Goal: Task Accomplishment & Management: Manage account settings

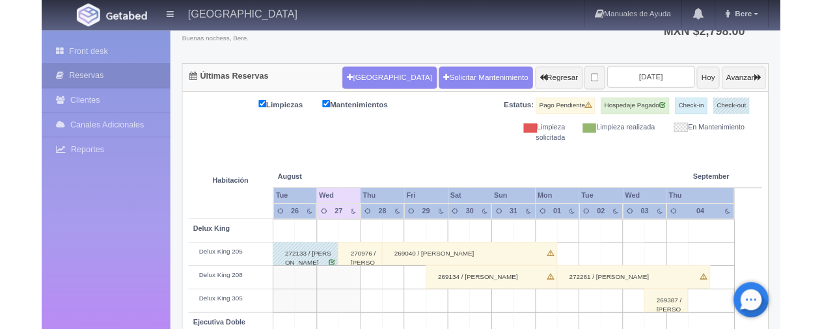
scroll to position [96, 0]
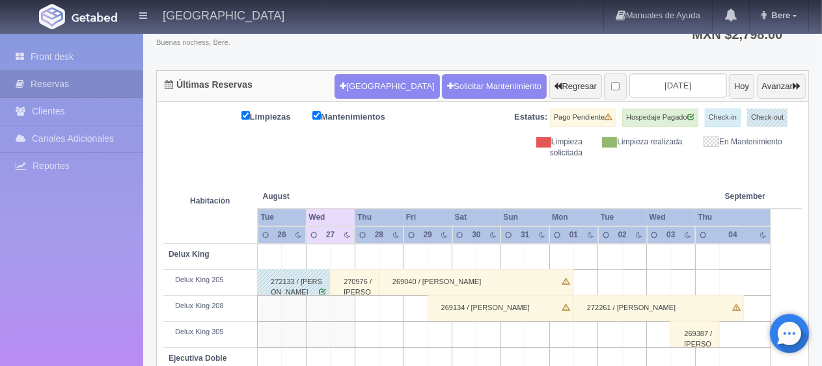
click at [666, 362] on td at bounding box center [659, 361] width 24 height 26
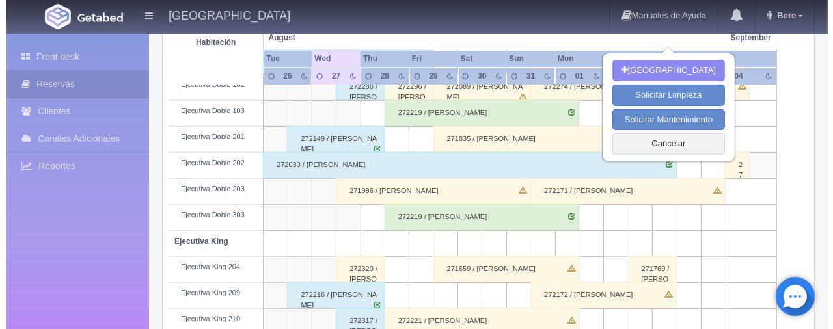
scroll to position [0, 0]
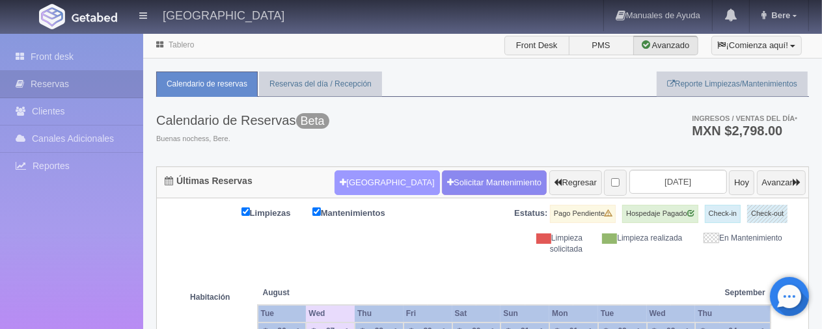
click at [375, 185] on button "Nueva Reserva" at bounding box center [387, 183] width 105 height 25
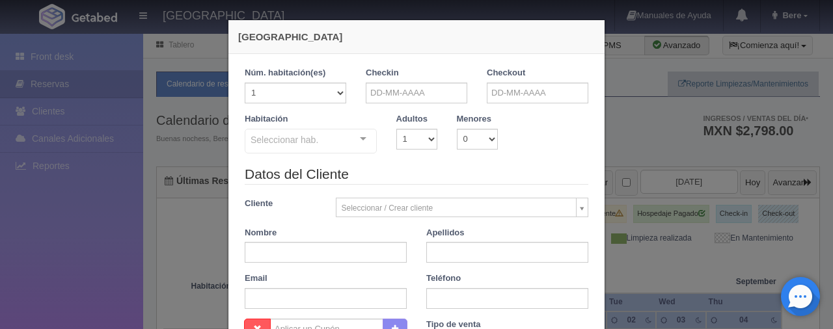
checkbox input "false"
click at [414, 95] on input "text" at bounding box center [417, 93] width 102 height 21
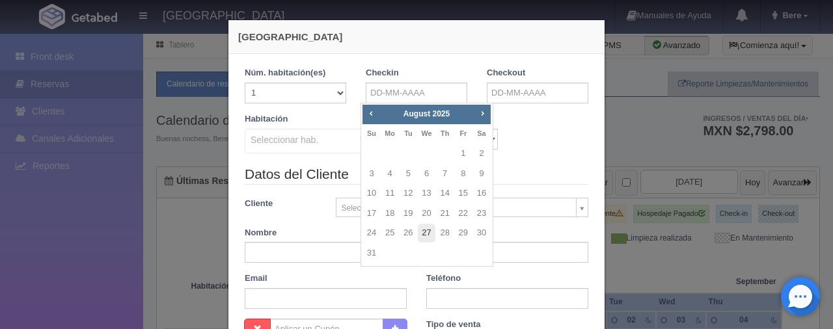
click at [427, 236] on link "27" at bounding box center [426, 233] width 17 height 19
type input "[DATE]"
checkbox input "false"
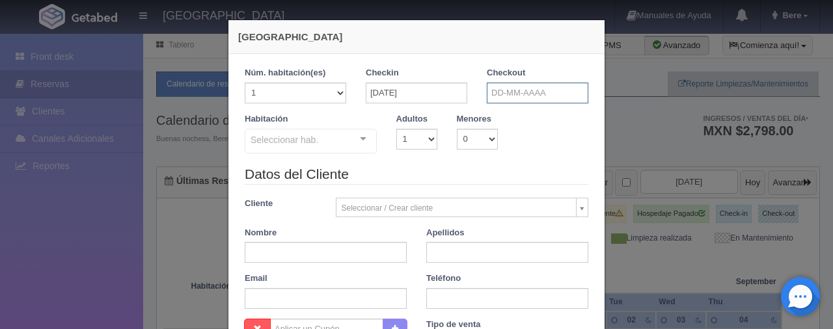
click at [512, 100] on input "text" at bounding box center [538, 93] width 102 height 21
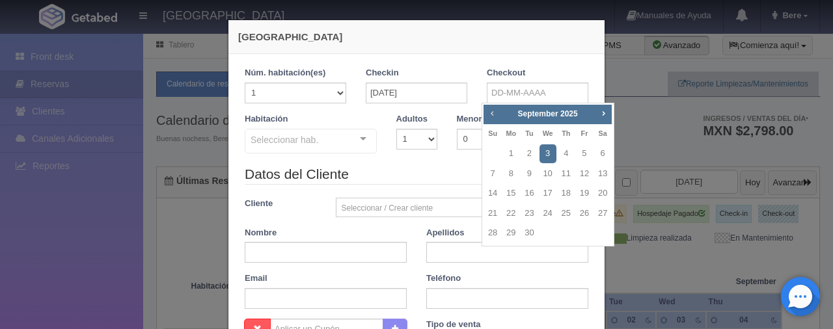
click at [495, 116] on span "Prev" at bounding box center [492, 113] width 10 height 10
click at [492, 256] on link "31" at bounding box center [492, 253] width 17 height 19
type input "31-08-2025"
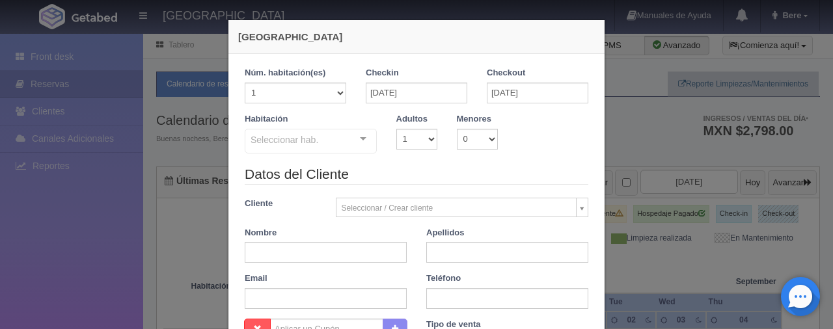
click at [344, 154] on div "Seleccionar hab. SUITE SUITE - Sin asignar SUITE 301 Habitación Personas con Mo…" at bounding box center [311, 142] width 132 height 26
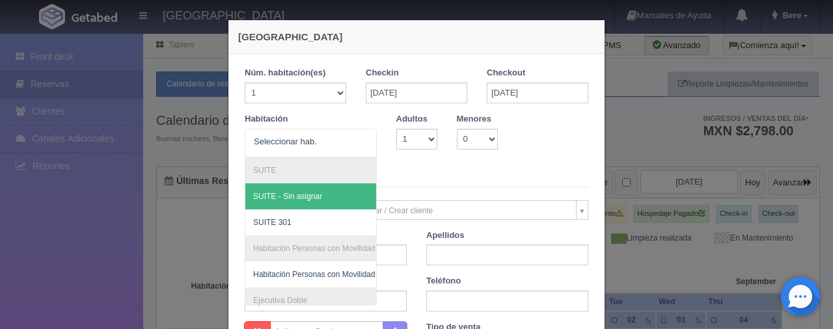
click at [642, 139] on div "Nueva Reserva 1 Núm. habitación(es) 1 2 3 4 5 6 7 8 9 10 11 12 13 14 15 16 17 1…" at bounding box center [416, 164] width 833 height 329
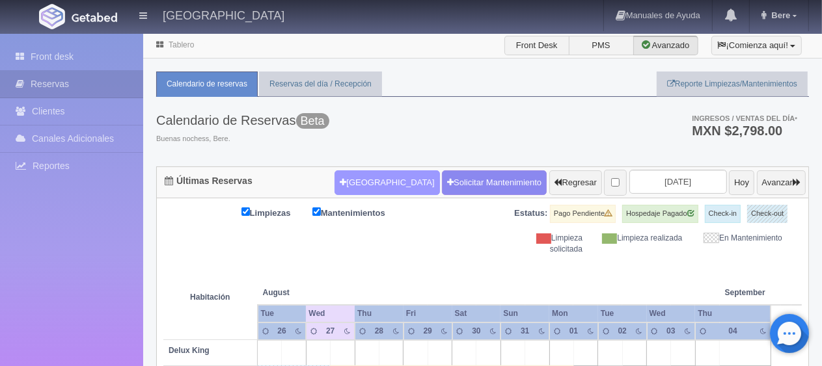
click at [380, 176] on button "[GEOGRAPHIC_DATA]" at bounding box center [387, 183] width 105 height 25
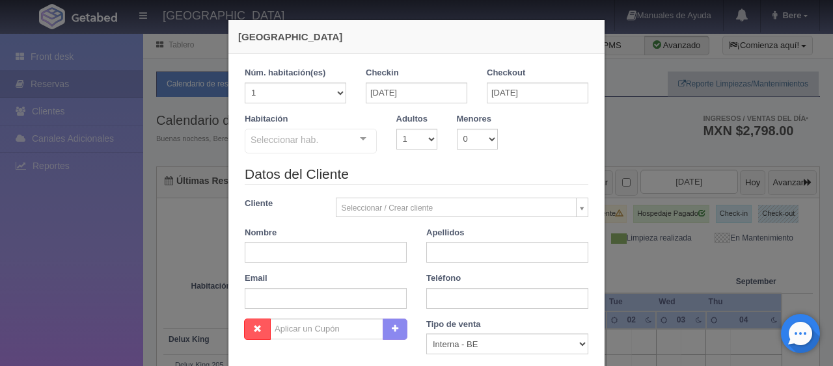
checkbox input "false"
click at [594, 168] on div "1 Núm. habitación(es) 1 2 3 4 5 6 7 8 9 10 11 12 13 14 15 16 17 18 19 20 Checki…" at bounding box center [416, 287] width 376 height 467
click at [627, 180] on div "Nueva Reserva 1 Núm. habitación(es) 1 2 3 4 5 6 7 8 9 10 11 12 13 14 15 16 17 1…" at bounding box center [416, 183] width 833 height 366
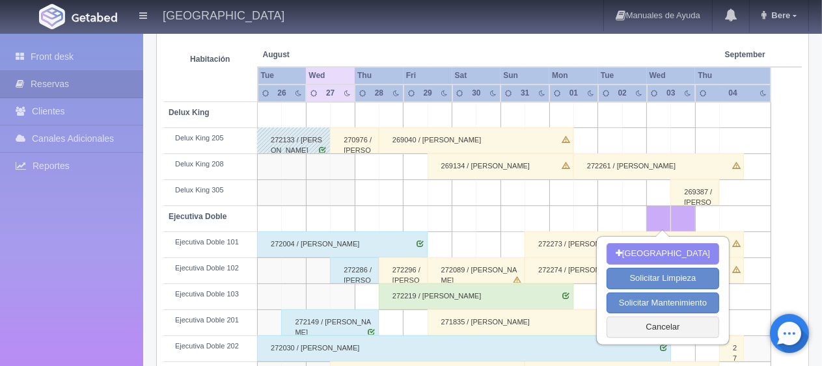
scroll to position [368, 0]
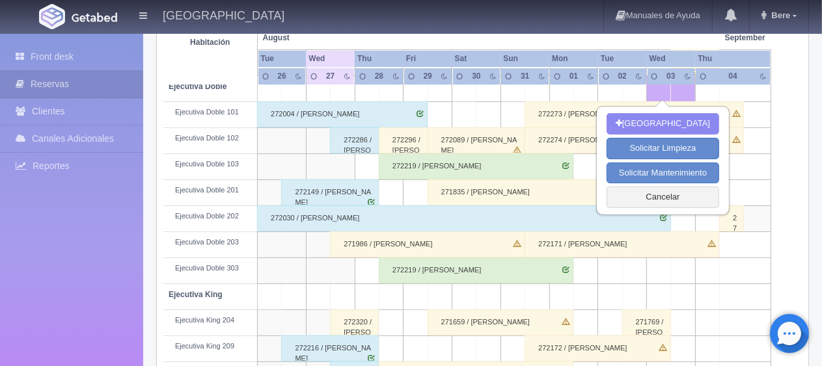
click at [438, 243] on div "271986 / [PERSON_NAME] del [PERSON_NAME]" at bounding box center [427, 245] width 195 height 26
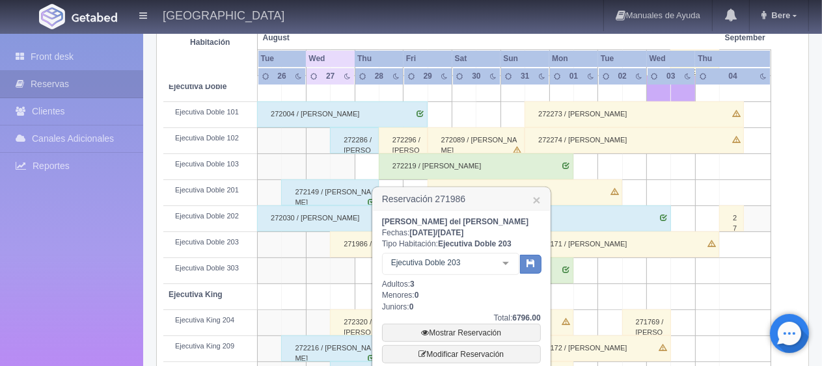
scroll to position [499, 0]
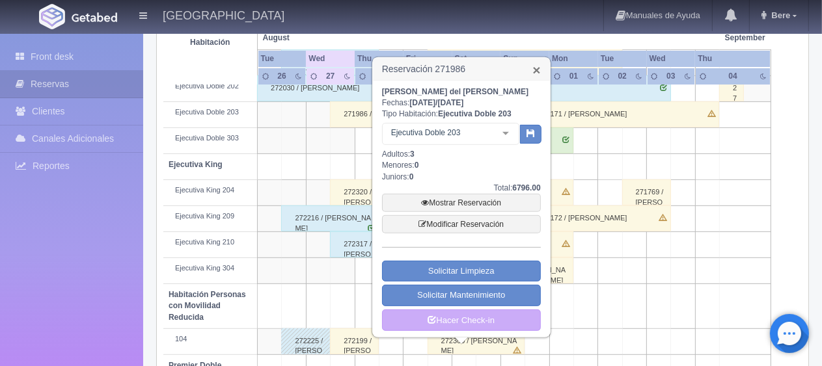
click at [537, 64] on link "×" at bounding box center [536, 70] width 8 height 14
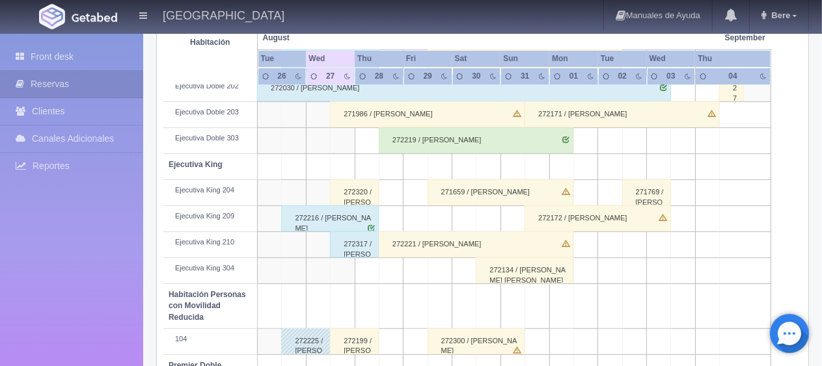
scroll to position [694, 0]
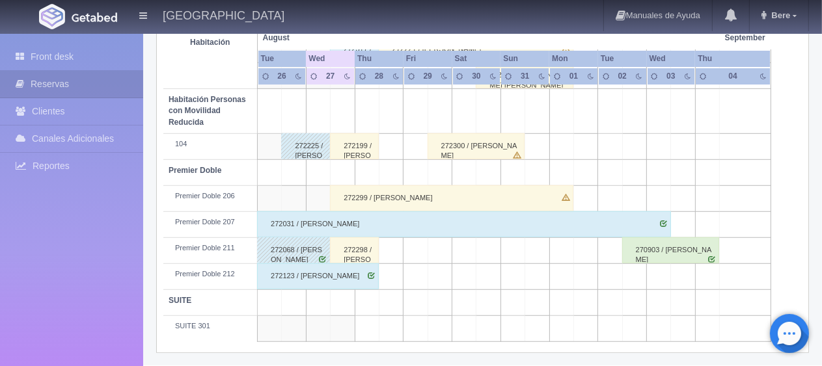
click at [355, 248] on div "272298 / [PERSON_NAME]" at bounding box center [354, 251] width 49 height 26
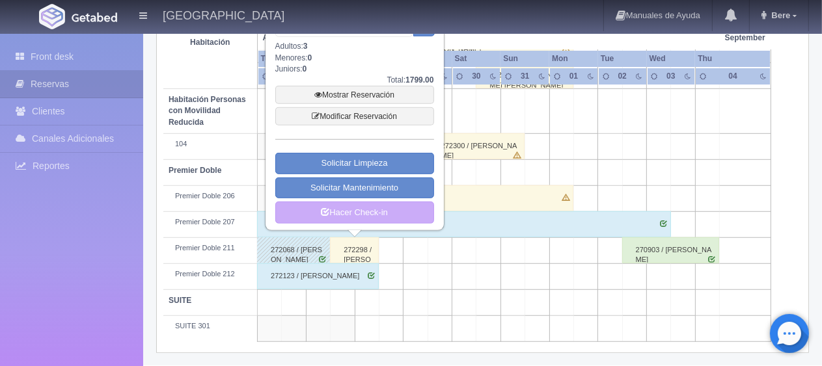
scroll to position [629, 0]
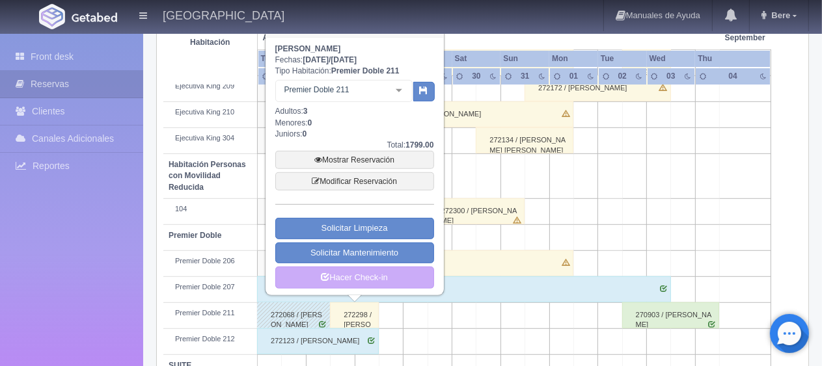
click at [389, 168] on div "Mostrar Reservación Modificar Reservación" at bounding box center [354, 171] width 159 height 40
click at [385, 180] on link "Modificar Reservación" at bounding box center [354, 181] width 159 height 18
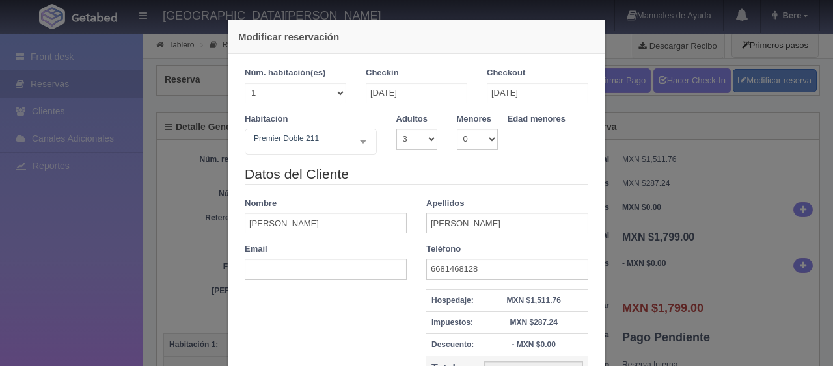
select select "3"
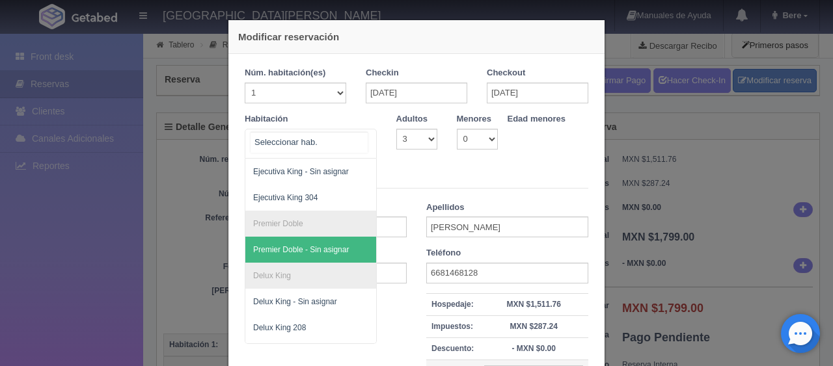
scroll to position [195, 0]
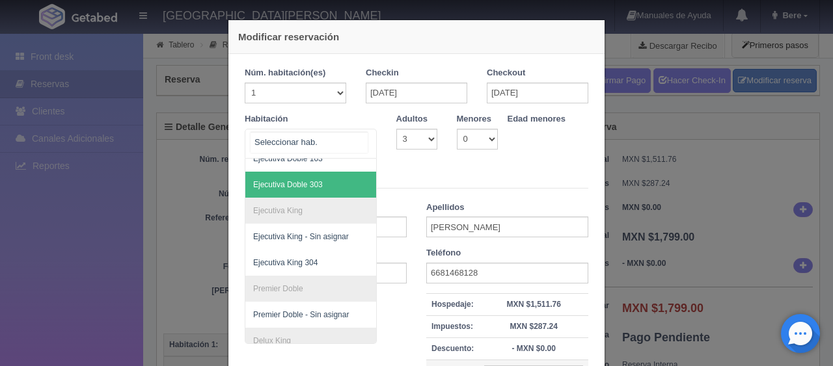
click at [298, 174] on span "Ejecutiva Doble 303" at bounding box center [354, 185] width 219 height 26
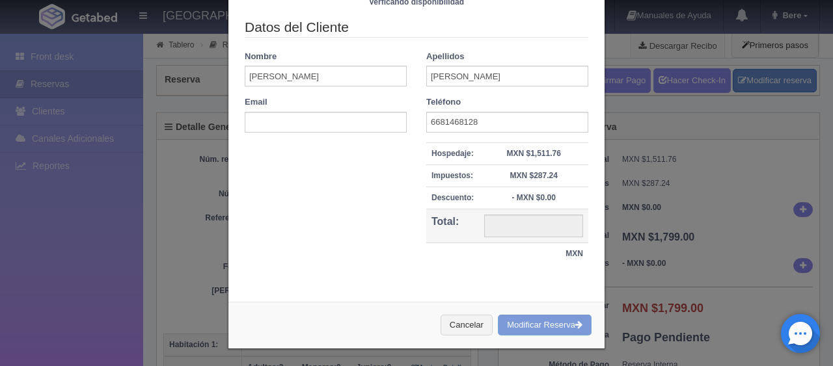
type input "1759.00"
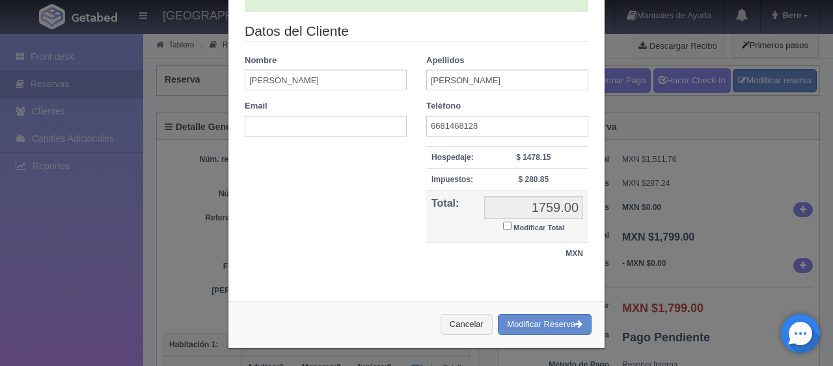
click at [529, 228] on small "Modificar Total" at bounding box center [539, 228] width 51 height 8
click at [512, 228] on input "Modificar Total" at bounding box center [507, 226] width 8 height 8
checkbox input "true"
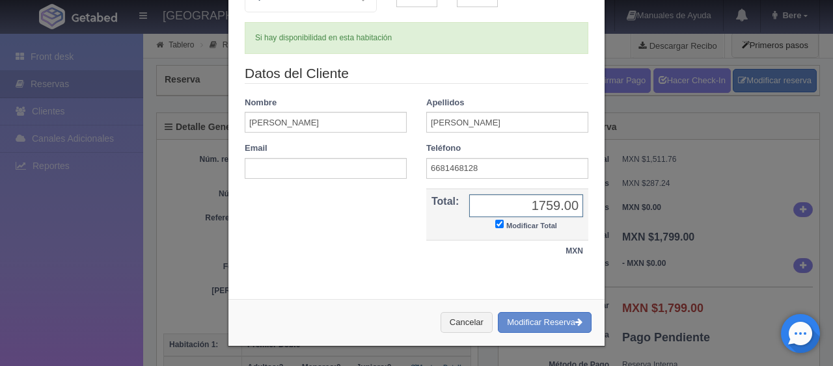
scroll to position [141, 0]
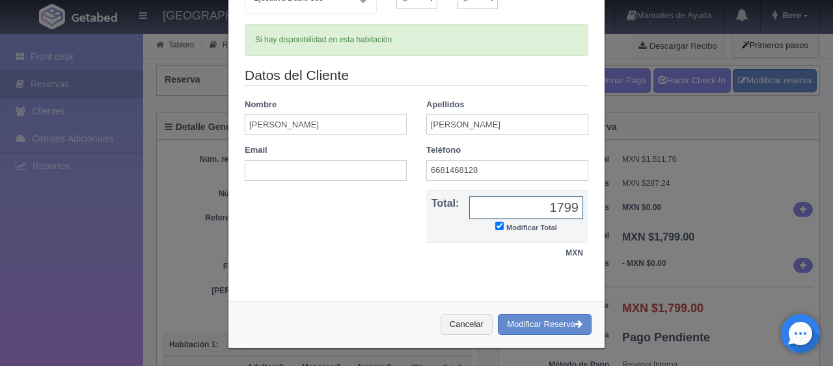
type input "1799"
click at [498, 314] on button "Modificar Reserva" at bounding box center [545, 324] width 94 height 21
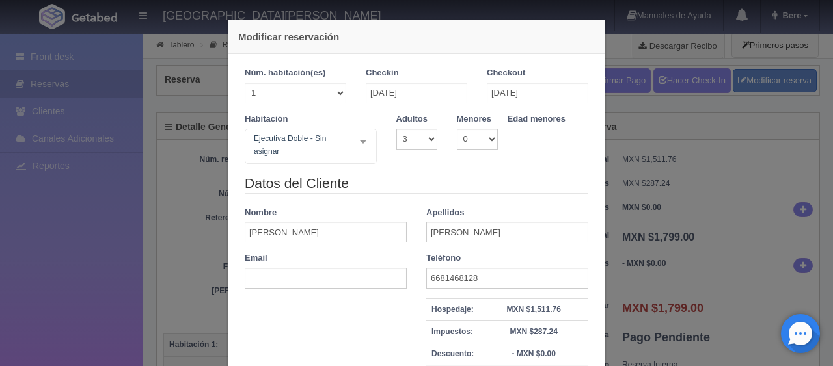
select select "3"
click at [133, 89] on div "Modificar reservación Núm. habitación(es) 1 2 3 4 5 6 7 8 9 10 11 12 13 14 15 1…" at bounding box center [416, 183] width 833 height 366
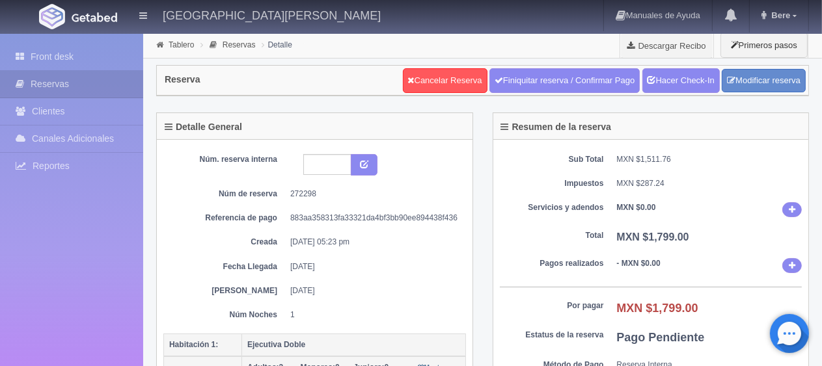
click at [81, 59] on link "Front desk" at bounding box center [71, 57] width 143 height 27
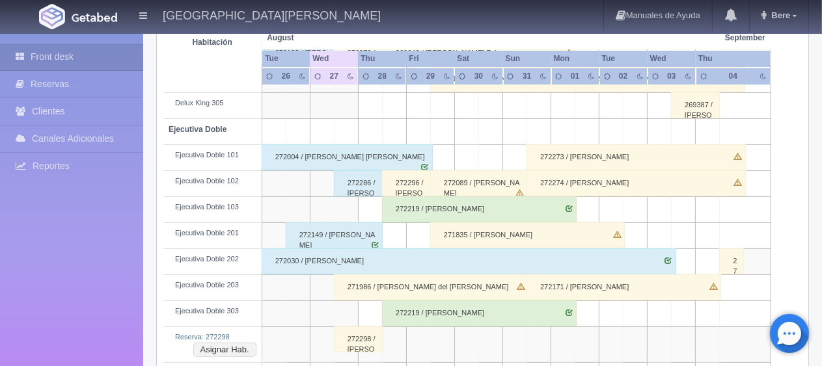
scroll to position [391, 0]
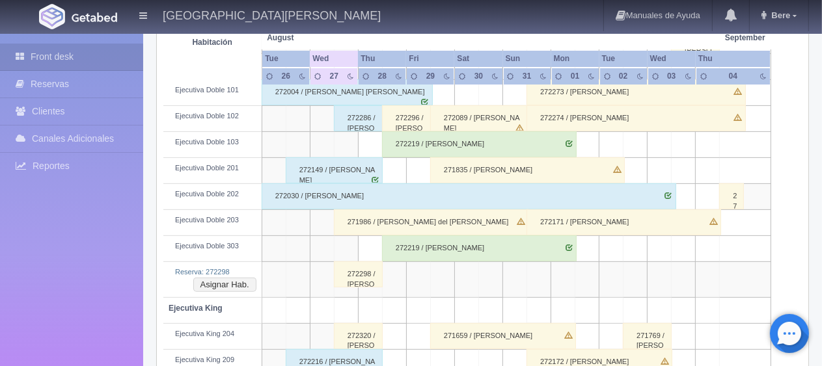
click at [356, 280] on div "272298 / [PERSON_NAME]" at bounding box center [358, 275] width 49 height 26
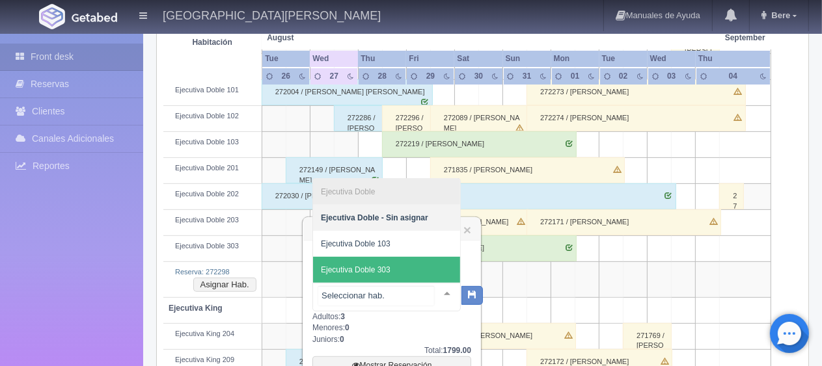
click at [384, 272] on span "Ejecutiva Doble 303" at bounding box center [356, 270] width 70 height 9
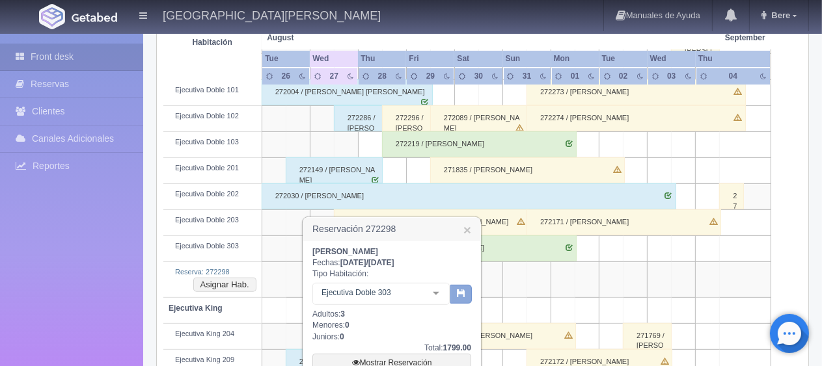
click at [462, 293] on icon "button" at bounding box center [461, 293] width 8 height 8
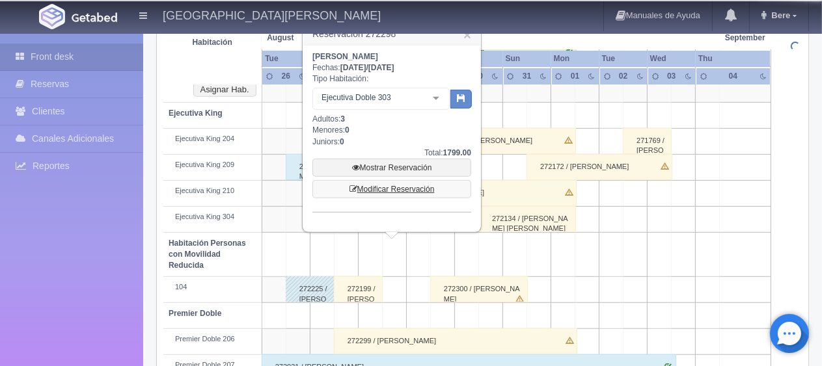
click at [407, 193] on link "Modificar Reservación" at bounding box center [391, 189] width 159 height 18
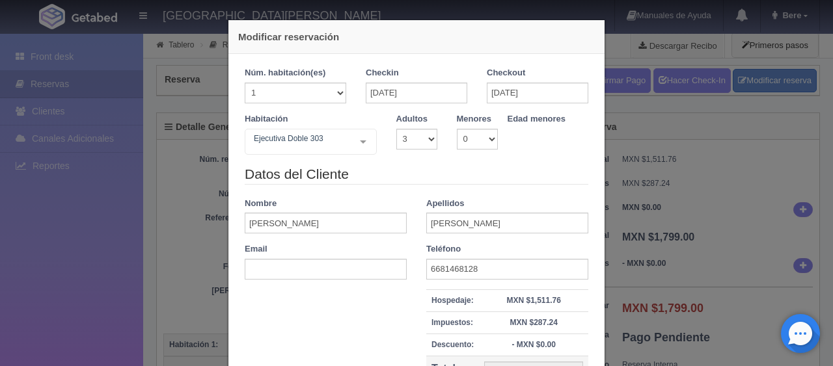
select select "3"
click at [385, 97] on input "[DATE]" at bounding box center [417, 93] width 102 height 21
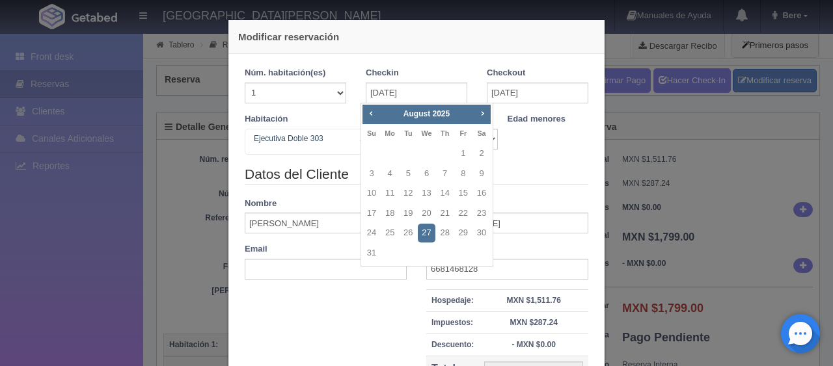
click at [425, 230] on link "27" at bounding box center [426, 233] width 17 height 19
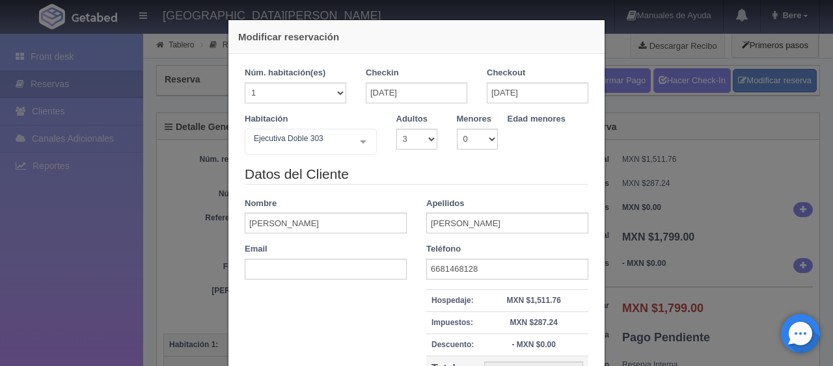
scroll to position [148, 0]
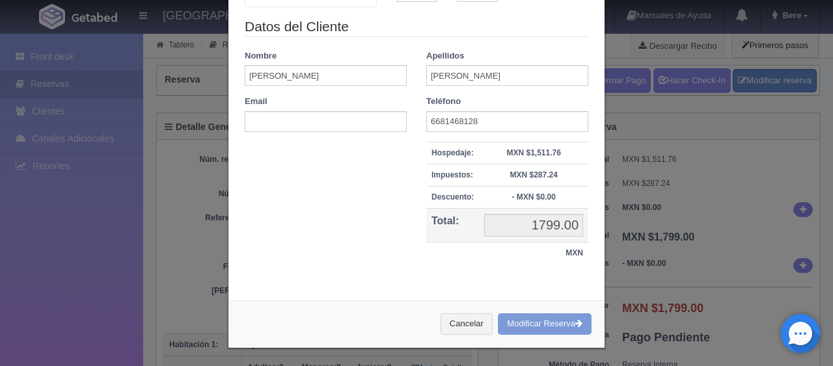
checkbox input "false"
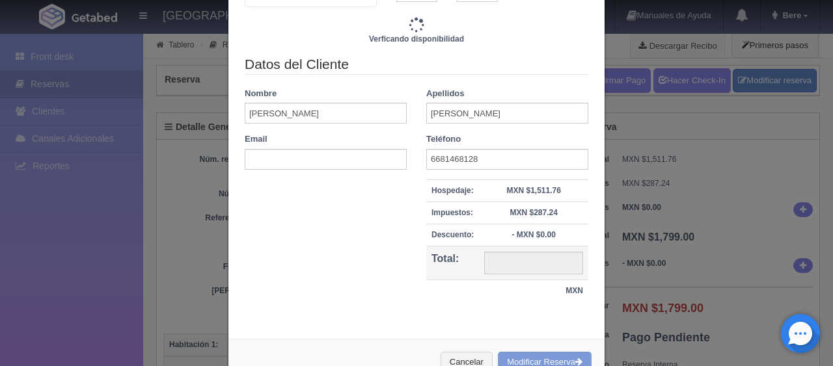
type input "1759.00"
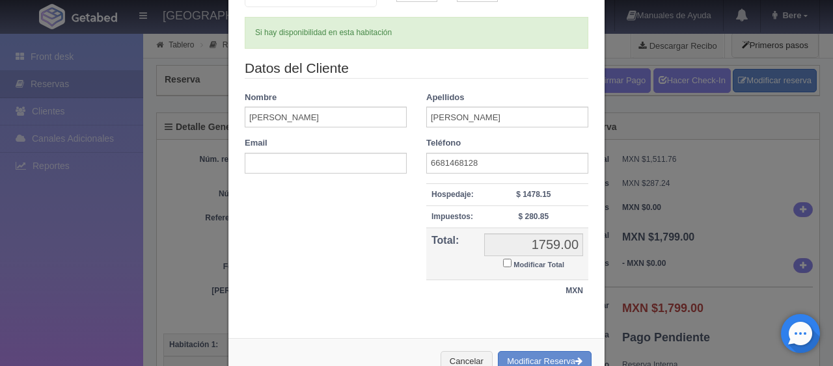
click at [525, 264] on small "Modificar Total" at bounding box center [539, 265] width 51 height 8
click at [512, 264] on input "Modificar Total" at bounding box center [507, 263] width 8 height 8
checkbox input "true"
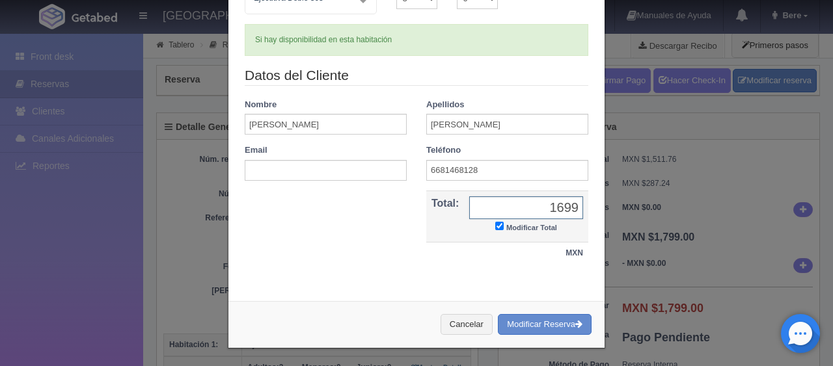
type input "1699"
click at [498, 314] on button "Modificar Reserva" at bounding box center [545, 324] width 94 height 21
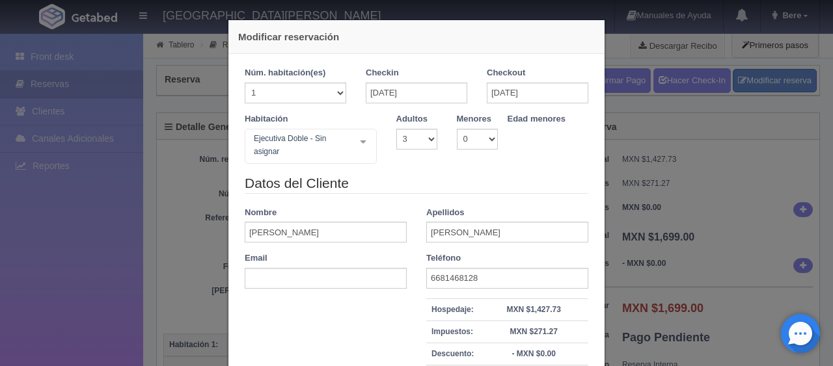
select select "3"
click at [663, 185] on div "Modificar reservación Núm. habitación(es) 1 2 3 4 5 6 7 8 9 10 11 12 13 14 15 1…" at bounding box center [416, 183] width 833 height 366
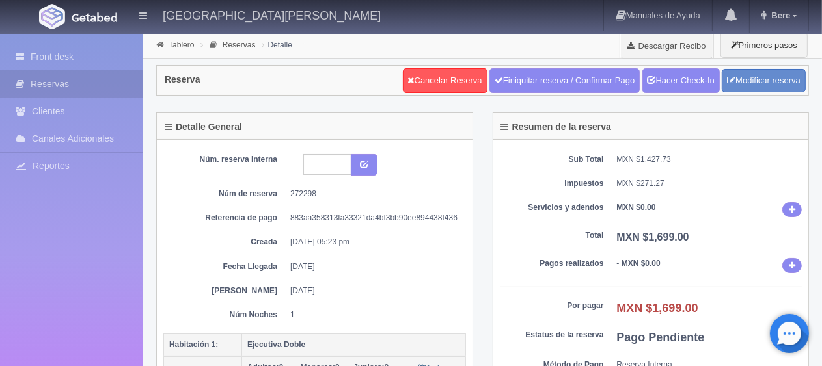
scroll to position [195, 0]
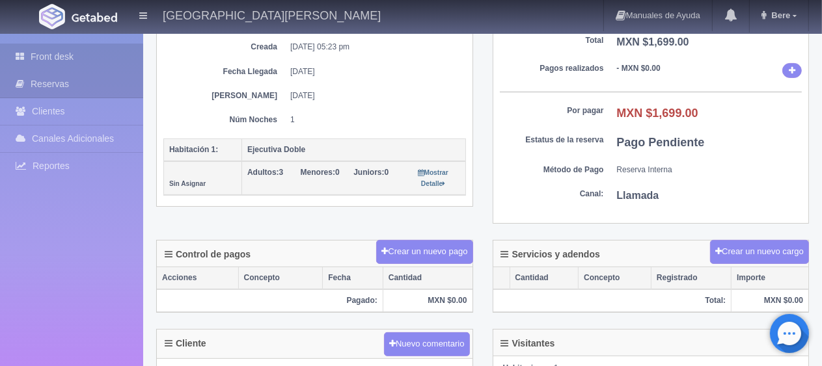
click at [104, 51] on link "Front desk" at bounding box center [71, 57] width 143 height 27
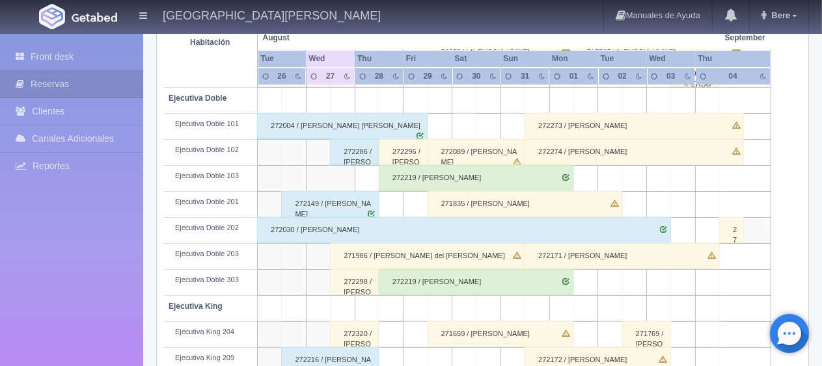
scroll to position [422, 0]
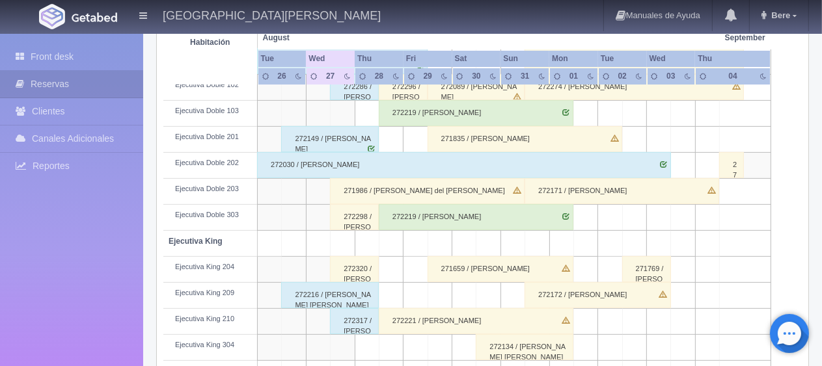
click at [406, 184] on div "271986 / Maria del Pilar Ruiz Mendoza" at bounding box center [427, 191] width 195 height 26
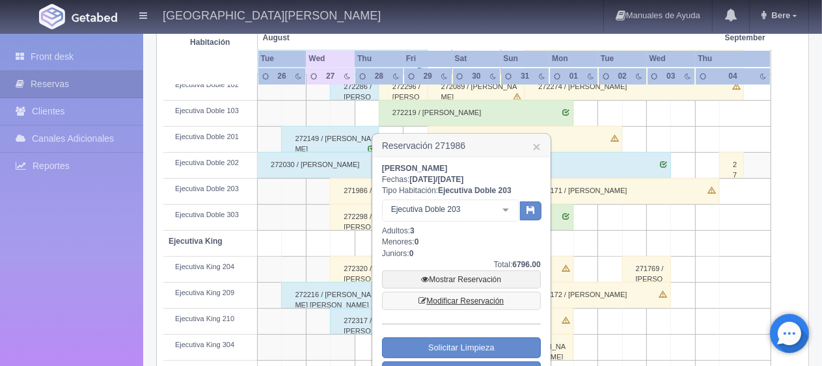
click at [467, 297] on link "Modificar Reservación" at bounding box center [461, 301] width 159 height 18
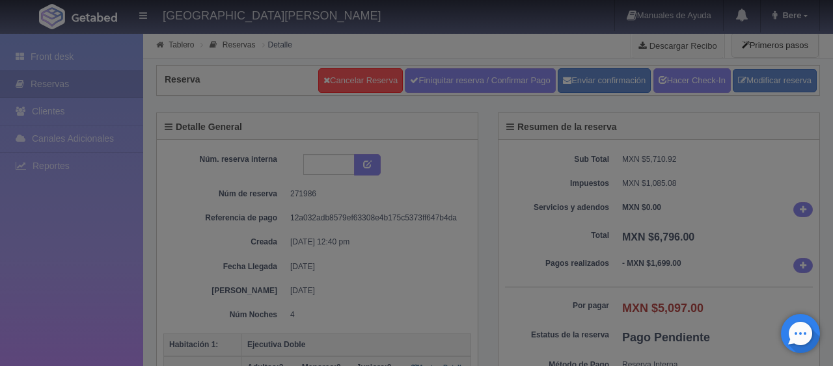
select select "3"
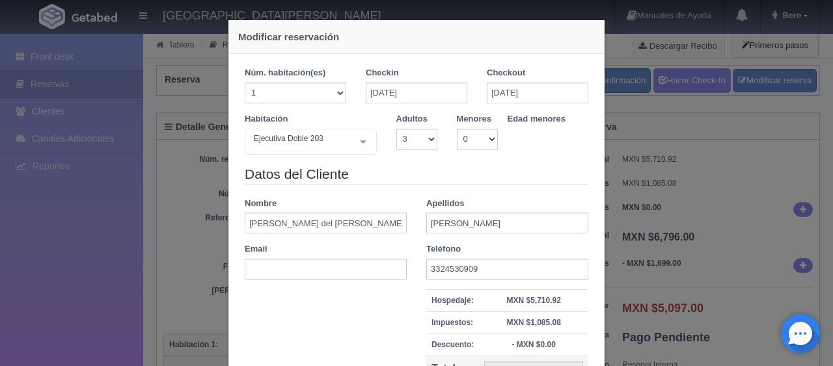
click at [528, 174] on legend "Datos del Cliente" at bounding box center [417, 175] width 344 height 20
click at [424, 93] on input "[DATE]" at bounding box center [417, 93] width 102 height 21
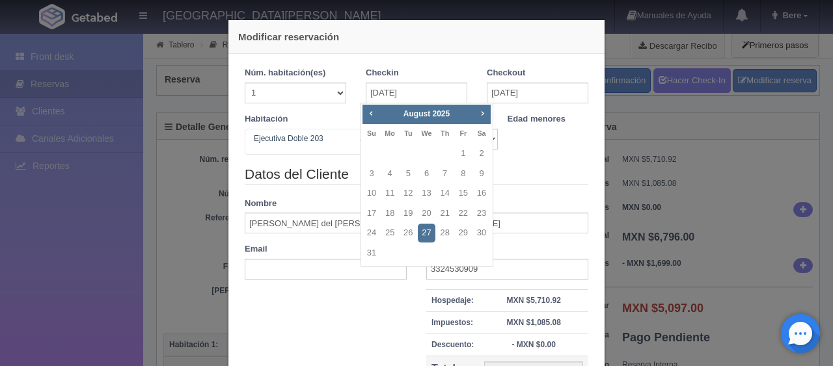
click at [424, 234] on link "27" at bounding box center [426, 233] width 17 height 19
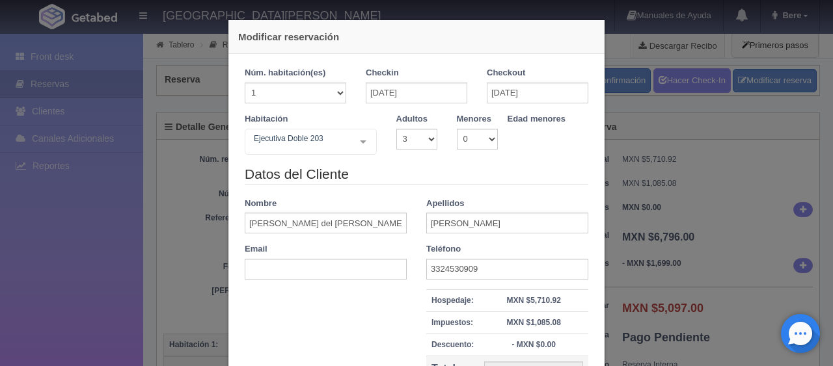
checkbox input "false"
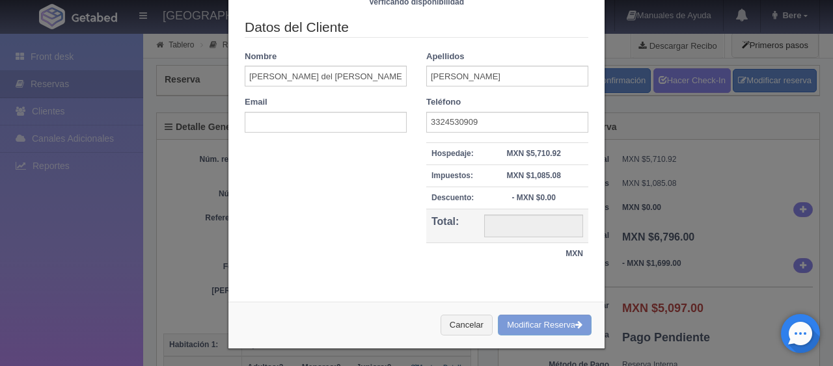
type input "7036.00"
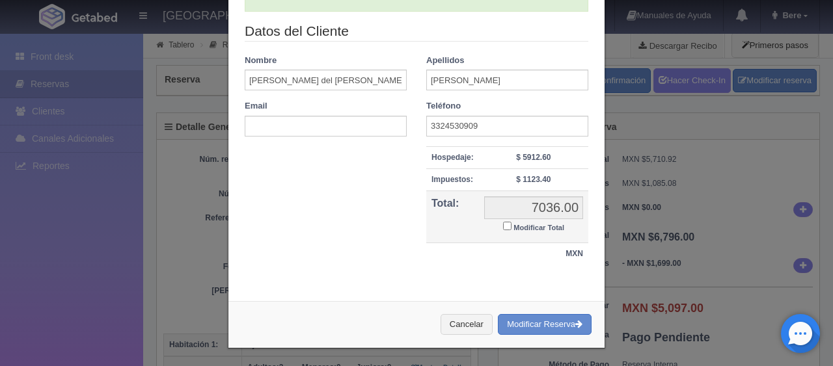
click at [540, 222] on label "Modificar Total" at bounding box center [533, 226] width 61 height 15
click at [512, 222] on input "Modificar Total" at bounding box center [507, 226] width 8 height 8
checkbox input "true"
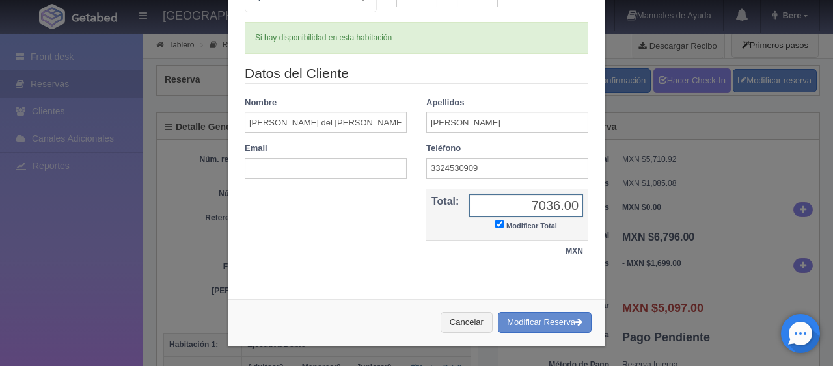
scroll to position [141, 0]
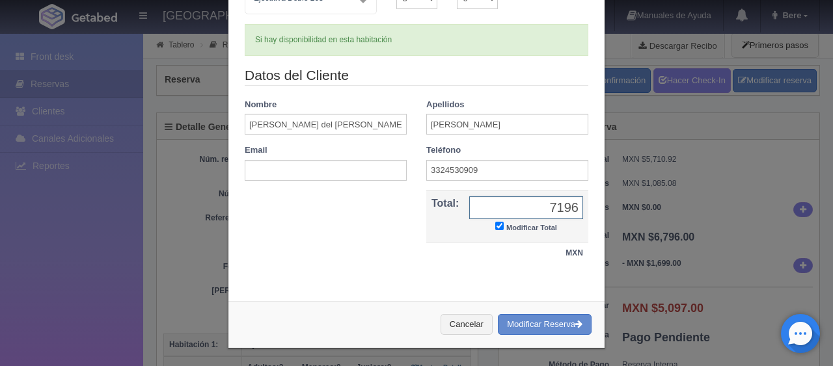
type input "7196"
click at [498, 314] on button "Modificar Reserva" at bounding box center [545, 324] width 94 height 21
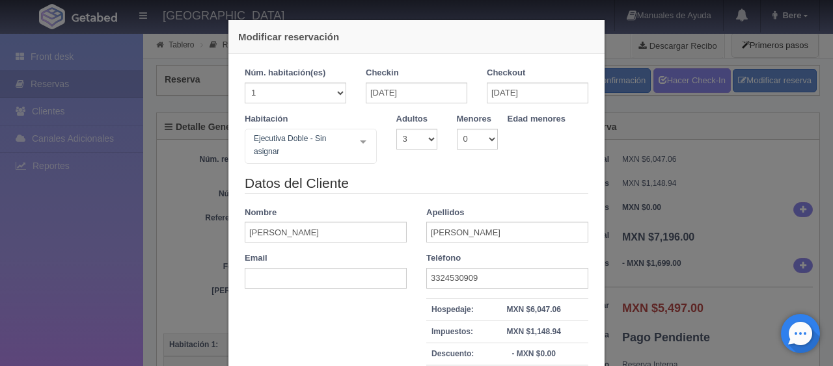
select select "3"
click at [741, 235] on div "Modificar reservación Núm. habitación(es) 1 2 3 4 5 6 7 8 9 10 11 12 13 14 15 1…" at bounding box center [416, 183] width 833 height 366
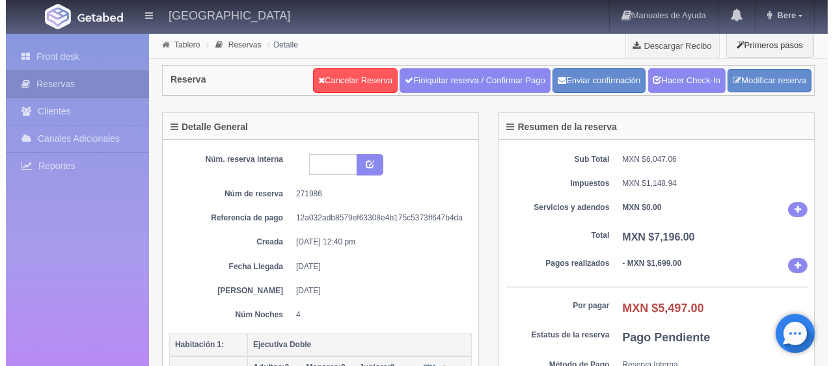
scroll to position [195, 0]
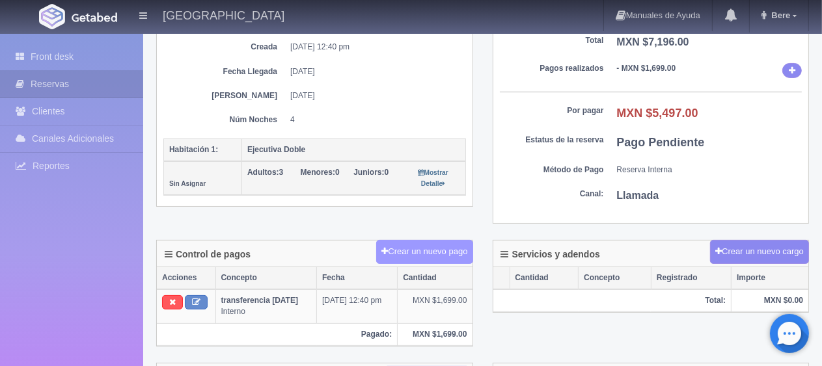
click at [443, 249] on button "Crear un nuevo pago" at bounding box center [424, 252] width 96 height 24
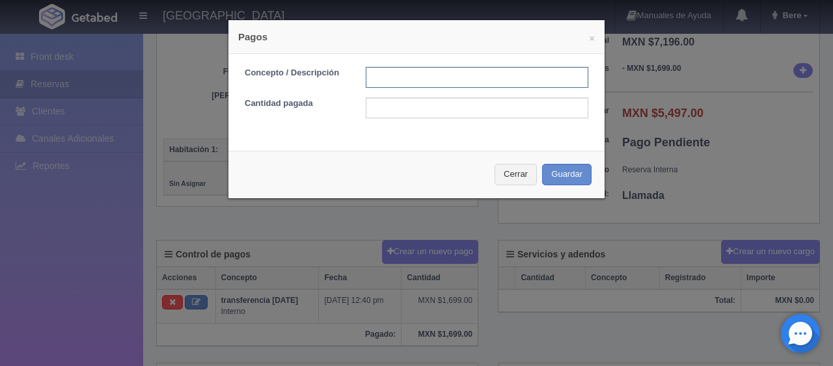
click at [409, 79] on input "text" at bounding box center [477, 77] width 223 height 21
type input "5"
click at [475, 79] on input "text" at bounding box center [477, 77] width 223 height 21
type input "pago con tarjeta"
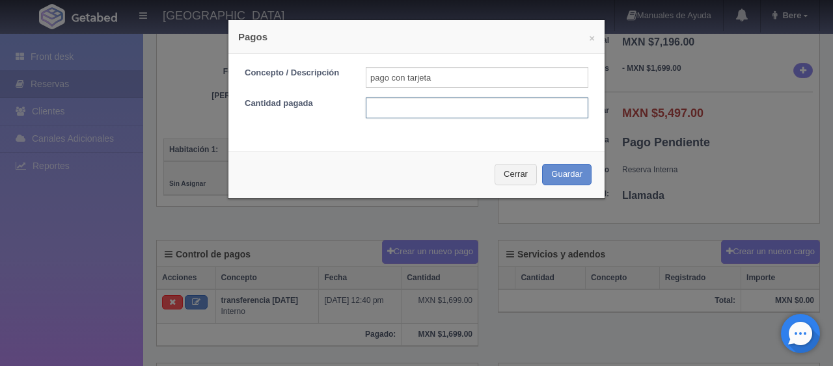
click at [492, 105] on input "text" at bounding box center [477, 108] width 223 height 21
type input "5097"
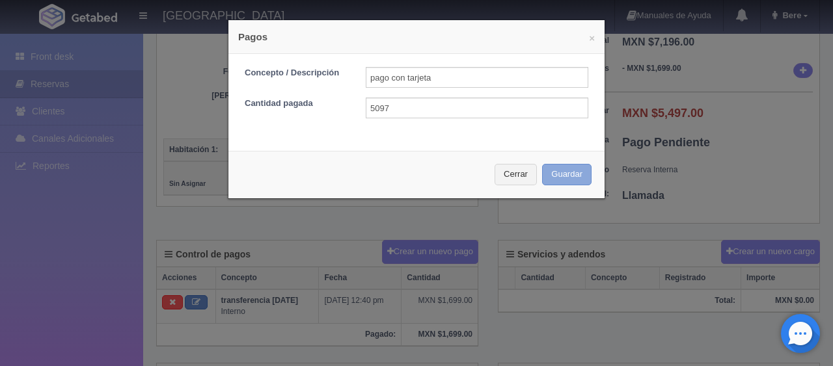
click at [542, 164] on button "Guardar" at bounding box center [566, 174] width 49 height 21
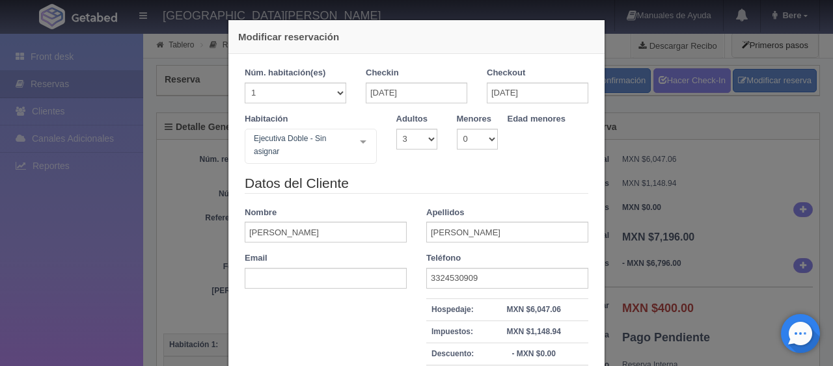
select select "3"
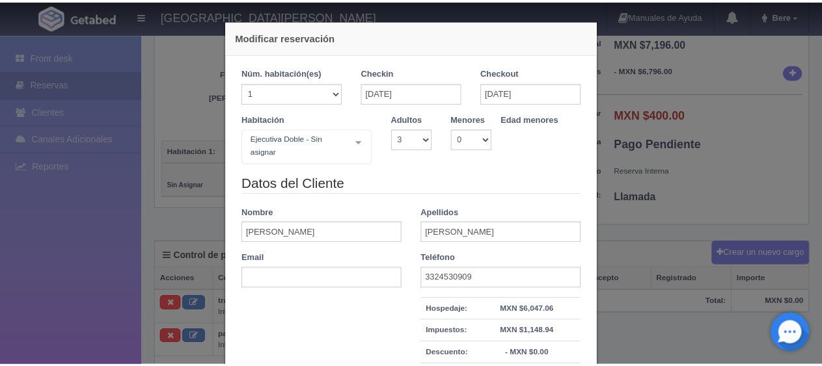
scroll to position [156, 0]
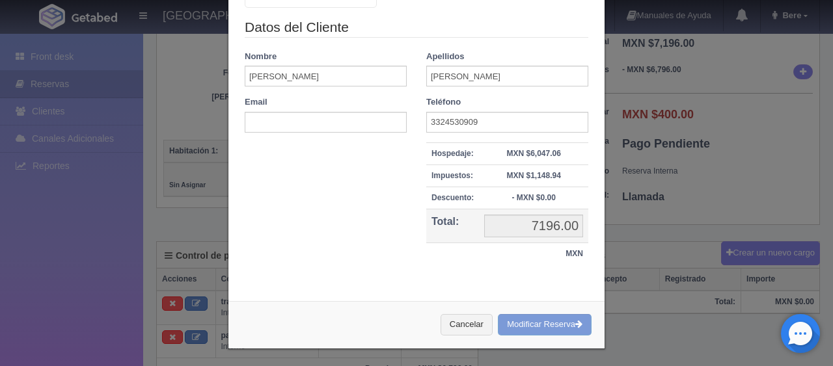
click at [695, 210] on div "Modificar reservación Núm. habitación(es) 1 2 3 4 5 6 7 8 9 10 11 12 13 14 15 1…" at bounding box center [416, 183] width 833 height 366
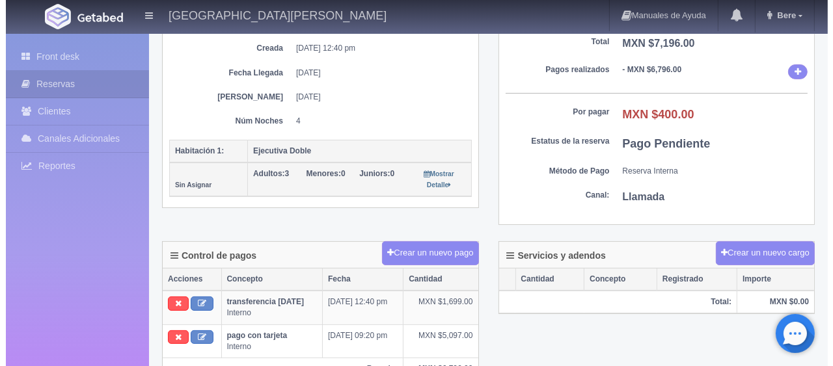
scroll to position [324, 0]
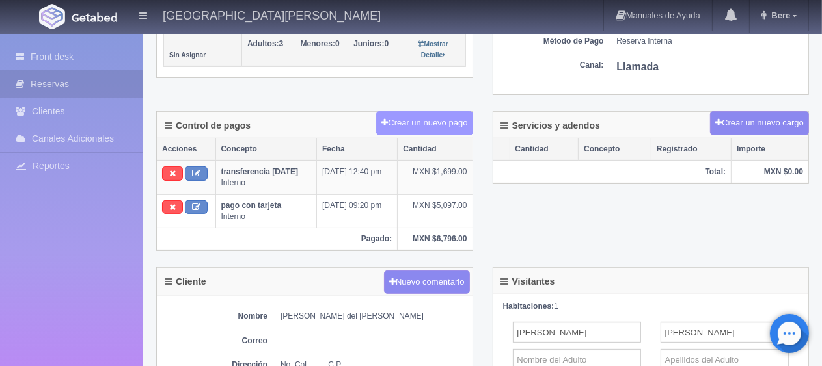
click at [430, 111] on button "Crear un nuevo pago" at bounding box center [424, 123] width 96 height 24
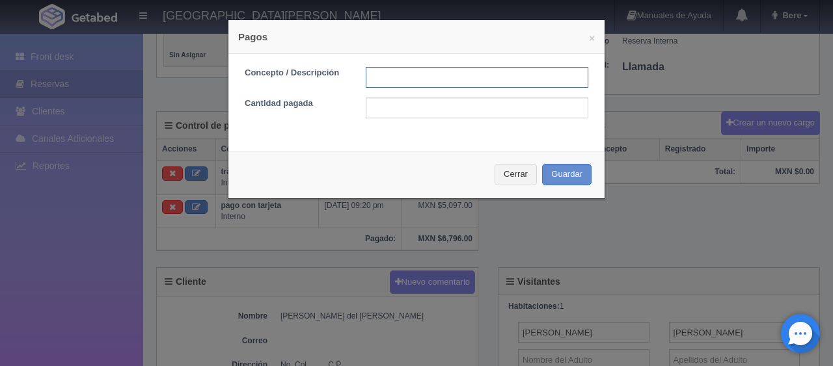
click at [417, 86] on input "text" at bounding box center [477, 77] width 223 height 21
type input "pago en efectivo"
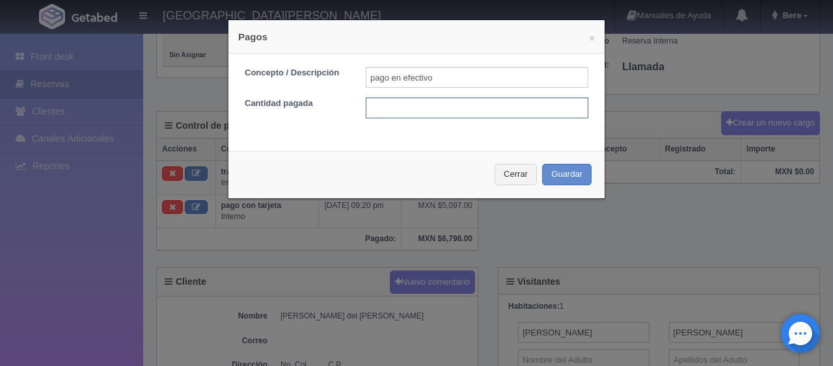
click at [461, 113] on input "text" at bounding box center [477, 108] width 223 height 21
type input "400"
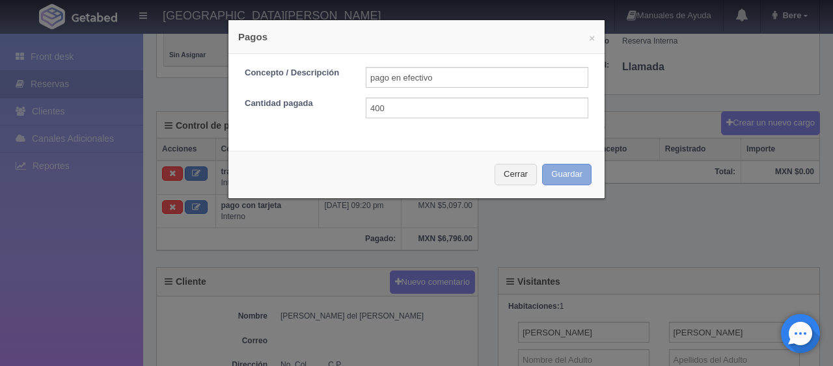
click at [542, 164] on button "Guardar" at bounding box center [566, 174] width 49 height 21
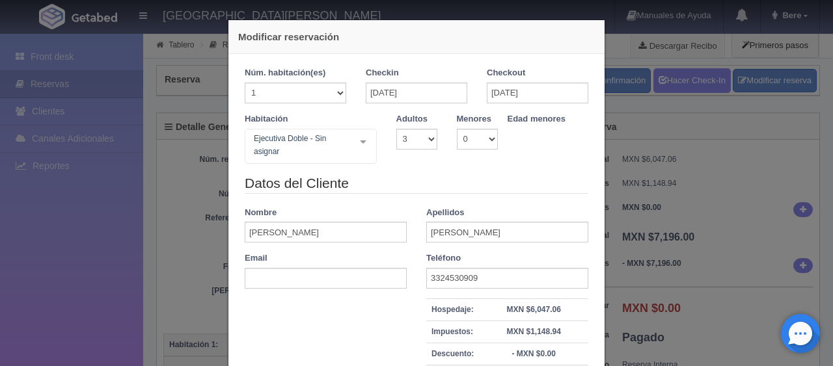
select select "3"
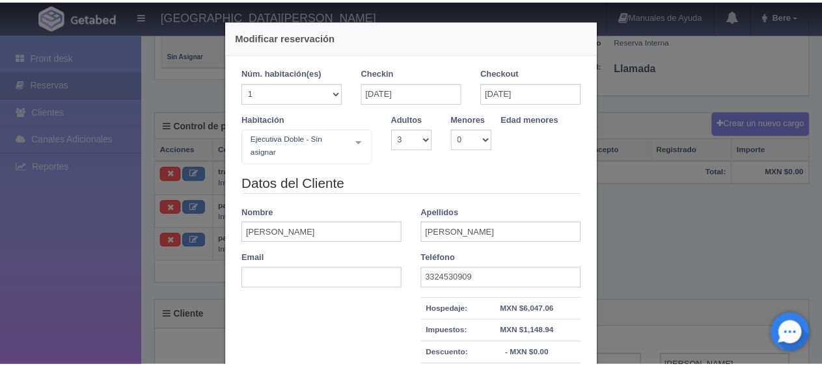
scroll to position [324, 0]
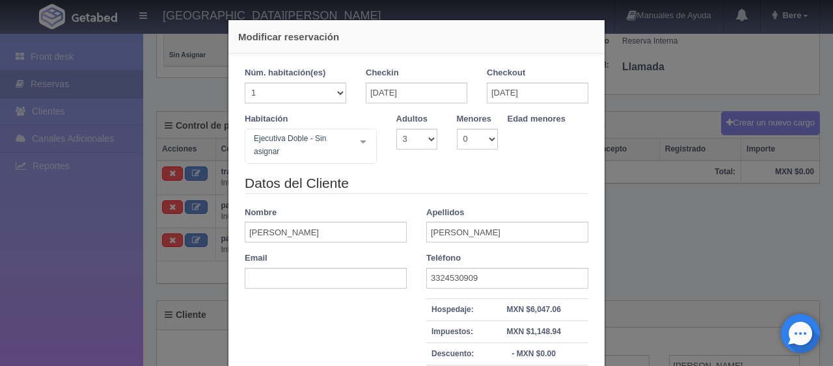
click at [672, 206] on div "Modificar reservación Núm. habitación(es) 1 2 3 4 5 6 7 8 9 10 11 12 13 14 15 1…" at bounding box center [416, 183] width 833 height 366
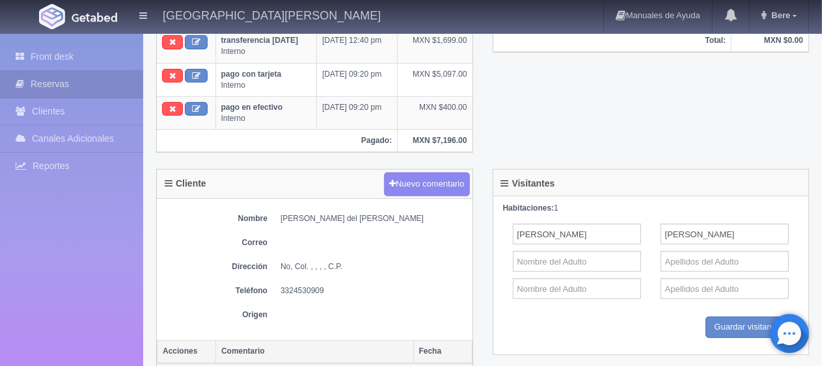
scroll to position [0, 0]
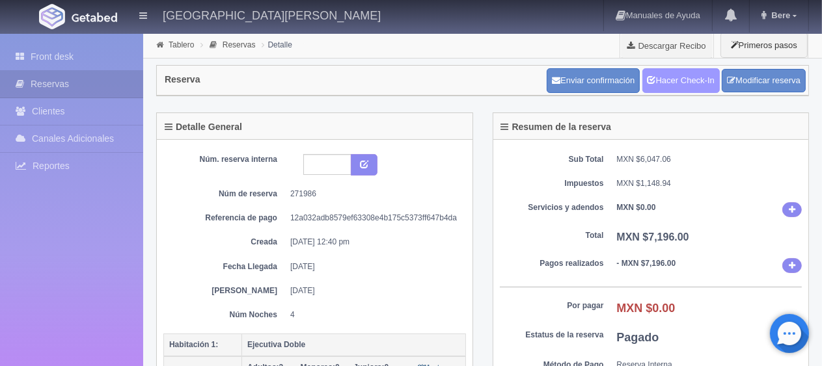
click at [669, 85] on link "Hacer Check-In" at bounding box center [680, 80] width 77 height 25
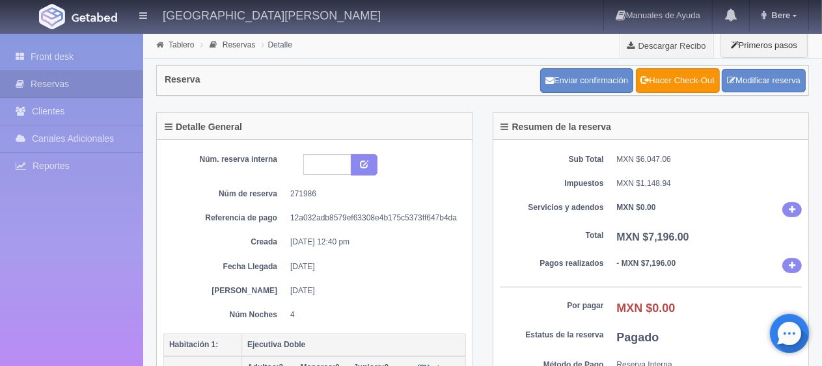
scroll to position [325, 0]
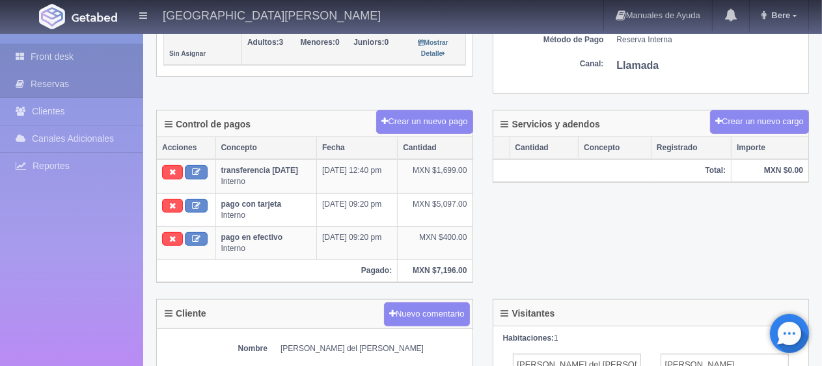
click at [89, 56] on link "Front desk" at bounding box center [71, 57] width 143 height 27
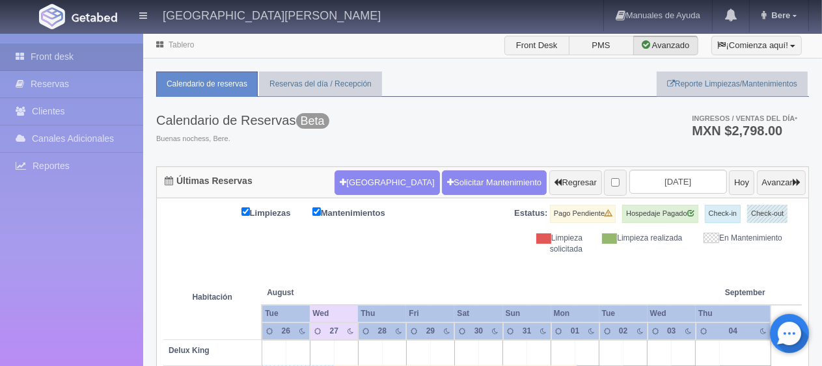
scroll to position [391, 0]
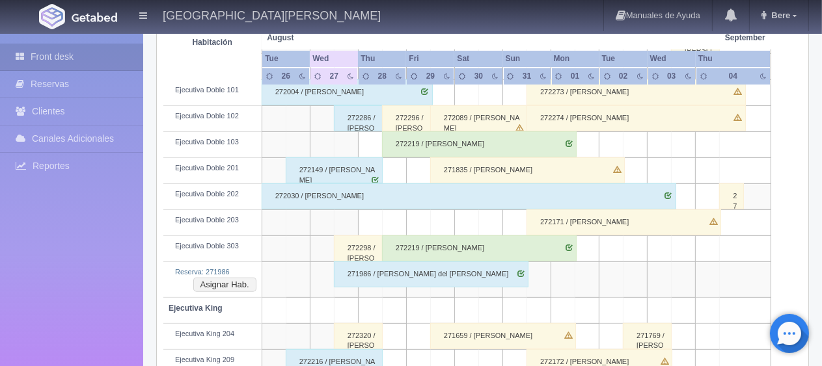
click at [327, 216] on td at bounding box center [322, 223] width 24 height 26
drag, startPoint x: 327, startPoint y: 69, endPoint x: 362, endPoint y: 68, distance: 35.2
click at [327, 70] on div "27" at bounding box center [334, 75] width 14 height 11
click at [391, 67] on th "28" at bounding box center [382, 76] width 48 height 18
click at [430, 73] on div "29" at bounding box center [431, 75] width 14 height 11
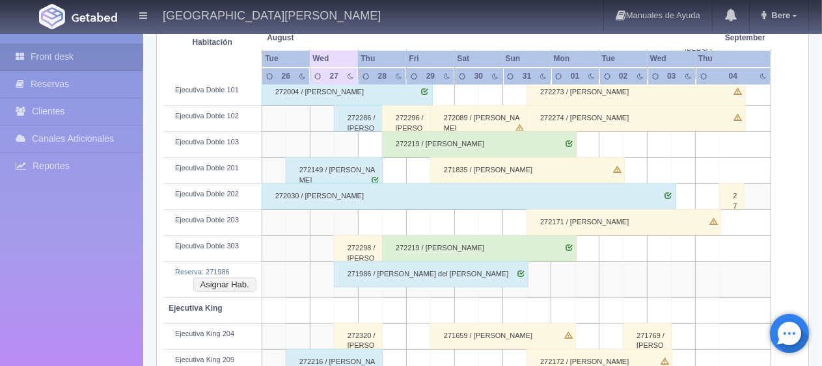
click at [471, 74] on div at bounding box center [465, 75] width 14 height 11
click at [525, 71] on div "31" at bounding box center [527, 75] width 14 height 11
click at [215, 280] on button "Asignar Hab." at bounding box center [224, 285] width 63 height 14
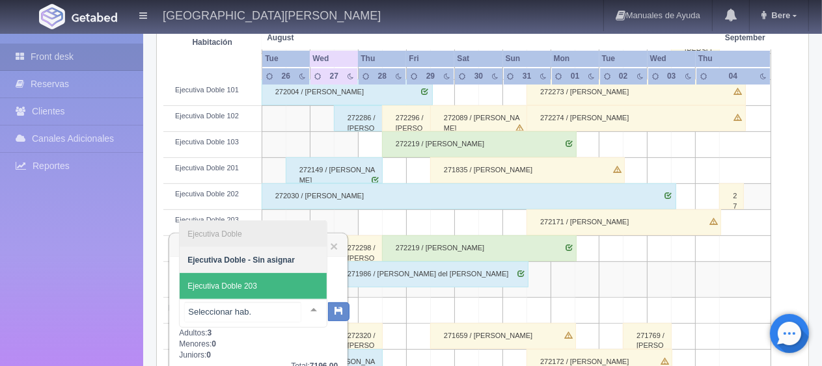
scroll to position [521, 0]
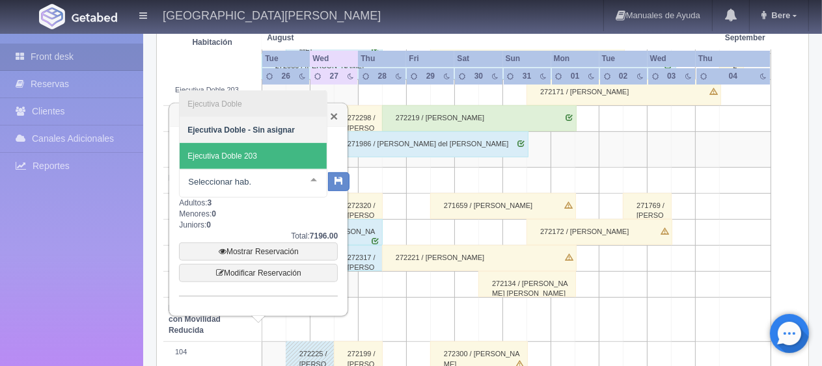
click at [333, 117] on link "×" at bounding box center [334, 116] width 8 height 14
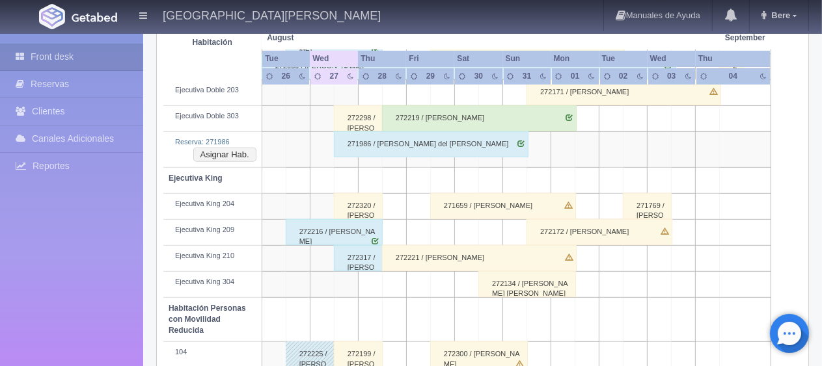
click at [377, 143] on div "271986 / [PERSON_NAME] del [PERSON_NAME]" at bounding box center [431, 144] width 195 height 26
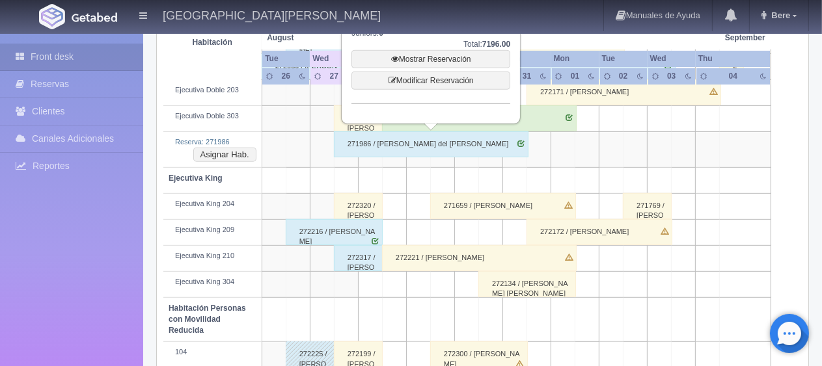
scroll to position [325, 0]
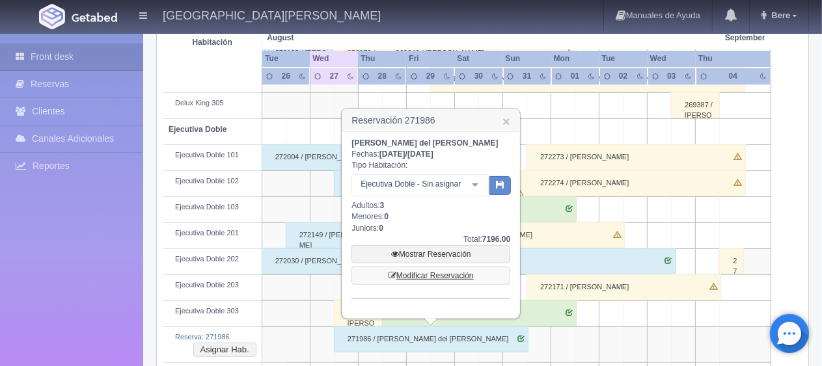
click at [417, 277] on link "Modificar Reservación" at bounding box center [430, 276] width 159 height 18
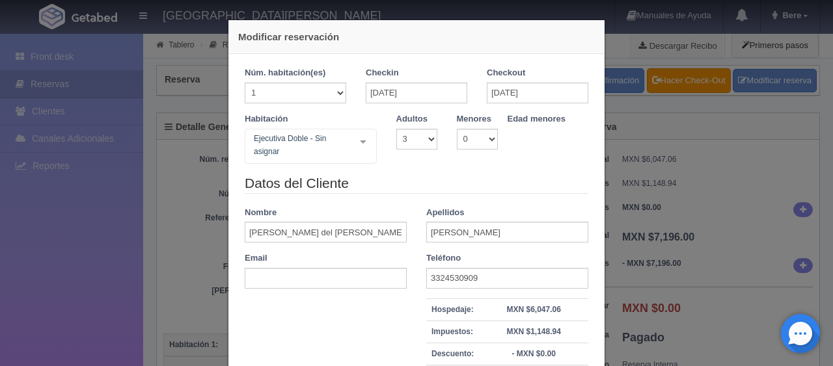
select select "3"
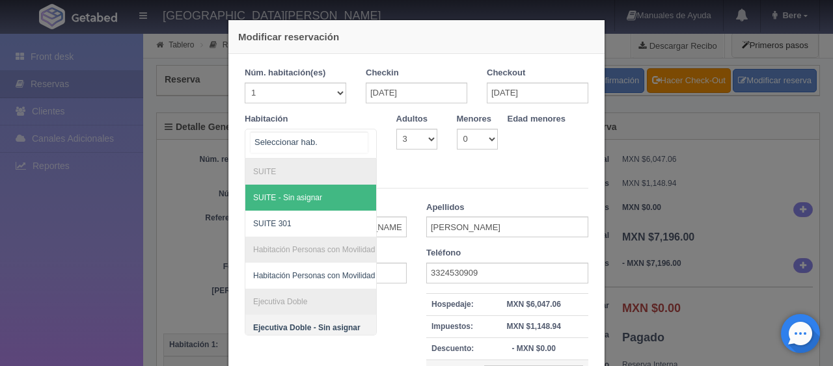
scroll to position [250, 0]
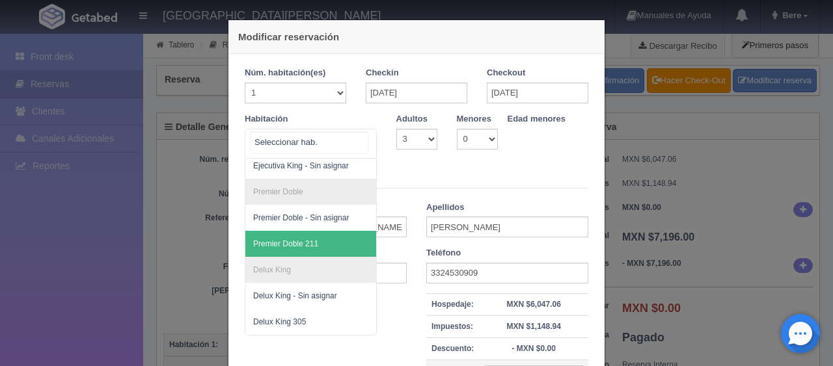
click at [322, 236] on span "Premier Doble 211" at bounding box center [354, 244] width 219 height 26
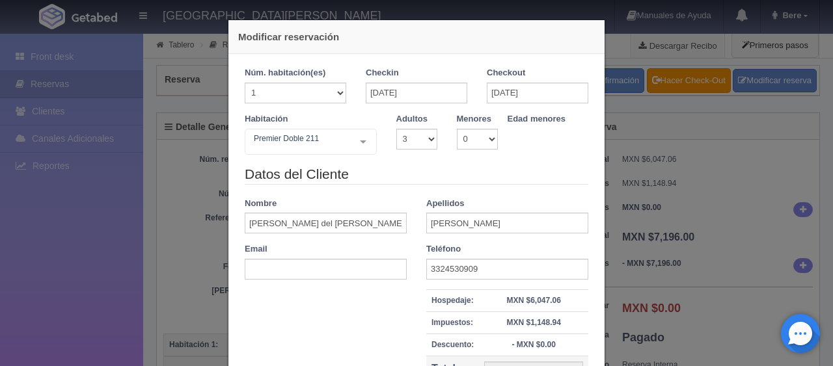
checkbox input "false"
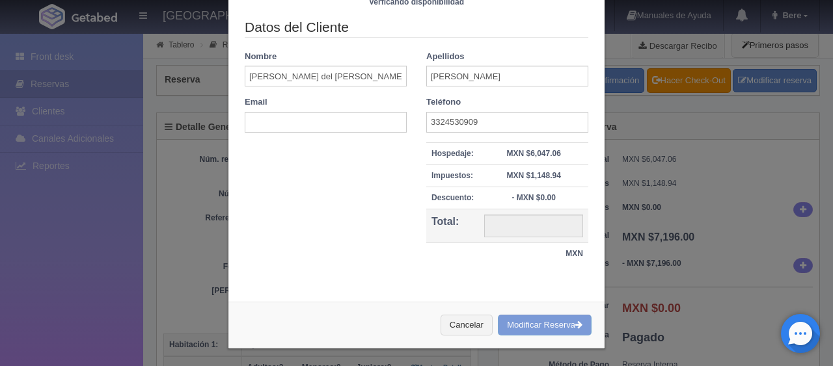
type input "7596.00"
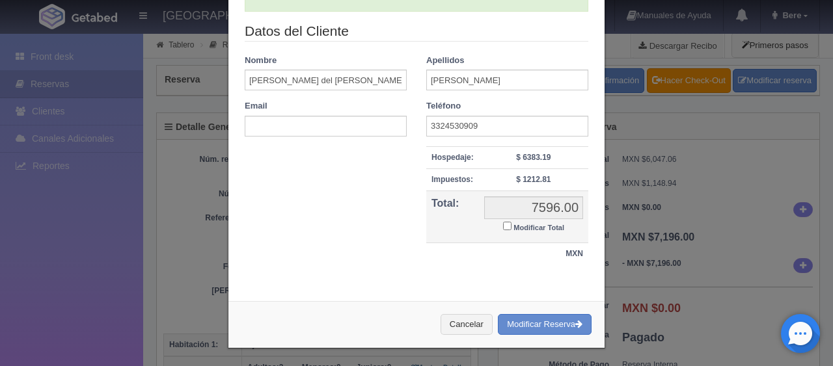
click at [542, 222] on label "Modificar Total" at bounding box center [533, 226] width 61 height 15
click at [512, 222] on input "Modificar Total" at bounding box center [507, 226] width 8 height 8
checkbox input "true"
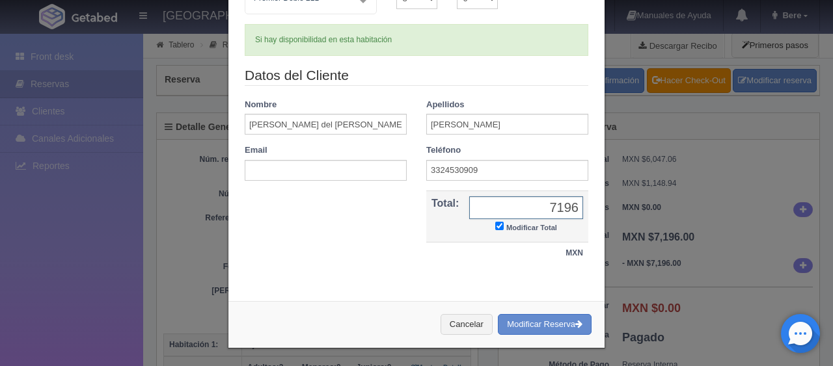
type input "7196"
click at [498, 314] on button "Modificar Reserva" at bounding box center [545, 324] width 94 height 21
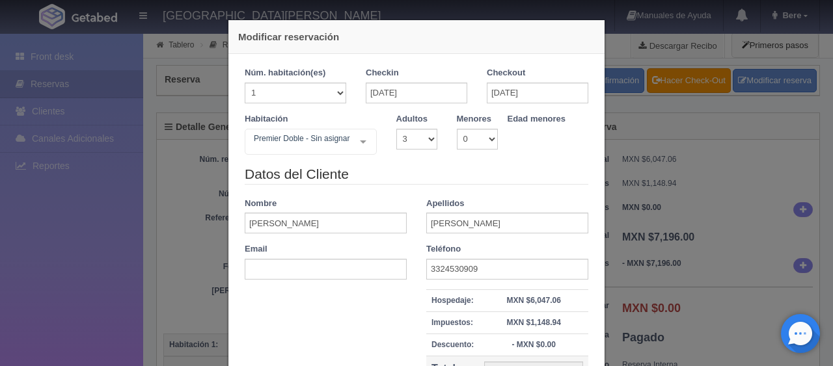
select select "3"
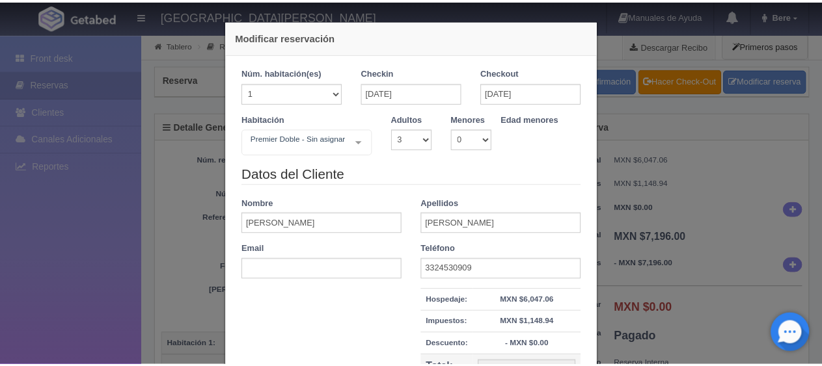
scroll to position [148, 0]
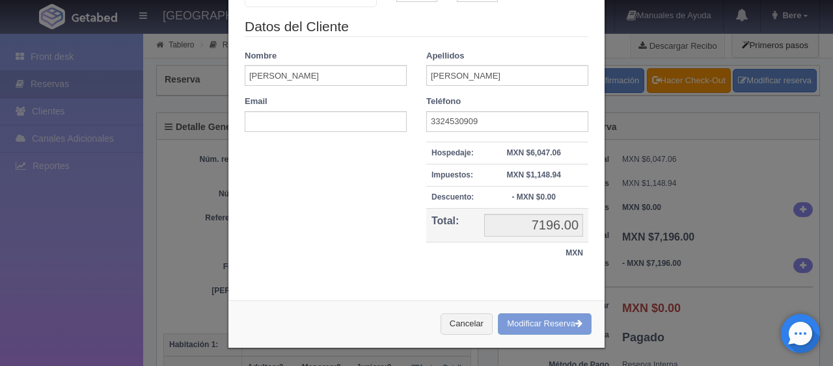
click at [165, 149] on div "Modificar reservación Núm. habitación(es) 1 2 3 4 5 6 7 8 9 10 11 12 13 14 15 1…" at bounding box center [416, 183] width 833 height 366
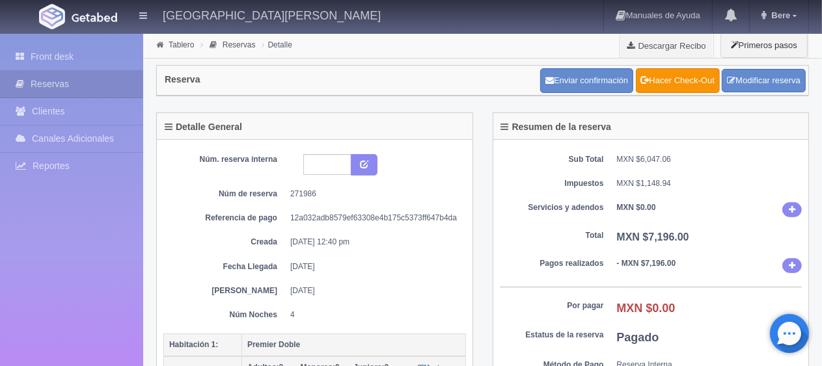
click at [80, 72] on link "Reservas" at bounding box center [71, 84] width 143 height 27
click at [87, 57] on link "Front desk" at bounding box center [71, 57] width 143 height 27
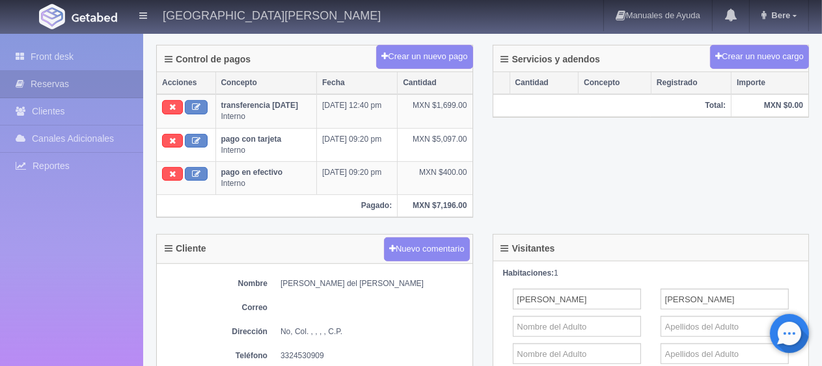
scroll to position [0, 0]
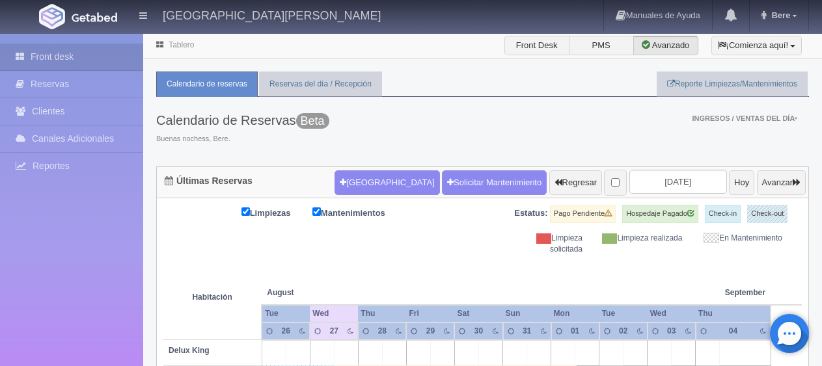
scroll to position [228, 0]
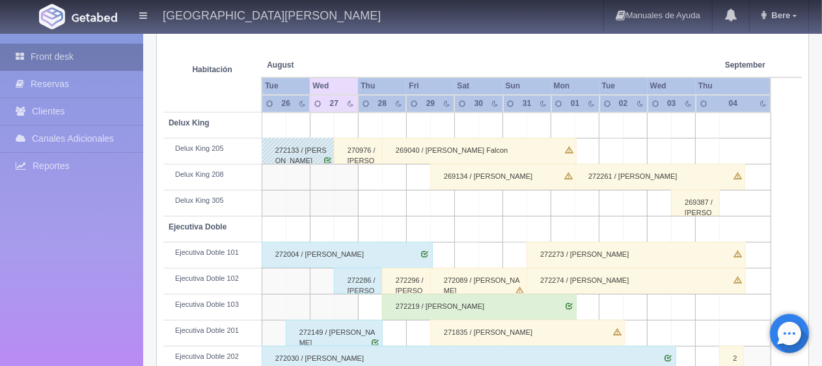
click at [53, 57] on link "Front desk" at bounding box center [71, 57] width 143 height 27
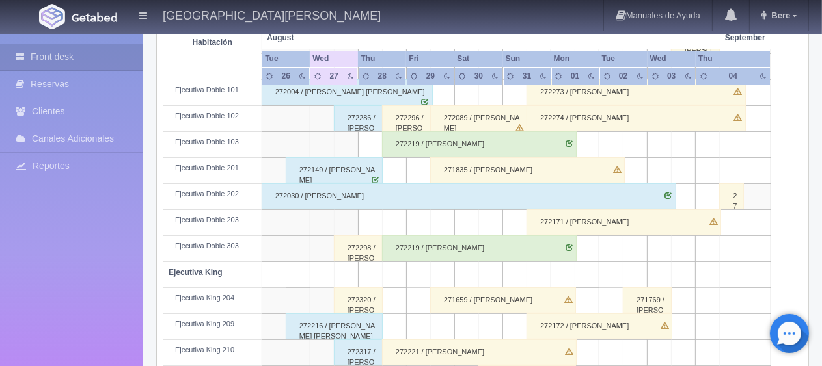
scroll to position [716, 0]
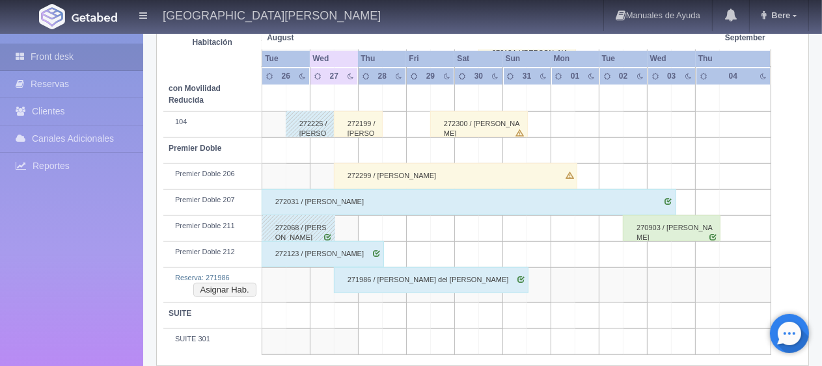
click at [393, 276] on div "271986 / [PERSON_NAME] del [PERSON_NAME]" at bounding box center [431, 280] width 195 height 26
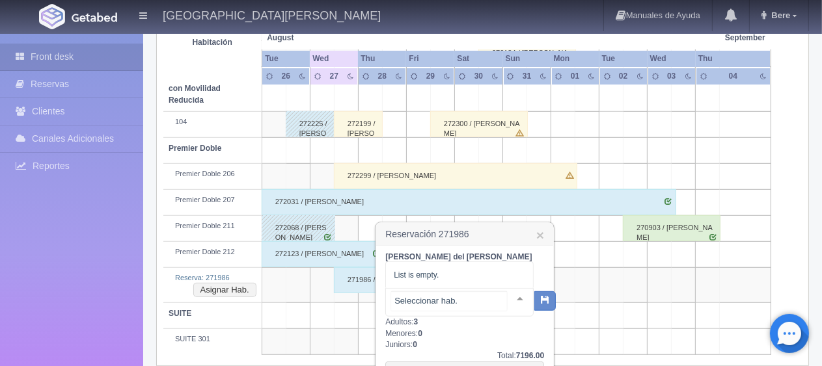
click at [476, 306] on div at bounding box center [459, 302] width 148 height 29
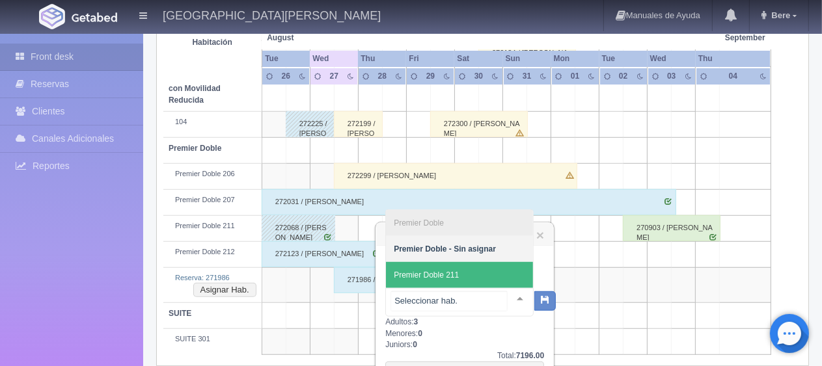
click at [454, 274] on span "Premier Doble 211" at bounding box center [426, 275] width 65 height 9
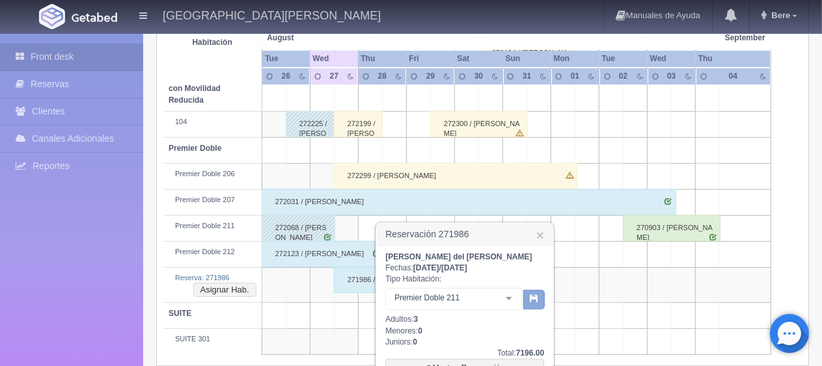
click at [534, 299] on icon "button" at bounding box center [534, 298] width 8 height 8
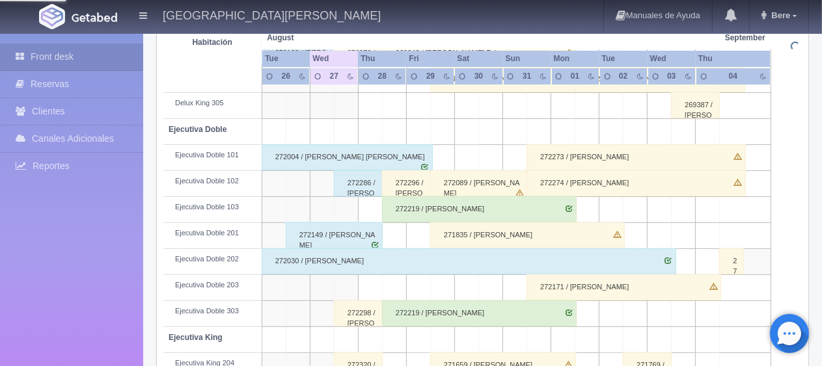
scroll to position [260, 0]
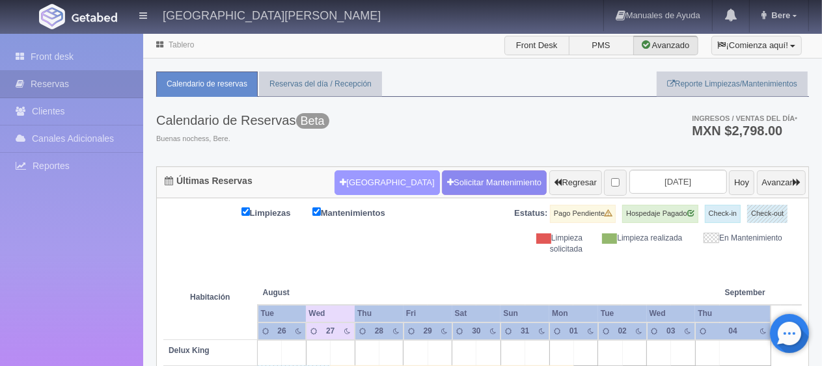
click at [376, 184] on button "[GEOGRAPHIC_DATA]" at bounding box center [387, 183] width 105 height 25
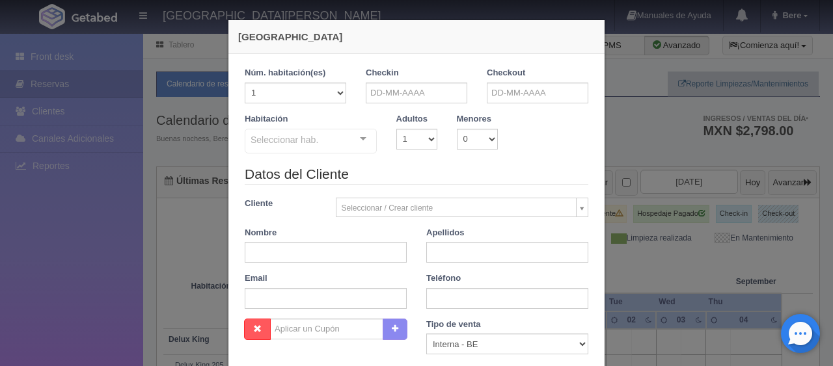
checkbox input "false"
click at [396, 91] on input "text" at bounding box center [417, 93] width 102 height 21
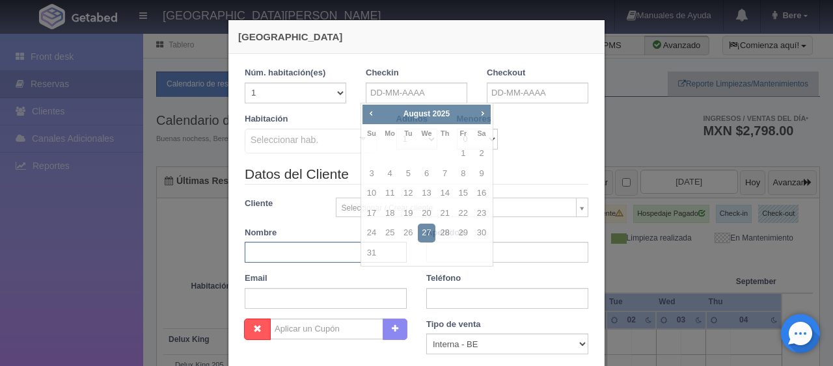
click at [284, 255] on input "text" at bounding box center [326, 252] width 162 height 21
paste input "[PERSON_NAME]"
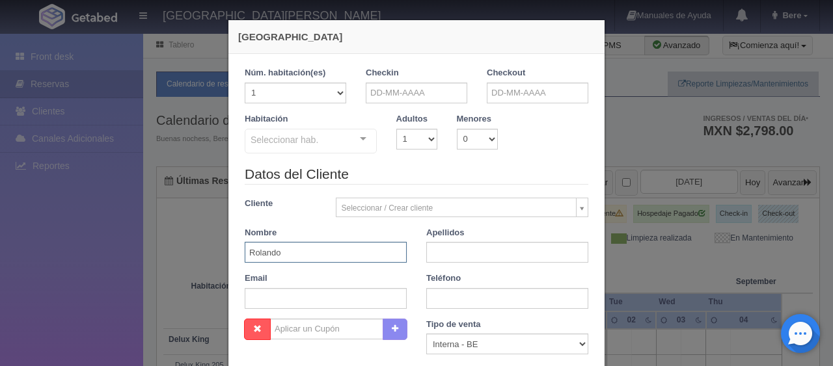
type input "Rolando"
paste input "[PERSON_NAME]"
type input "[PERSON_NAME]"
click at [333, 299] on input "text" at bounding box center [326, 298] width 162 height 21
paste input "rgonza.974288@guest.booking.com +52 229 214 4110"
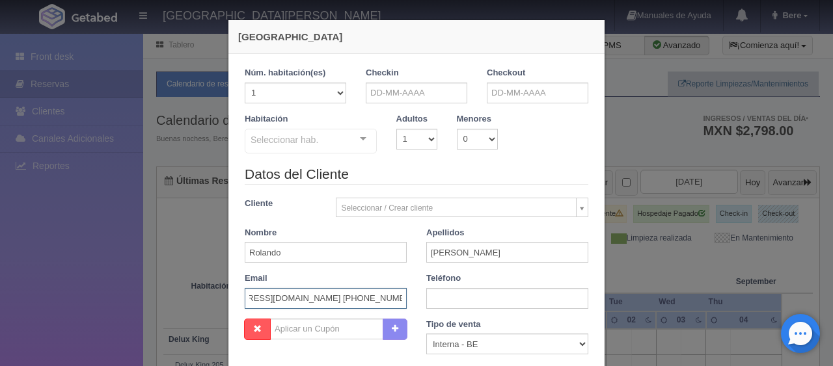
scroll to position [0, 53]
drag, startPoint x: 326, startPoint y: 295, endPoint x: 448, endPoint y: 295, distance: 121.7
click at [445, 295] on div "Datos del Cliente Cliente Seleccionar / Crear cliente Nuevo Cliente Adriana Nav…" at bounding box center [416, 242] width 363 height 154
type input "rgonza.974288@guest.booking.com"
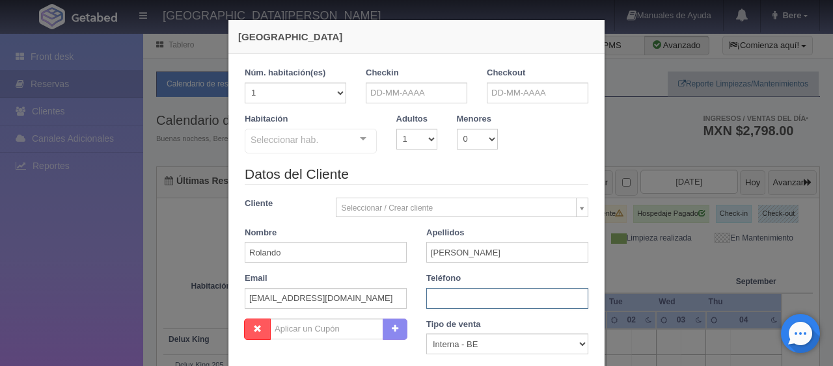
paste input "[PHONE_NUMBER]"
type input "[PHONE_NUMBER]"
click at [436, 85] on input "text" at bounding box center [417, 93] width 102 height 21
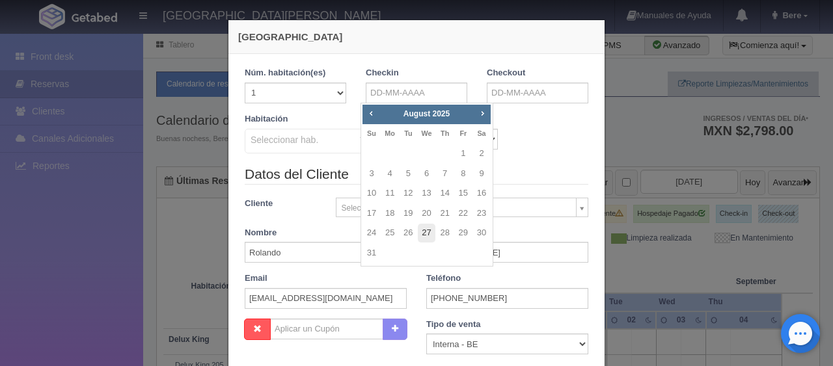
click at [429, 236] on link "27" at bounding box center [426, 233] width 17 height 19
type input "[DATE]"
checkbox input "false"
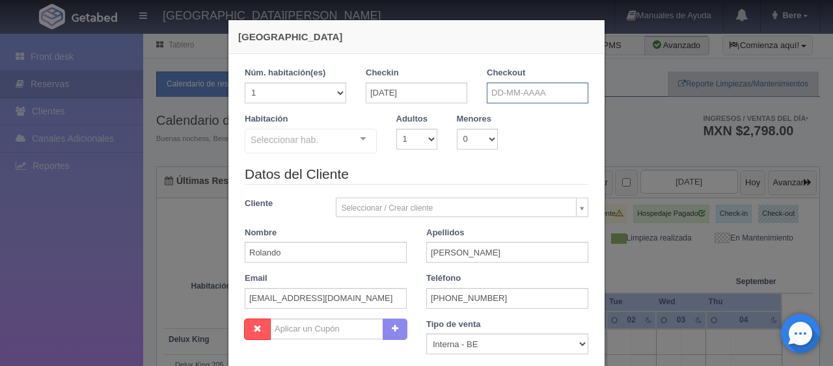
click at [497, 98] on input "text" at bounding box center [538, 93] width 102 height 21
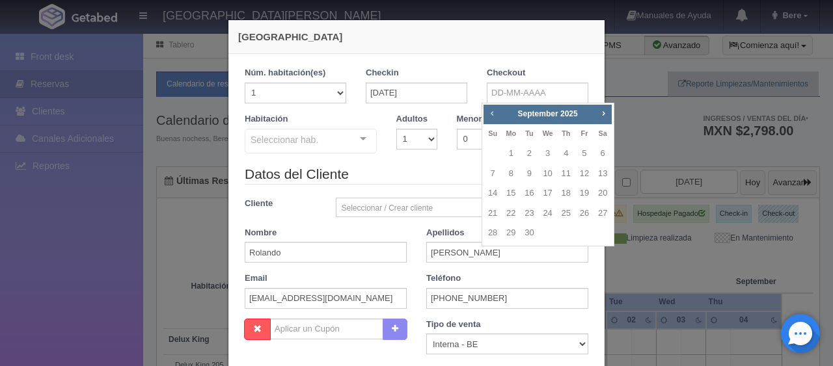
click at [487, 113] on span "Prev" at bounding box center [492, 113] width 10 height 10
click at [568, 234] on link "28" at bounding box center [566, 233] width 17 height 19
type input "28-08-2025"
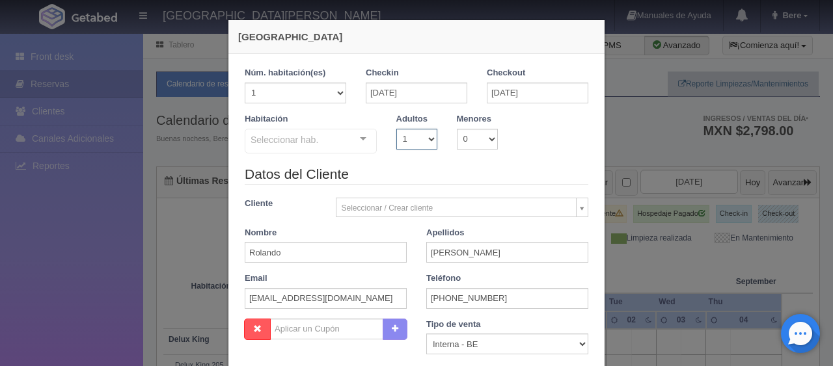
click at [407, 134] on select "1 2 3 4 5 6 7 8 9 10" at bounding box center [416, 139] width 41 height 21
click at [396, 129] on select "1 2 3 4 5 6 7 8 9 10" at bounding box center [416, 139] width 41 height 21
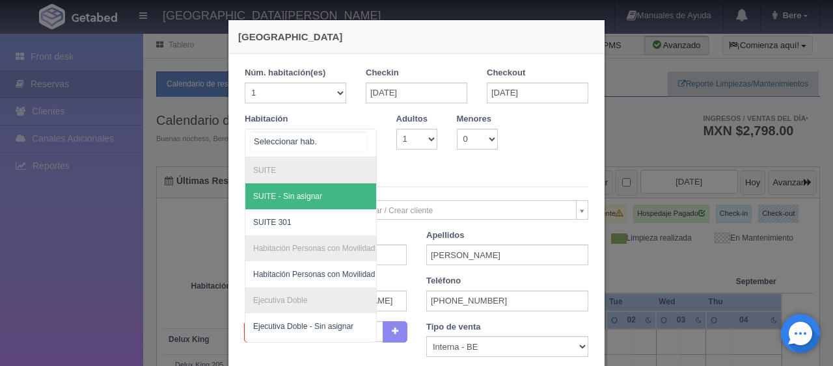
click at [325, 134] on div at bounding box center [311, 143] width 132 height 29
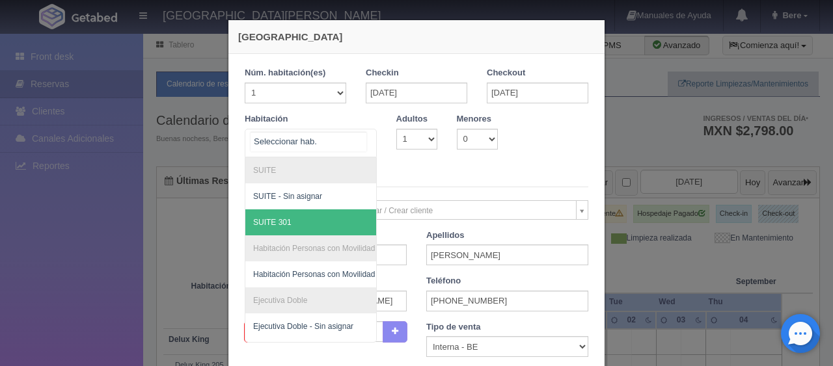
scroll to position [294, 0]
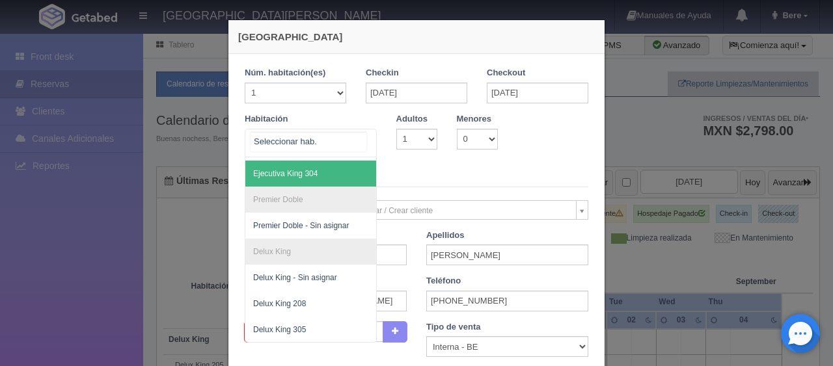
click at [312, 165] on span "Ejecutiva King 304" at bounding box center [354, 174] width 219 height 26
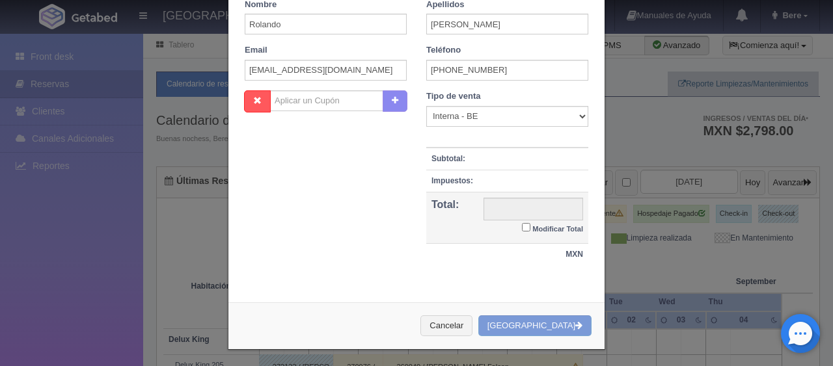
click at [550, 225] on small "Modificar Total" at bounding box center [557, 229] width 51 height 8
click at [530, 223] on input "Modificar Total" at bounding box center [526, 227] width 8 height 8
checkbox input "true"
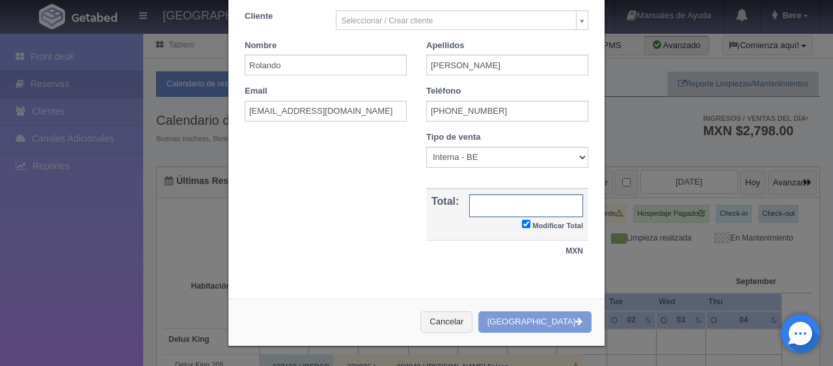
scroll to position [222, 0]
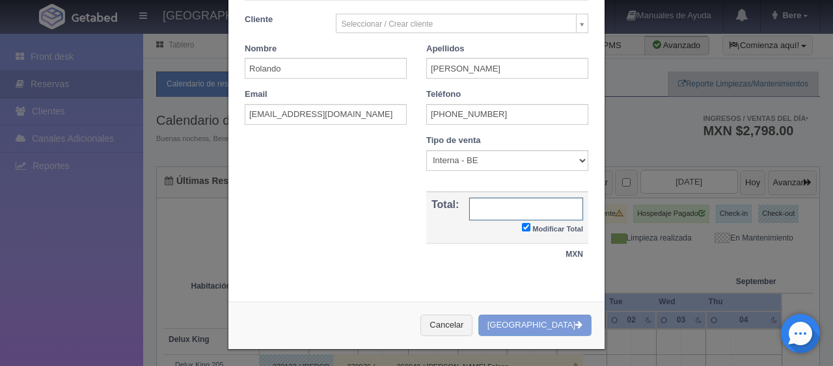
type input "1299.00"
checkbox input "true"
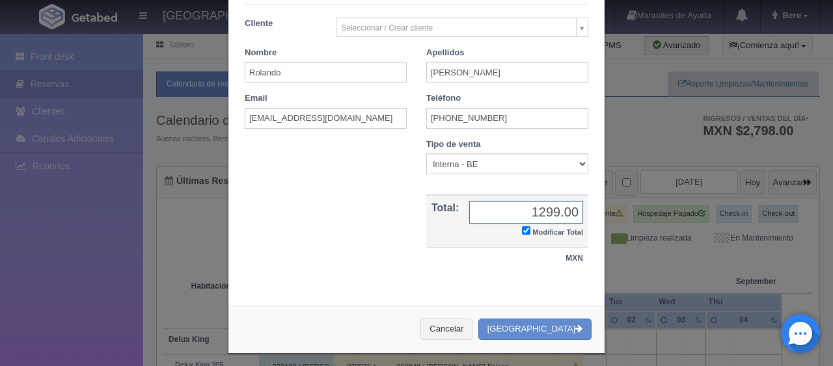
scroll to position [226, 0]
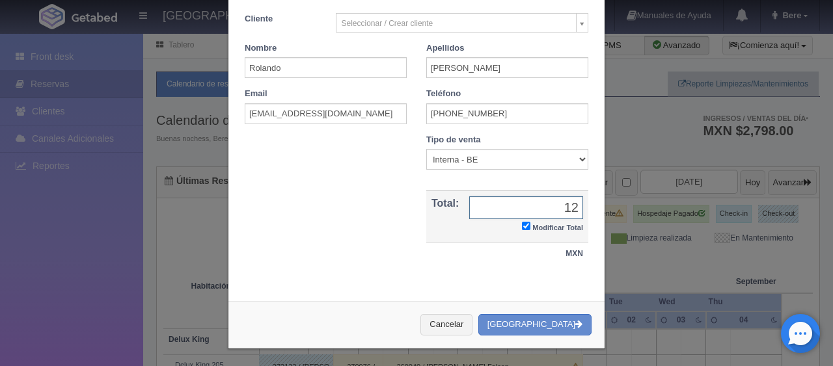
type input "1"
type input "1359.83"
click at [491, 154] on select "Correo Electronico Interna - BE Llamada OTA Externa Otro WALK IN" at bounding box center [507, 159] width 162 height 21
select select "extota"
click at [426, 149] on select "Correo Electronico Interna - BE Llamada OTA Externa Otro WALK IN" at bounding box center [507, 159] width 162 height 21
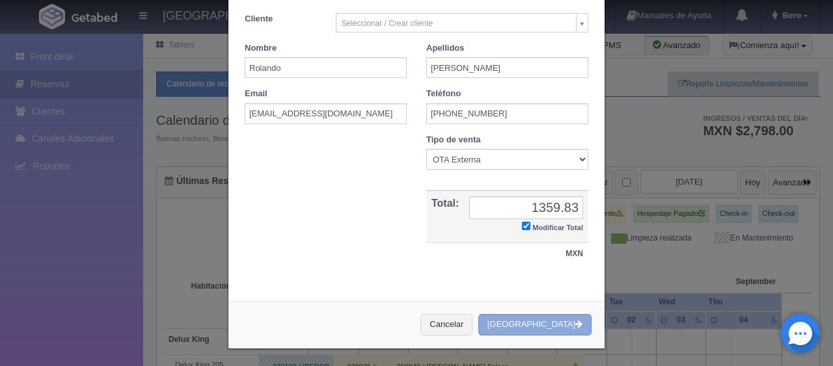
click at [541, 319] on button "Crear Reserva" at bounding box center [534, 324] width 113 height 21
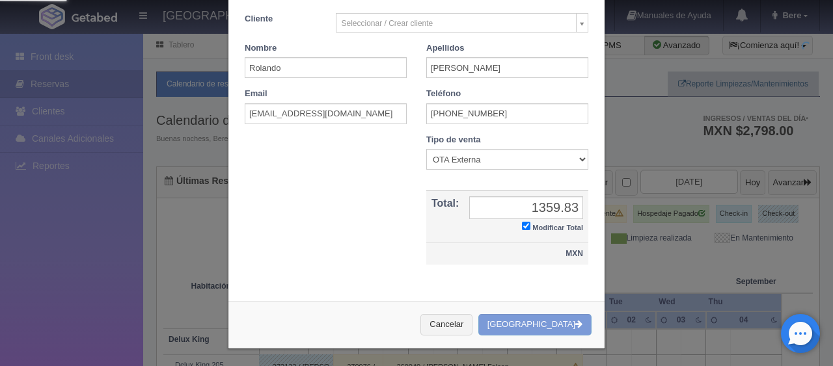
scroll to position [0, 0]
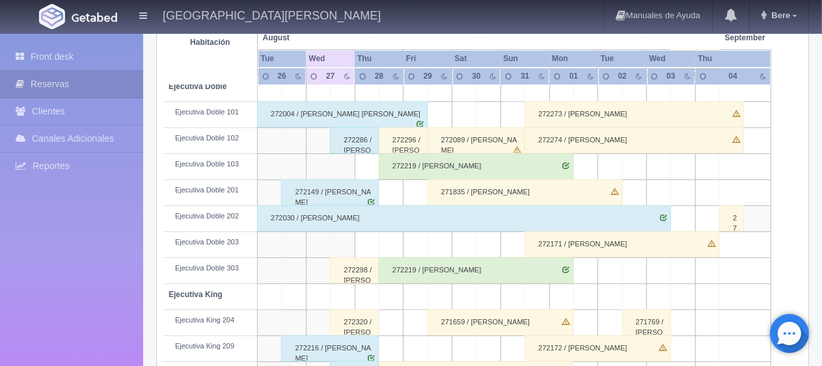
scroll to position [564, 0]
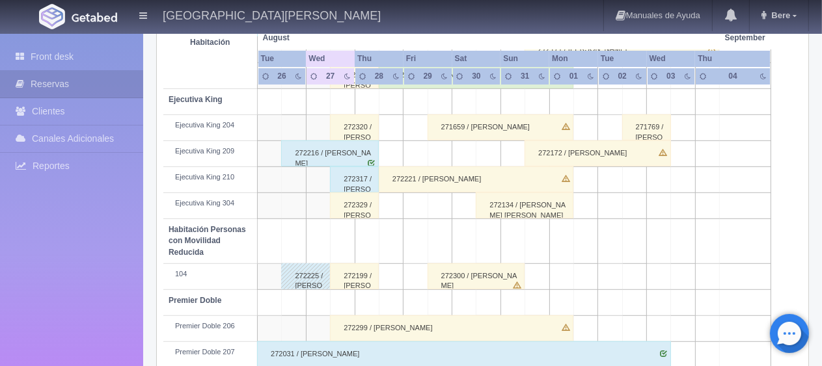
click at [361, 202] on div "272329 / [PERSON_NAME]" at bounding box center [354, 206] width 49 height 26
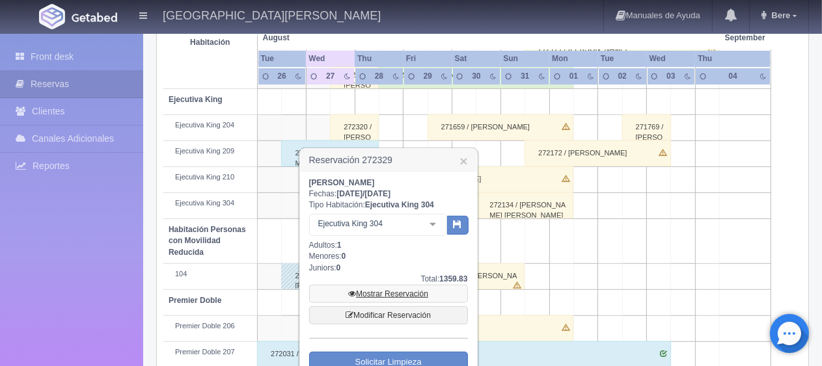
click at [411, 295] on link "Mostrar Reservación" at bounding box center [388, 294] width 159 height 18
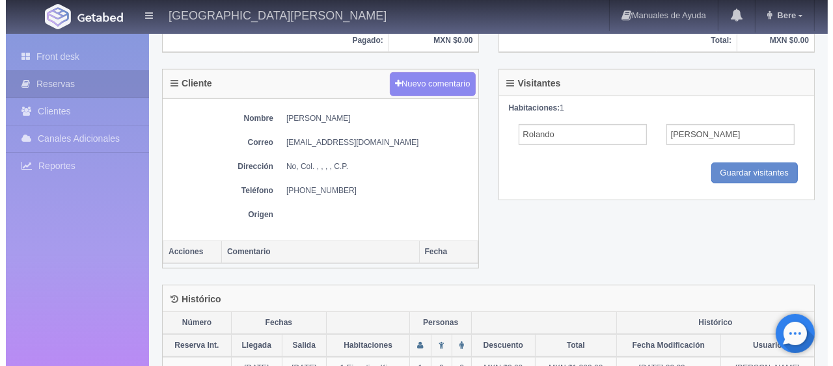
scroll to position [195, 0]
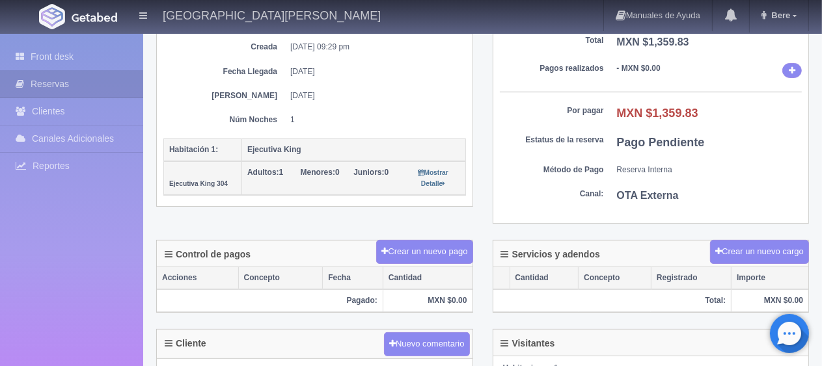
click at [417, 240] on div "Crear un nuevo pago" at bounding box center [424, 252] width 96 height 25
click at [419, 241] on button "Crear un nuevo pago" at bounding box center [424, 252] width 96 height 24
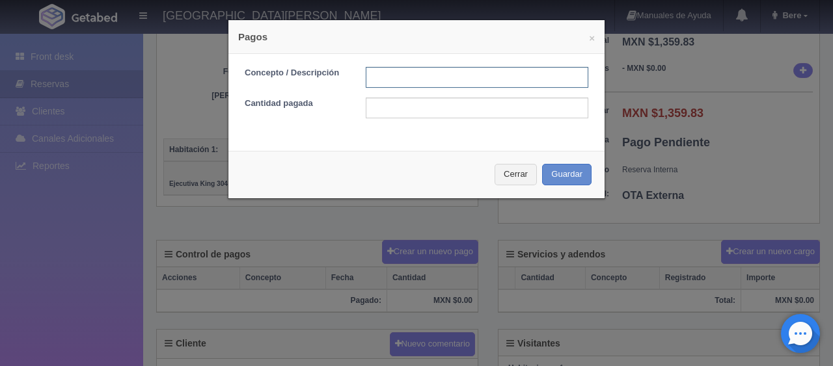
click at [439, 81] on input "text" at bounding box center [477, 77] width 223 height 21
type input "Total Tarjeta"
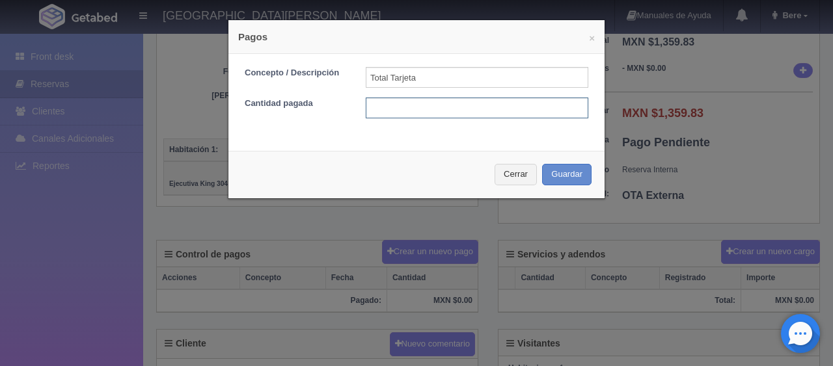
click at [446, 108] on input "text" at bounding box center [477, 108] width 223 height 21
type input "1359.83"
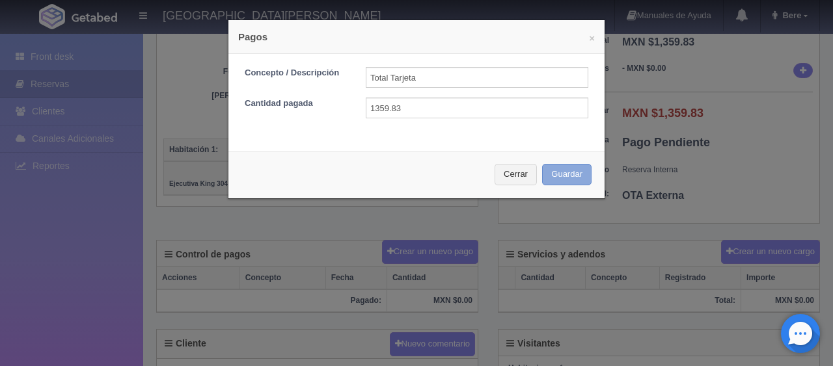
click at [542, 171] on button "Guardar" at bounding box center [566, 174] width 49 height 21
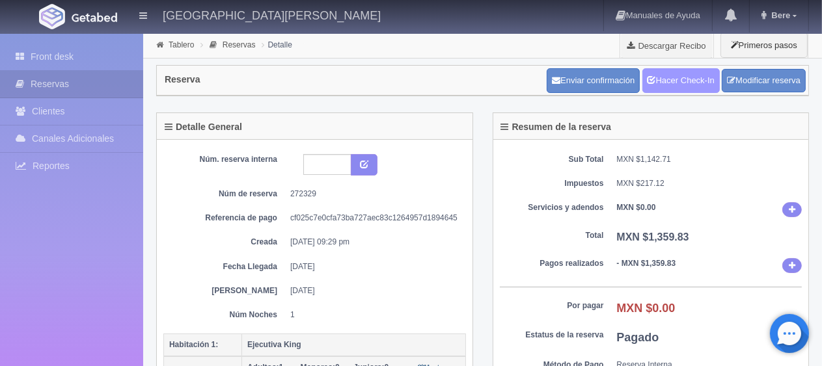
click at [700, 88] on link "Hacer Check-In" at bounding box center [680, 80] width 77 height 25
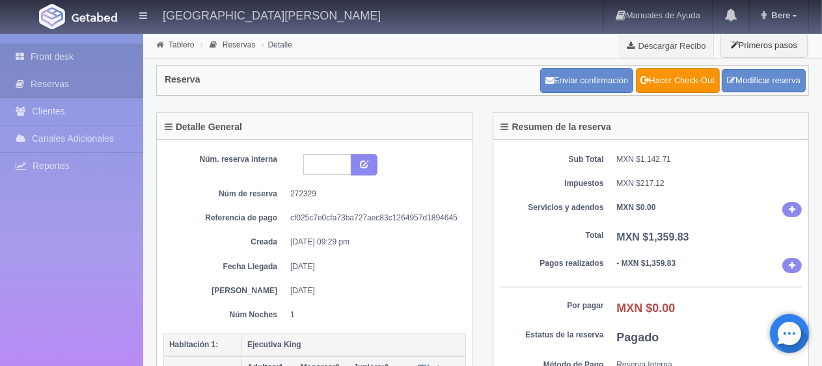
click at [90, 57] on link "Front desk" at bounding box center [71, 57] width 143 height 27
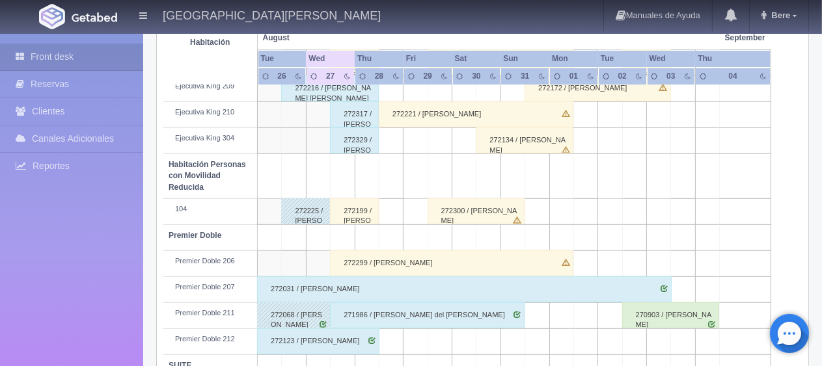
scroll to position [694, 0]
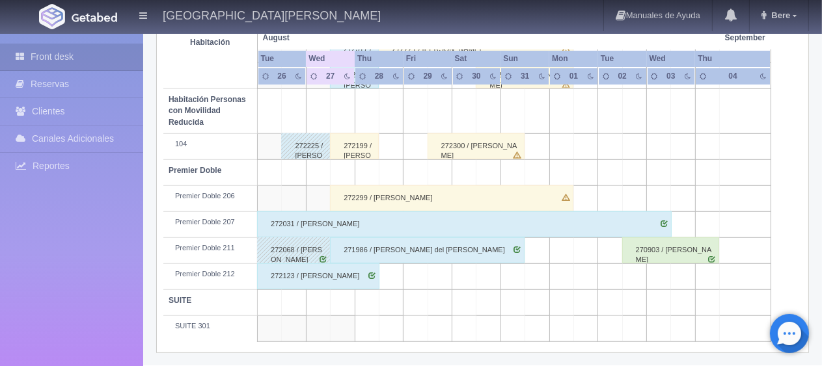
click at [354, 147] on div "272199 / [PERSON_NAME]" at bounding box center [354, 146] width 49 height 26
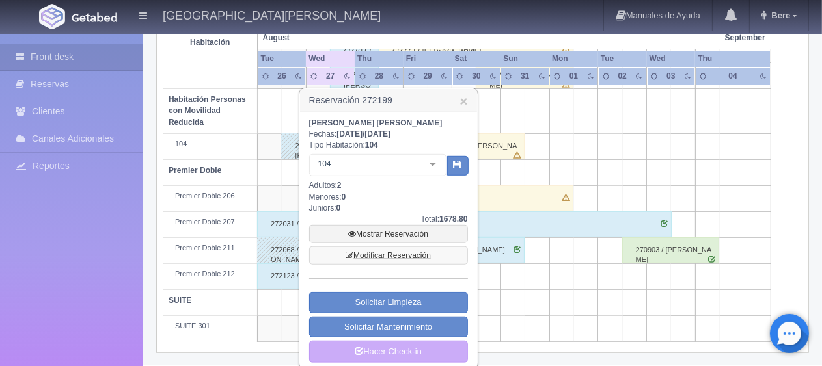
click at [396, 253] on link "Modificar Reservación" at bounding box center [388, 256] width 159 height 18
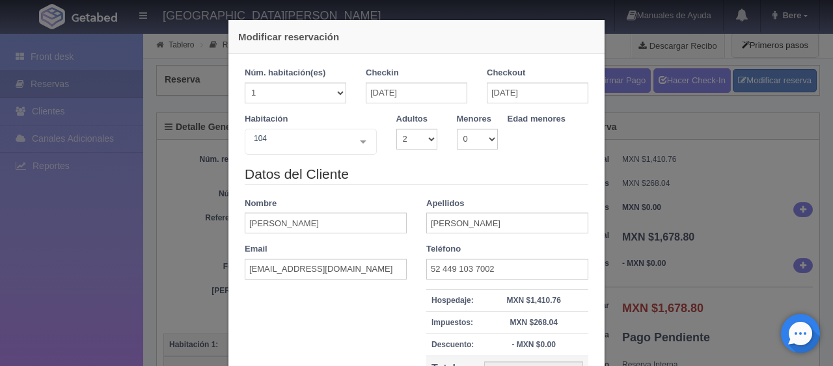
select select "2"
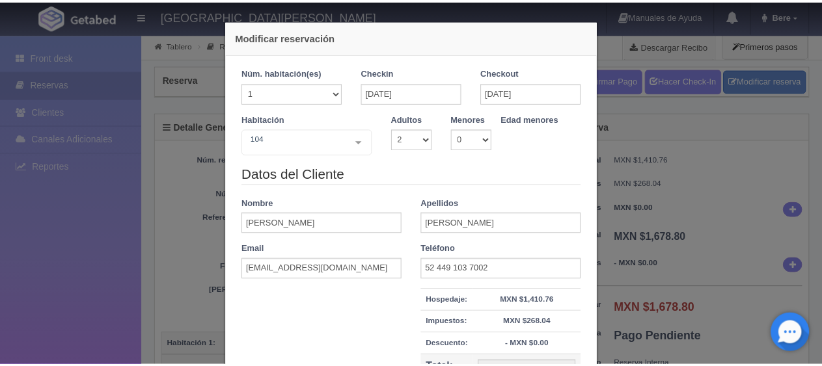
scroll to position [148, 0]
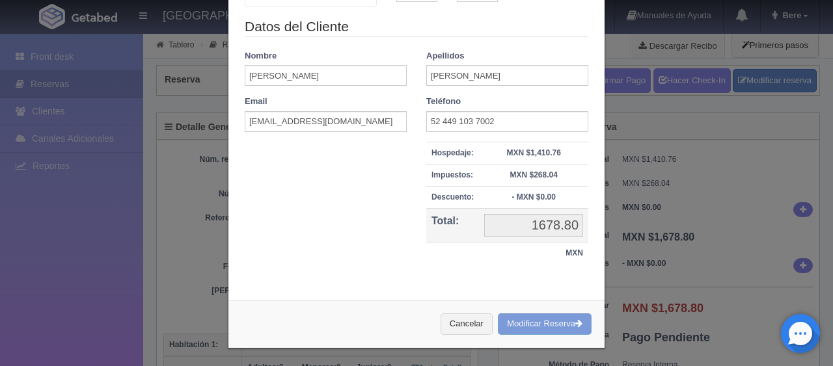
click at [740, 248] on div "Modificar reservación Núm. habitación(es) 1 2 3 4 5 6 7 8 9 10 11 12 13 14 15 1…" at bounding box center [416, 183] width 833 height 366
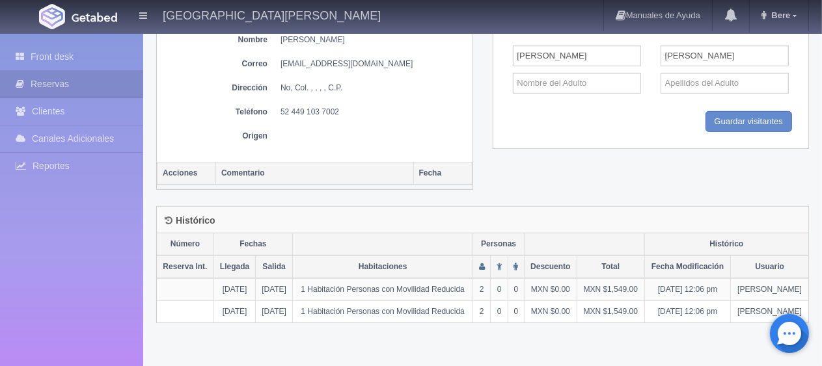
scroll to position [405, 0]
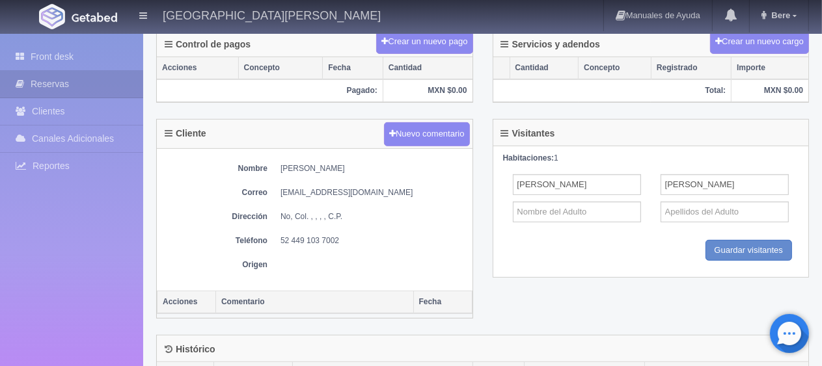
drag, startPoint x: 394, startPoint y: 167, endPoint x: 267, endPoint y: 168, distance: 126.3
click at [267, 168] on dl "Nombre [PERSON_NAME]" at bounding box center [314, 168] width 303 height 11
copy dd "[PERSON_NAME]"
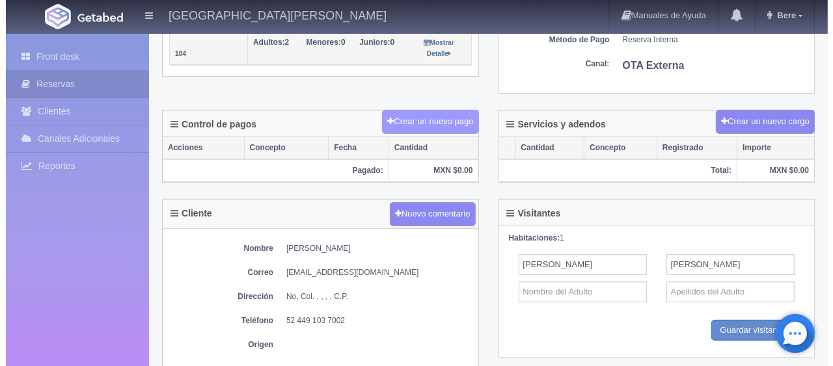
scroll to position [130, 0]
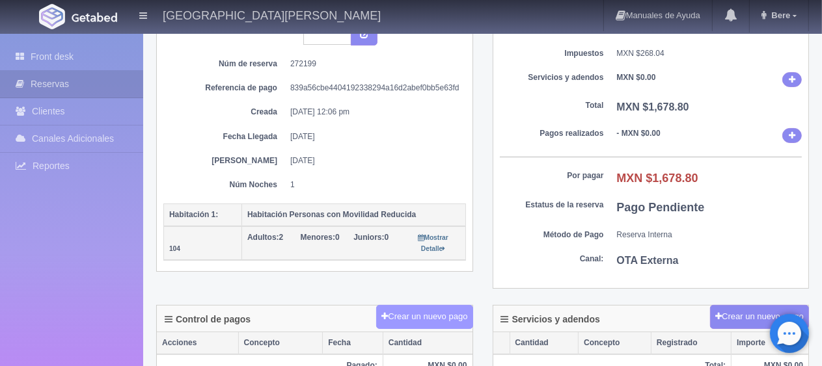
click at [420, 307] on button "Crear un nuevo pago" at bounding box center [424, 317] width 96 height 24
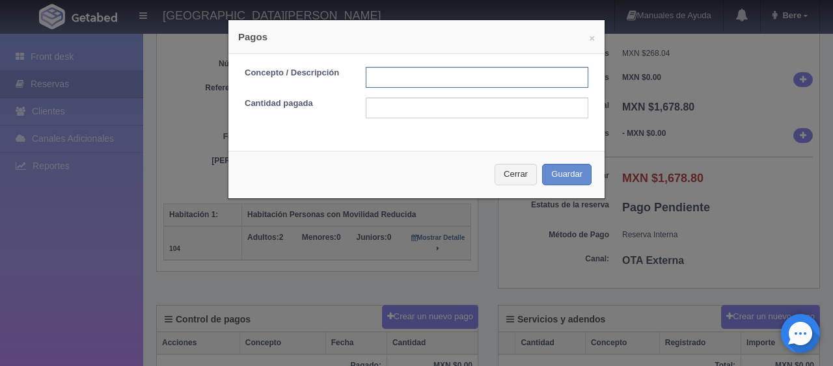
click at [390, 72] on input "text" at bounding box center [477, 77] width 223 height 21
type input "Total Tarjeta"
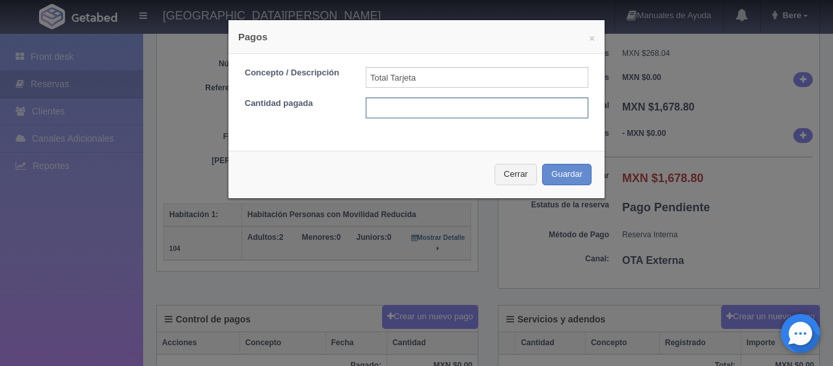
click at [453, 104] on input "text" at bounding box center [477, 108] width 223 height 21
type input "1678"
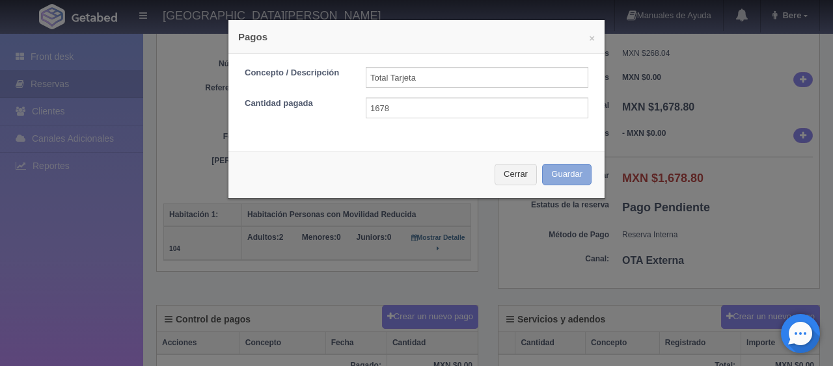
drag, startPoint x: 556, startPoint y: 180, endPoint x: 541, endPoint y: 7, distance: 174.4
click at [557, 180] on button "Guardar" at bounding box center [566, 174] width 49 height 21
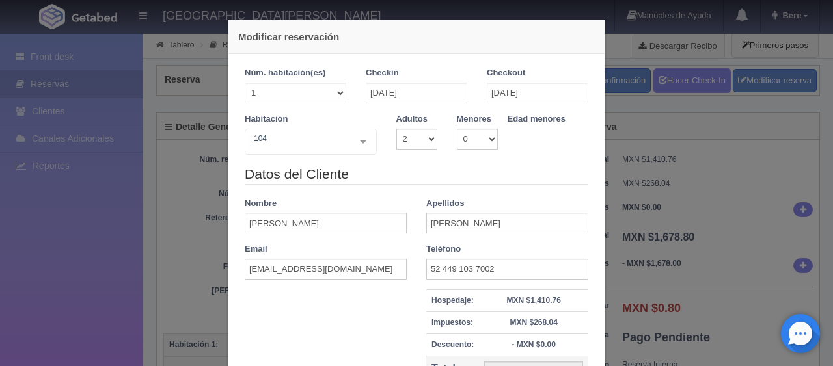
select select "2"
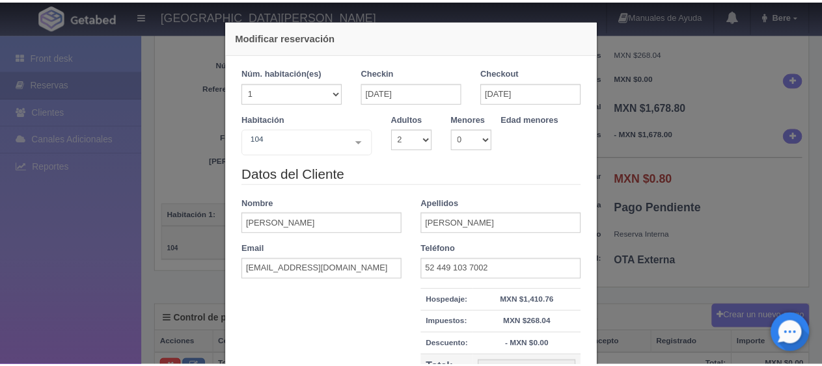
scroll to position [148, 0]
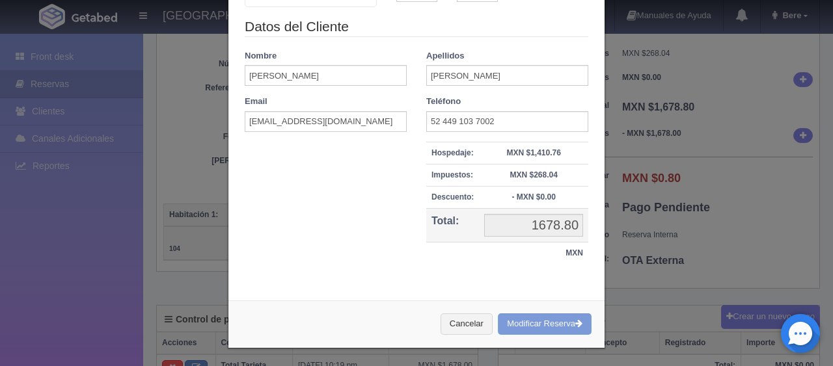
click at [706, 237] on div "Modificar reservación Núm. habitación(es) 1 2 3 4 5 6 7 8 9 10 11 12 13 14 15 1…" at bounding box center [416, 183] width 833 height 366
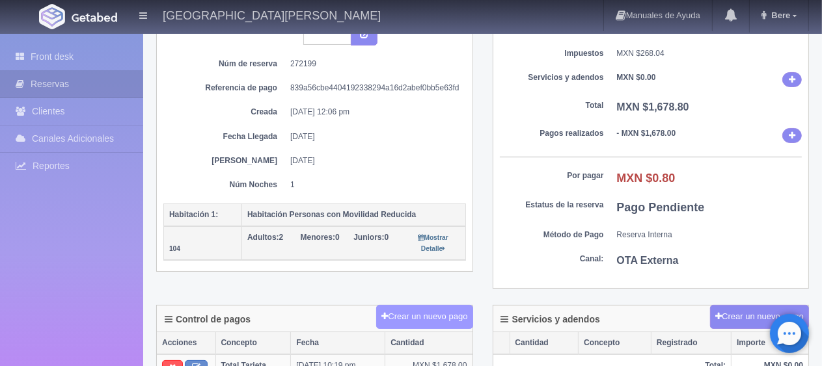
click at [388, 322] on button "Crear un nuevo pago" at bounding box center [424, 317] width 96 height 24
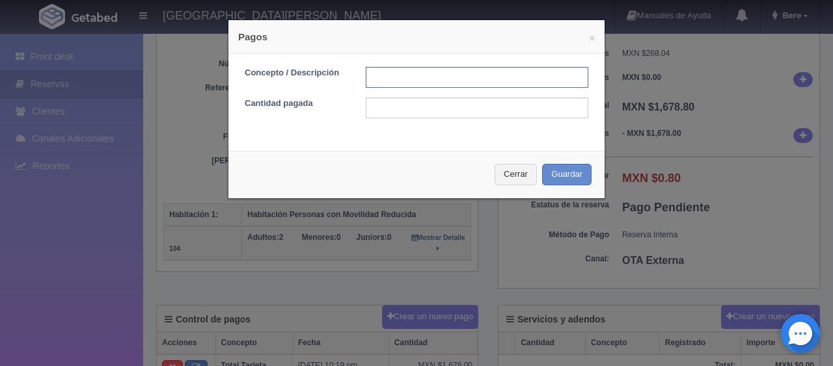
click at [415, 78] on input "text" at bounding box center [477, 77] width 223 height 21
type input "Total Tarjeta"
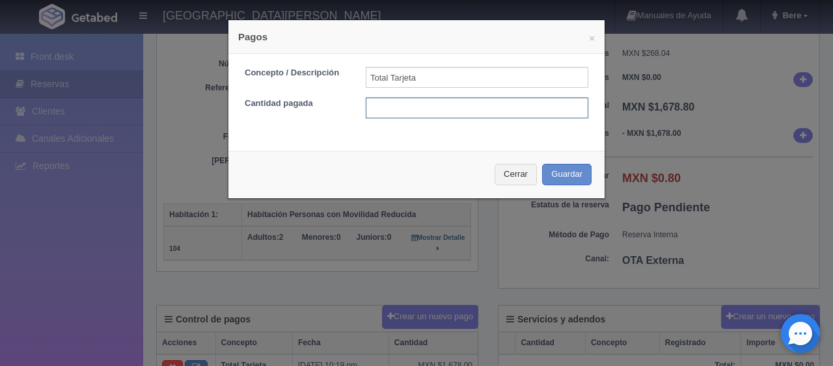
click at [450, 103] on input "text" at bounding box center [477, 108] width 223 height 21
type input "1678"
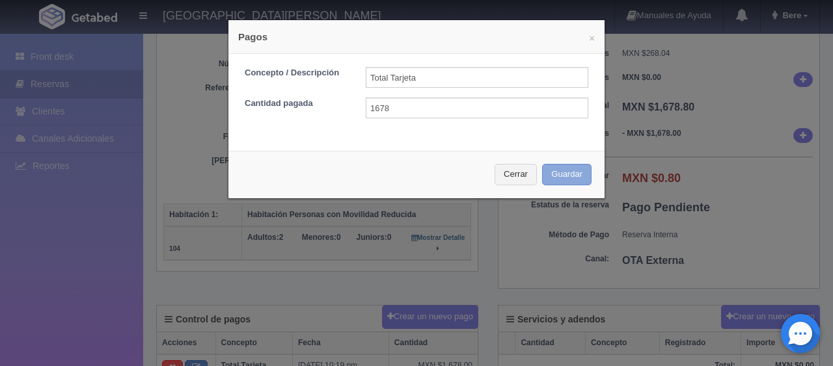
click at [556, 172] on button "Guardar" at bounding box center [566, 174] width 49 height 21
click at [502, 172] on button "Cerrar" at bounding box center [516, 174] width 42 height 21
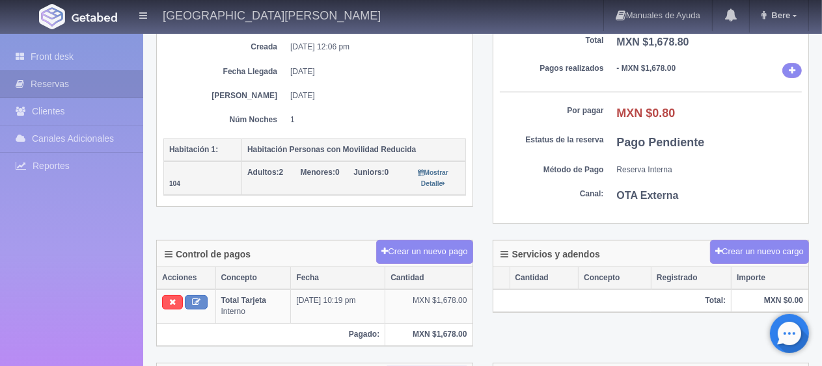
scroll to position [0, 0]
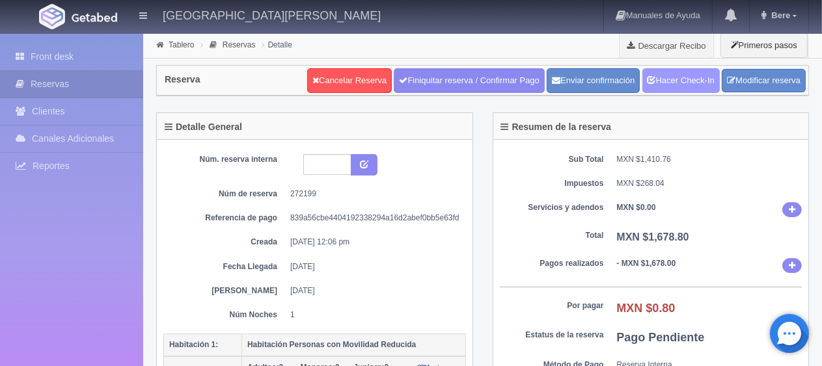
click at [679, 76] on link "Hacer Check-In" at bounding box center [680, 80] width 77 height 25
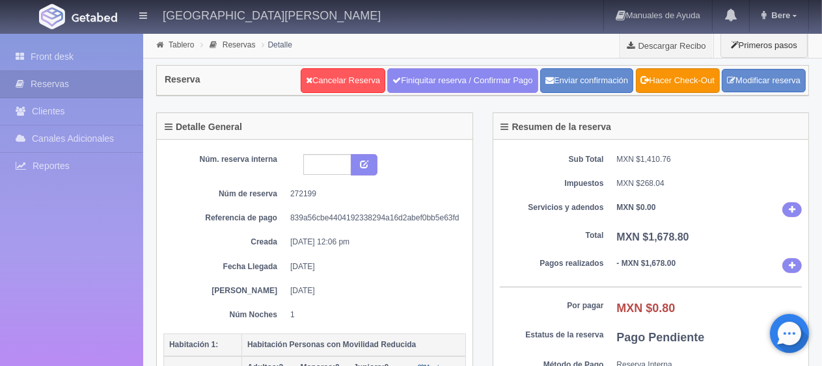
click at [741, 184] on dd "MXN $268.04" at bounding box center [709, 183] width 185 height 11
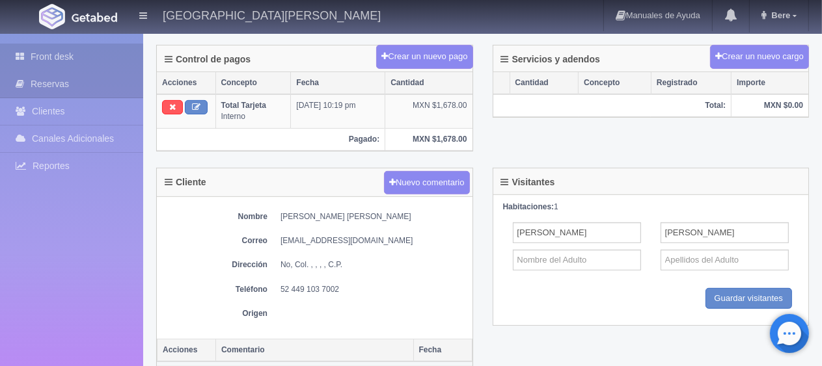
click at [60, 61] on link "Front desk" at bounding box center [71, 57] width 143 height 27
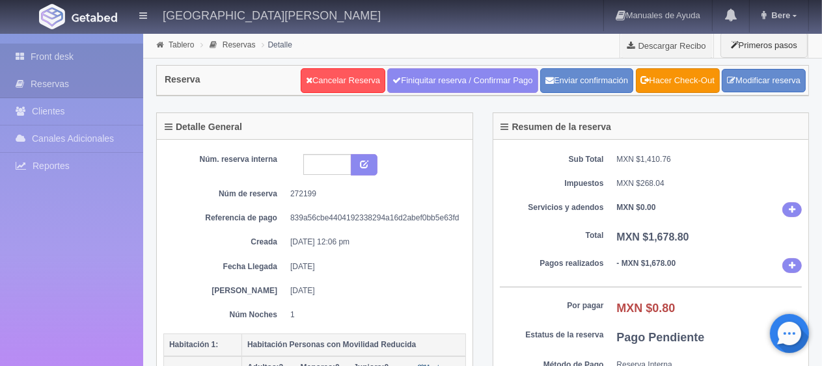
click at [86, 61] on link "Front desk" at bounding box center [71, 57] width 143 height 27
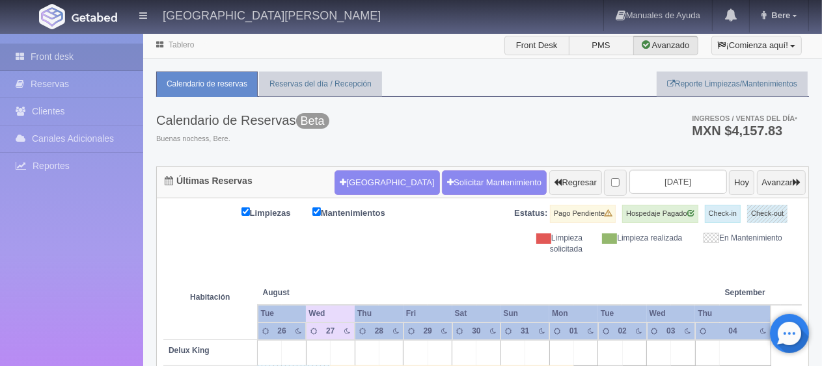
click at [404, 228] on div "Limpiezas Mantenimientos Estatus: Pago Pendiente Hospedaje Pagado Check-in Chec…" at bounding box center [482, 230] width 638 height 50
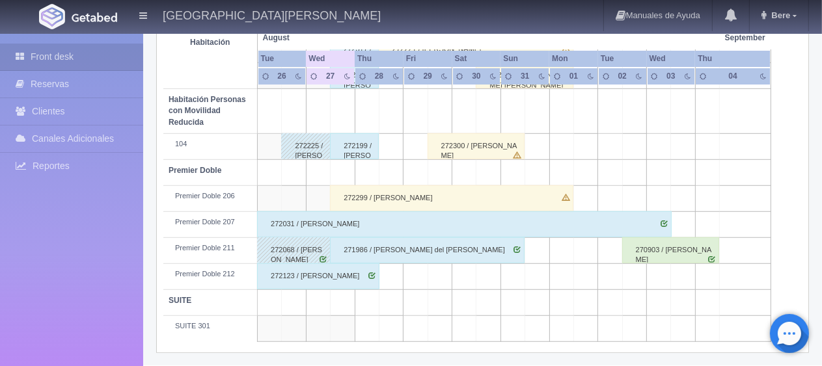
scroll to position [433, 0]
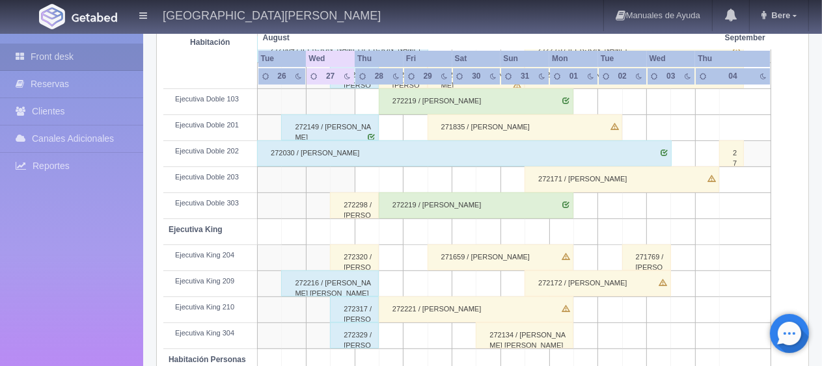
click at [362, 202] on div "272298 / [PERSON_NAME]" at bounding box center [354, 206] width 49 height 26
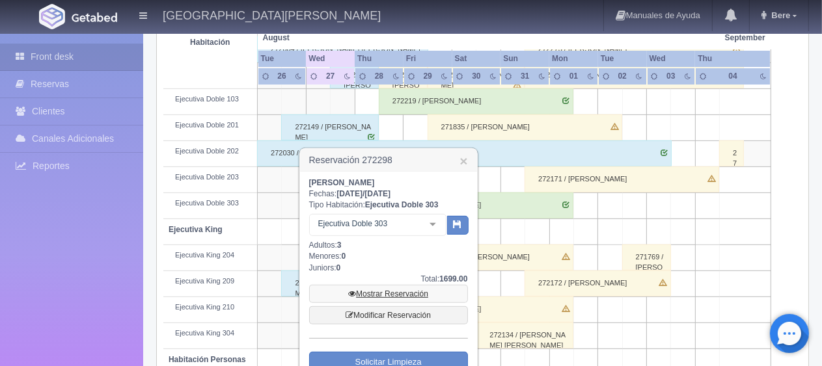
click at [412, 288] on link "Mostrar Reservación" at bounding box center [388, 294] width 159 height 18
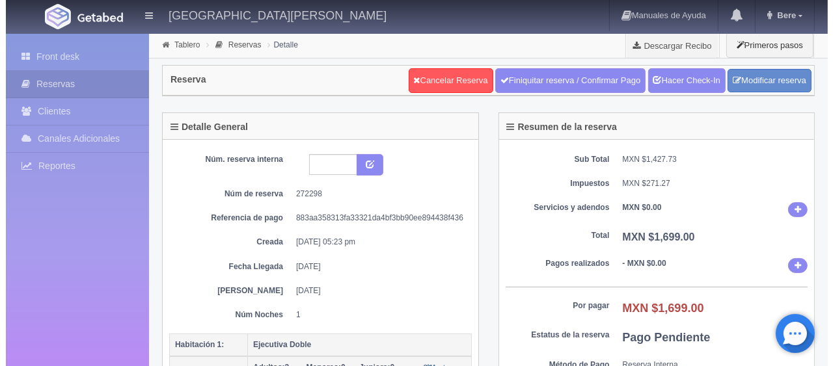
scroll to position [260, 0]
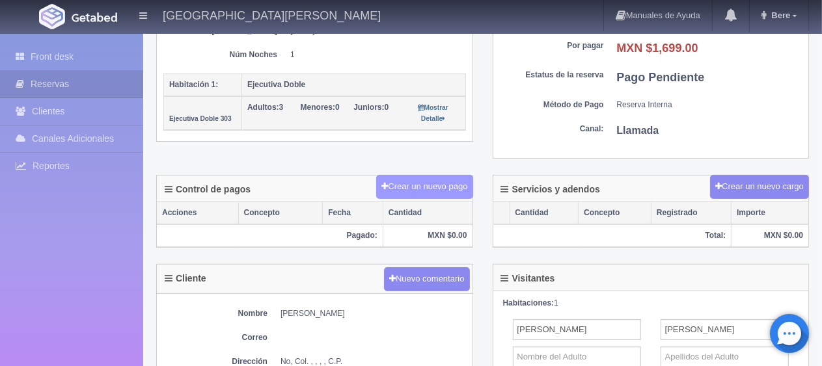
click at [415, 192] on button "Crear un nuevo pago" at bounding box center [424, 187] width 96 height 24
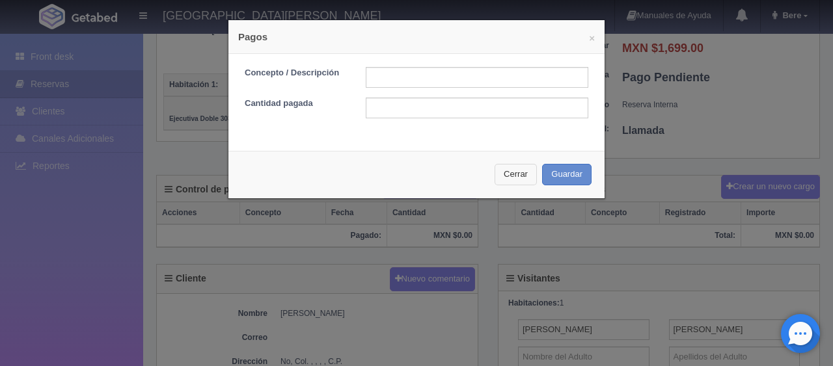
click at [504, 176] on button "Cerrar" at bounding box center [516, 174] width 42 height 21
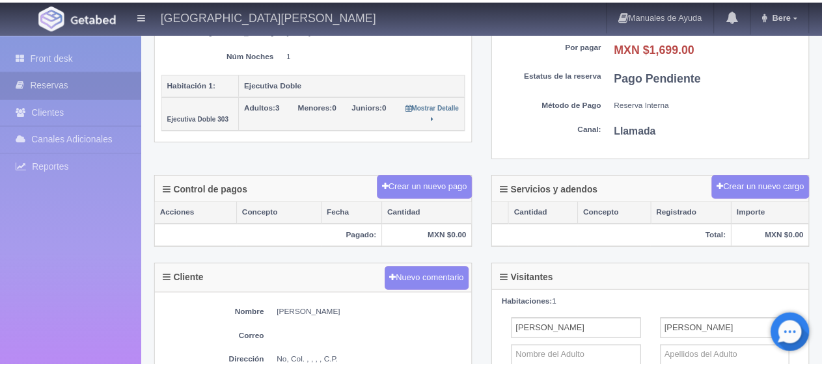
scroll to position [0, 0]
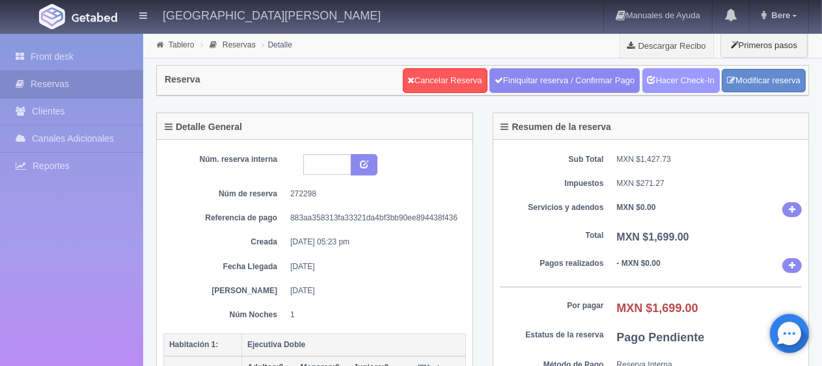
click at [690, 79] on link "Hacer Check-In" at bounding box center [680, 80] width 77 height 25
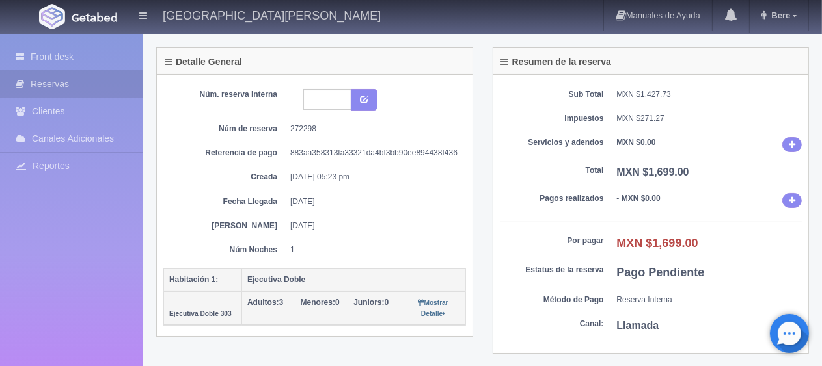
scroll to position [195, 0]
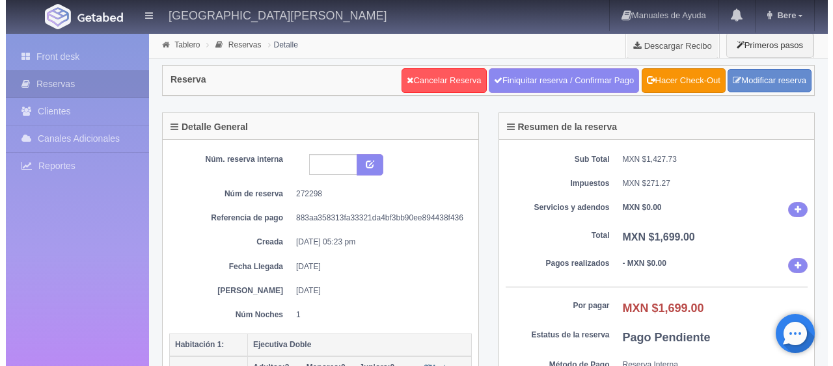
scroll to position [325, 0]
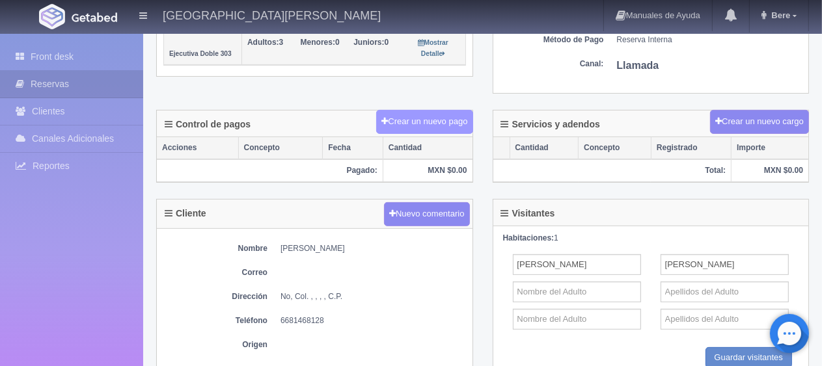
click at [444, 127] on button "Crear un nuevo pago" at bounding box center [424, 122] width 96 height 24
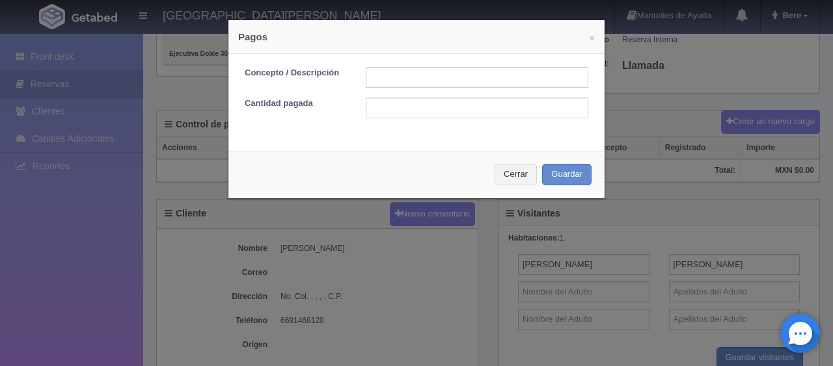
click at [448, 62] on div "Concepto / Descripción Cantidad pagada" at bounding box center [416, 97] width 376 height 87
click at [444, 72] on input "text" at bounding box center [477, 77] width 223 height 21
type input "Total Tarjeta"
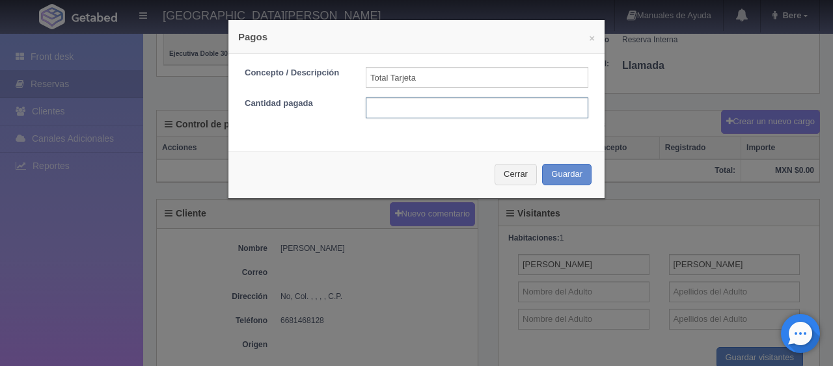
click at [454, 109] on input "text" at bounding box center [477, 108] width 223 height 21
drag, startPoint x: 438, startPoint y: 82, endPoint x: 259, endPoint y: 87, distance: 179.0
click at [260, 87] on div "Concepto / Descripción Total Tarjeta" at bounding box center [416, 77] width 363 height 21
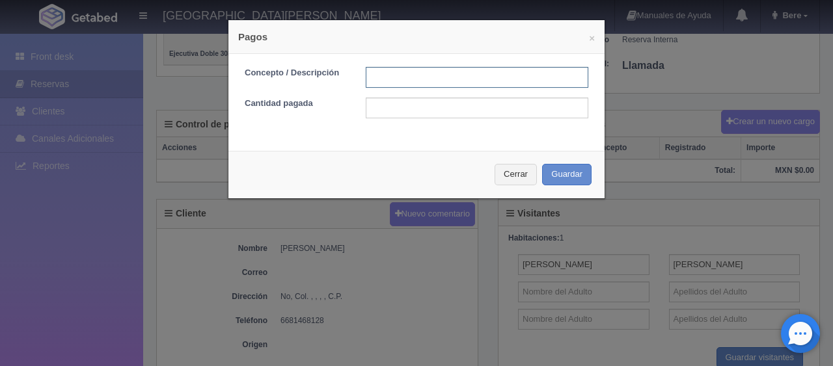
click at [401, 81] on input "text" at bounding box center [477, 77] width 223 height 21
click at [408, 79] on input "text" at bounding box center [477, 77] width 223 height 21
click at [400, 115] on input "text" at bounding box center [477, 108] width 223 height 21
click at [409, 80] on input "text" at bounding box center [477, 77] width 223 height 21
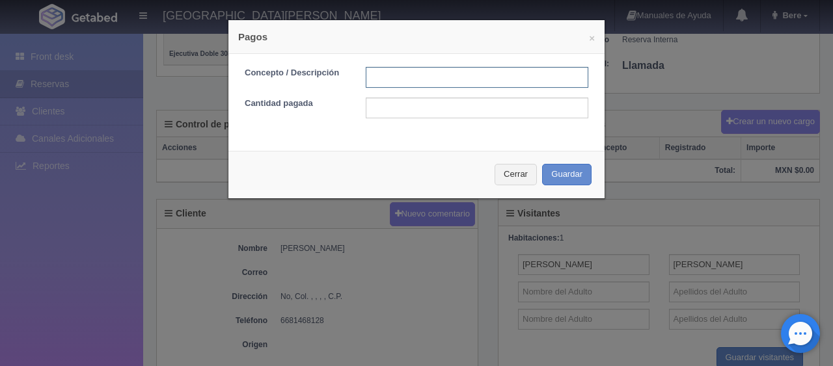
type input "Total Tarjeta"
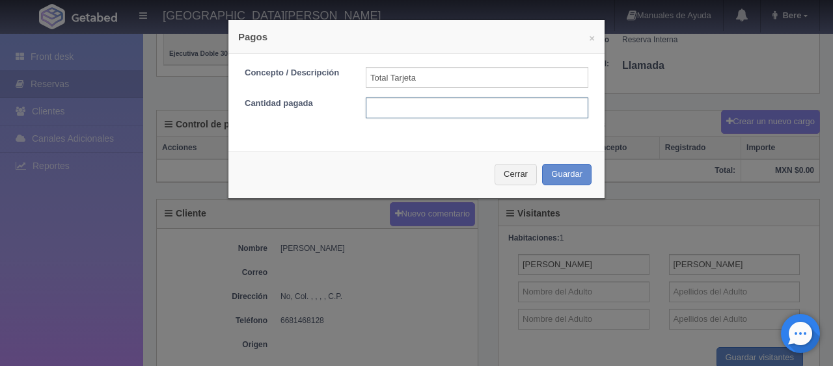
click at [452, 111] on input "text" at bounding box center [477, 108] width 223 height 21
type input "1"
type input "1699"
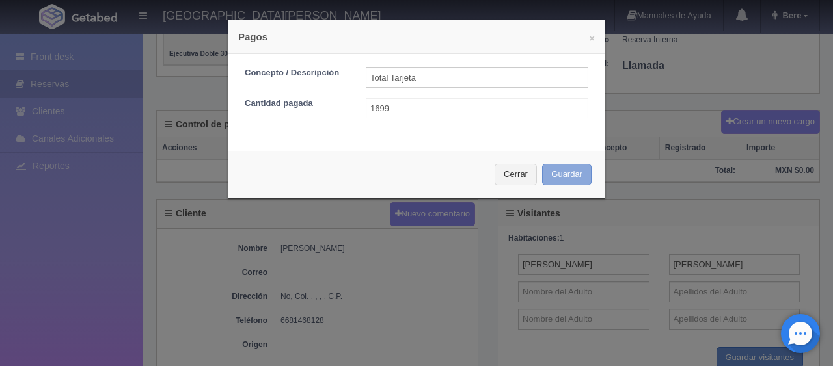
click at [542, 164] on button "Guardar" at bounding box center [566, 174] width 49 height 21
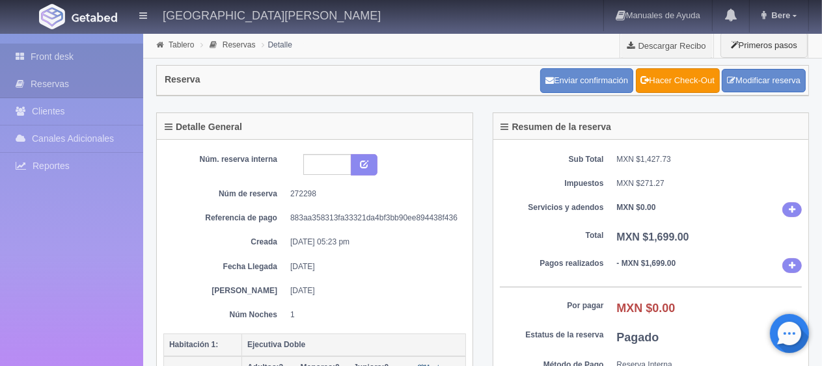
click at [60, 59] on link "Front desk" at bounding box center [71, 57] width 143 height 27
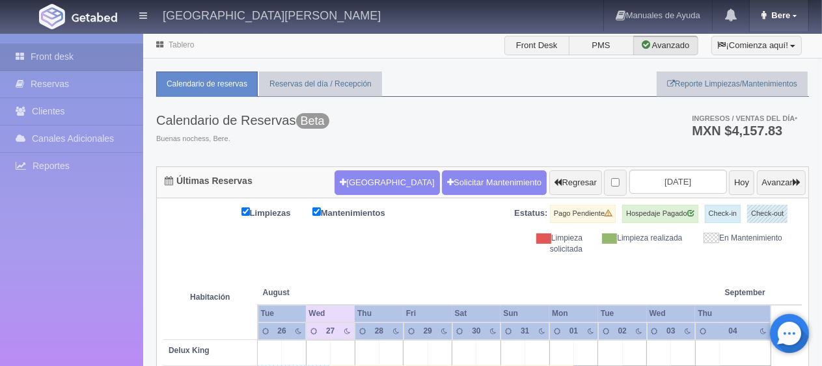
click at [764, 23] on link "Bere" at bounding box center [779, 15] width 59 height 31
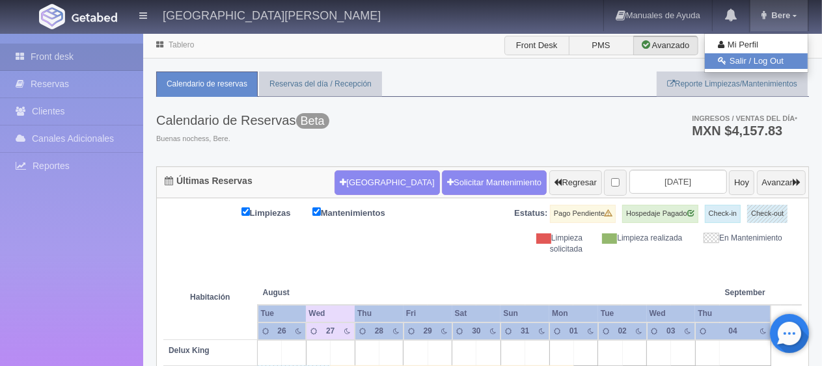
click at [758, 58] on link "Salir / Log Out" at bounding box center [756, 61] width 103 height 16
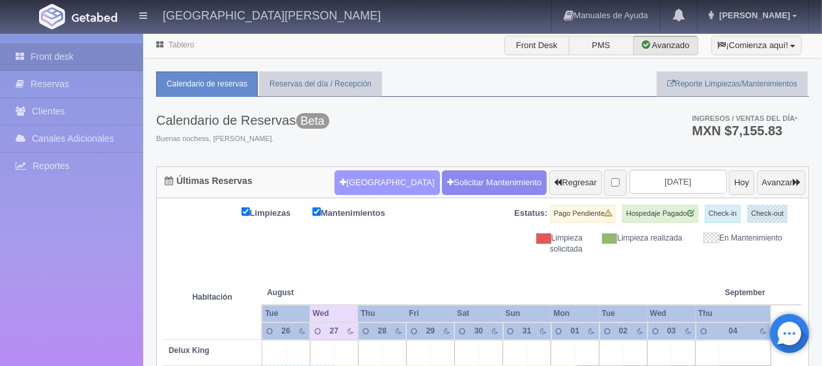
click at [372, 181] on button "[GEOGRAPHIC_DATA]" at bounding box center [387, 183] width 105 height 25
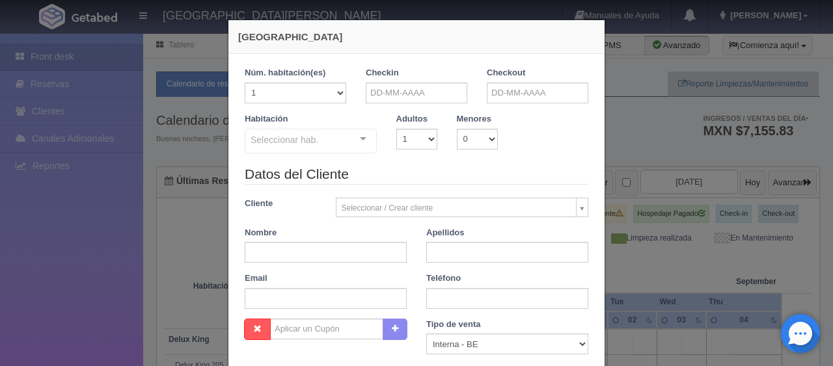
checkbox input "false"
click at [444, 92] on input "text" at bounding box center [417, 93] width 102 height 21
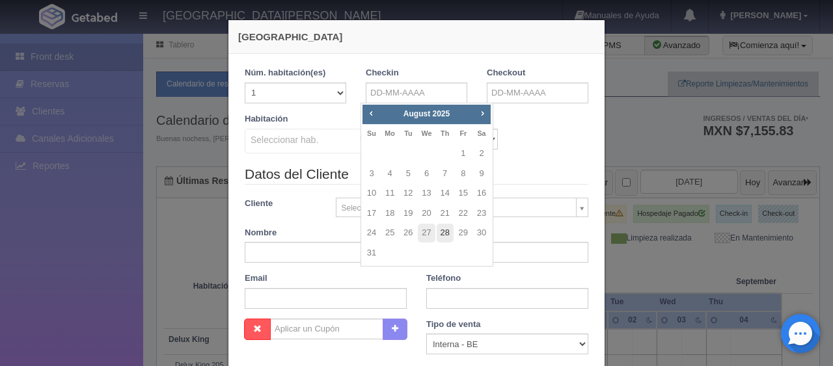
click at [443, 232] on link "28" at bounding box center [445, 233] width 17 height 19
type input "[DATE]"
checkbox input "false"
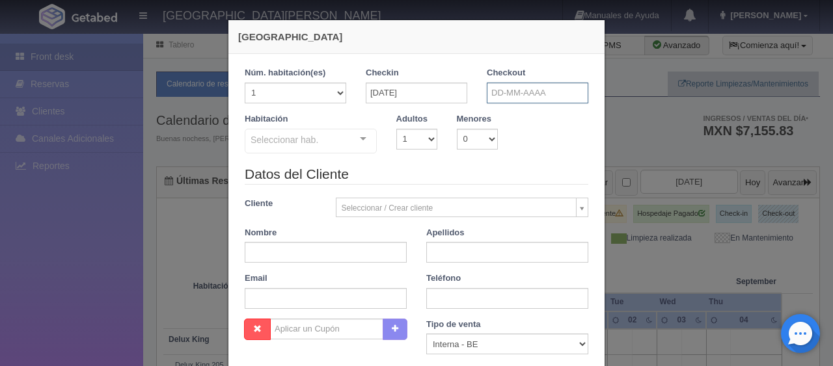
click at [499, 92] on input "text" at bounding box center [538, 93] width 102 height 21
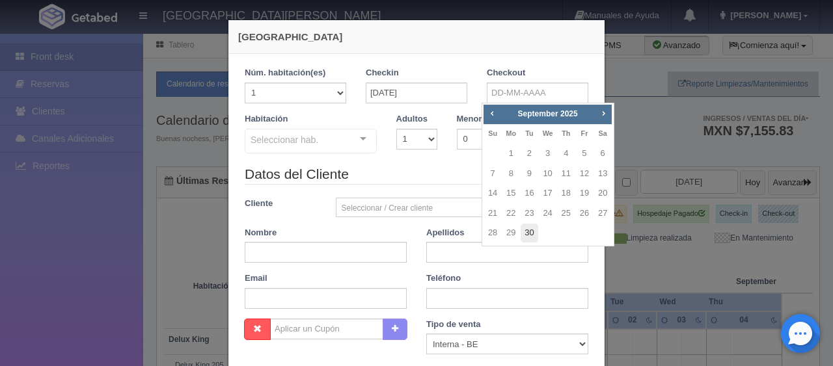
click at [530, 234] on link "30" at bounding box center [529, 233] width 17 height 19
type input "30-09-2025"
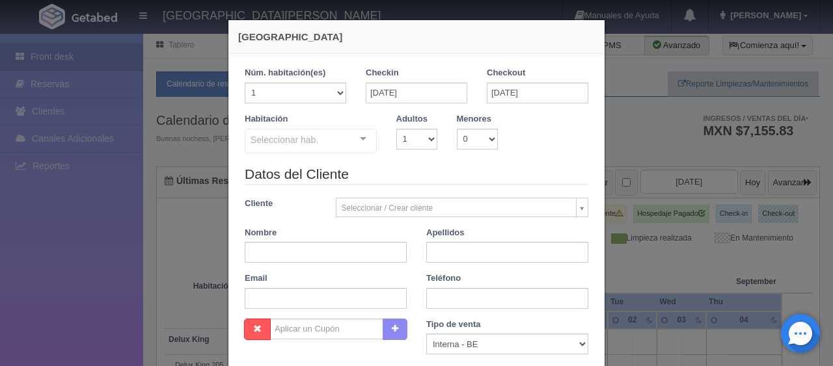
checkbox input "false"
click at [407, 141] on select "1 2 3 4 5 6 7 8 9 10" at bounding box center [416, 139] width 41 height 21
select select "2"
click at [396, 129] on select "1 2 3 4 5 6 7 8 9 10" at bounding box center [416, 139] width 41 height 21
click at [362, 144] on div at bounding box center [363, 140] width 26 height 20
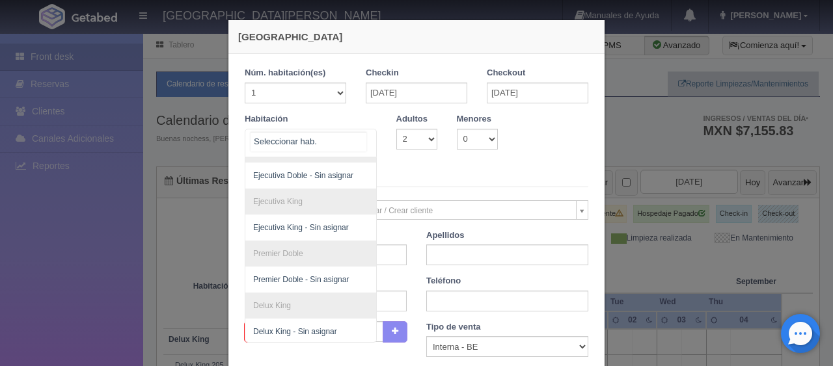
scroll to position [128, 0]
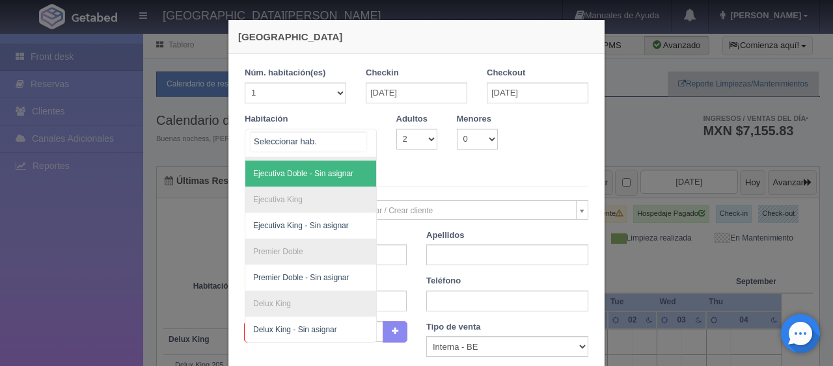
click at [358, 149] on div at bounding box center [363, 140] width 26 height 20
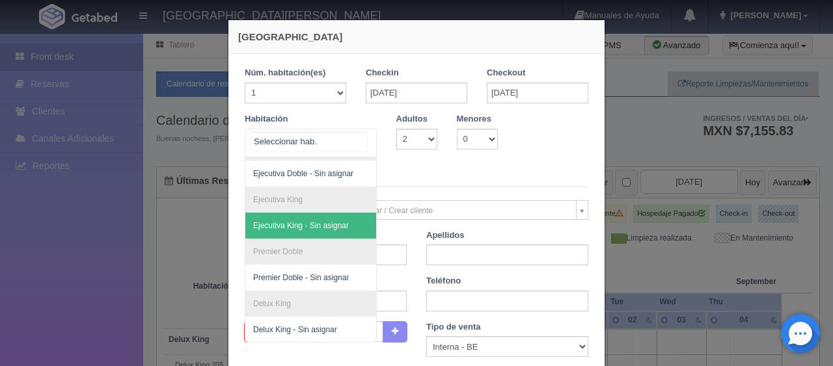
scroll to position [138, 0]
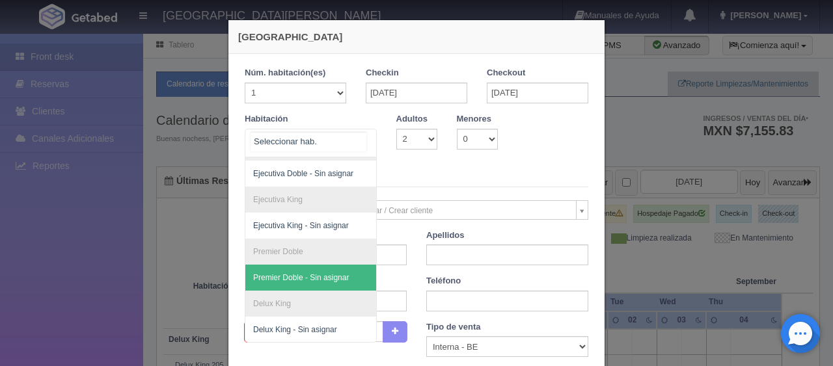
click at [359, 265] on span "Premier Doble - Sin asignar" at bounding box center [354, 278] width 219 height 26
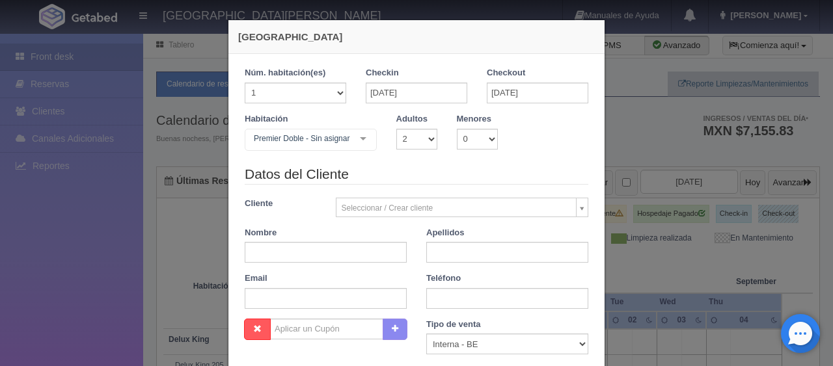
checkbox input "false"
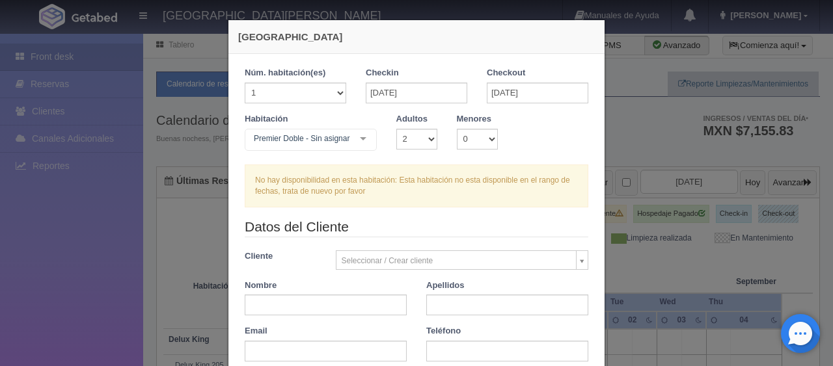
click at [360, 138] on div at bounding box center [363, 140] width 26 height 20
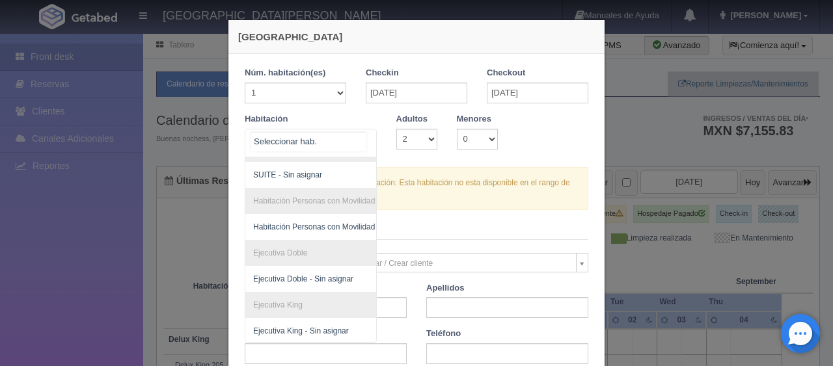
scroll to position [0, 0]
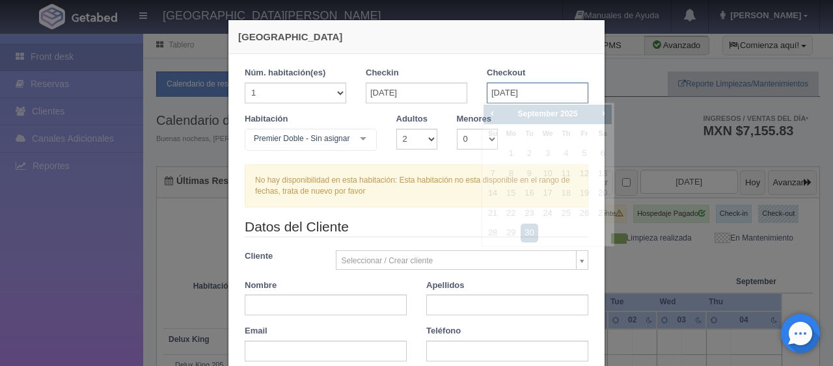
click at [487, 91] on input "30-09-2025" at bounding box center [538, 93] width 102 height 21
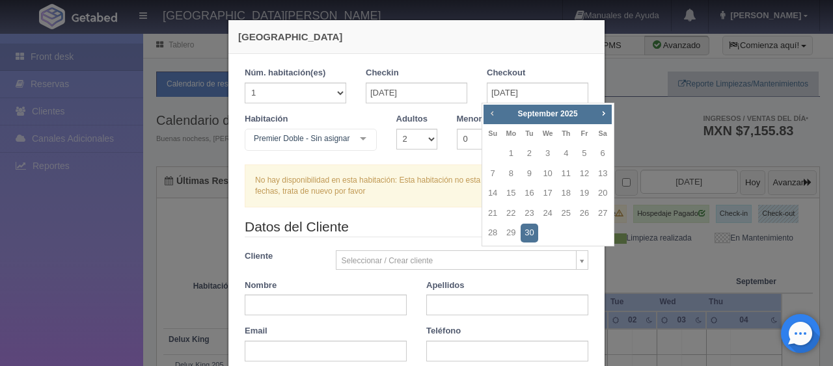
click at [492, 114] on span "Prev" at bounding box center [492, 113] width 10 height 10
click at [599, 230] on link "30" at bounding box center [602, 233] width 17 height 19
type input "30-08-2025"
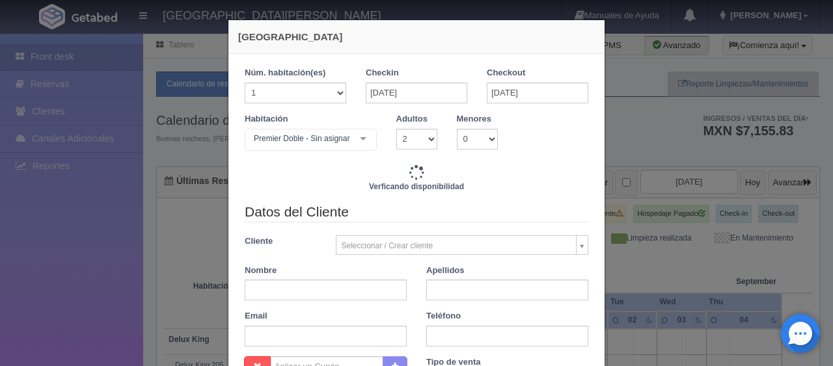
checkbox input "false"
type input "3298.00"
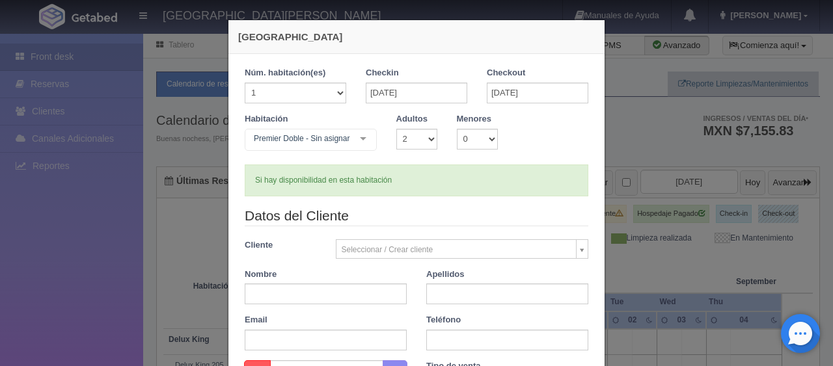
checkbox input "false"
click at [357, 146] on div at bounding box center [363, 140] width 26 height 20
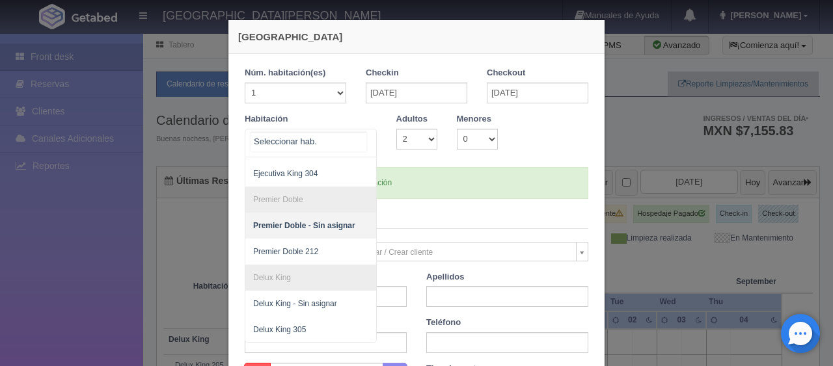
scroll to position [294, 0]
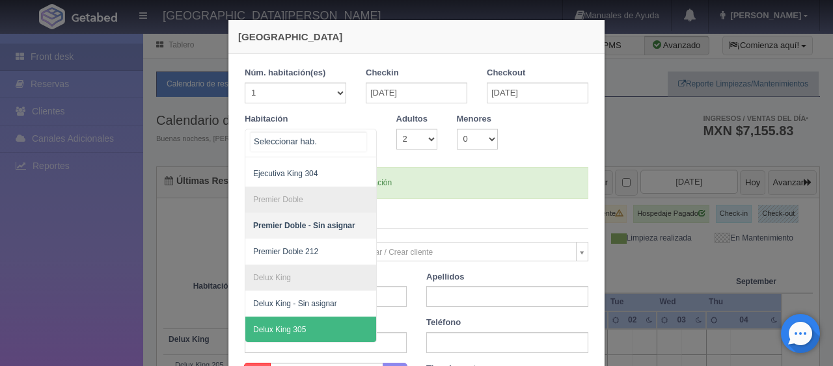
click at [318, 320] on span "Delux King 305" at bounding box center [354, 330] width 219 height 26
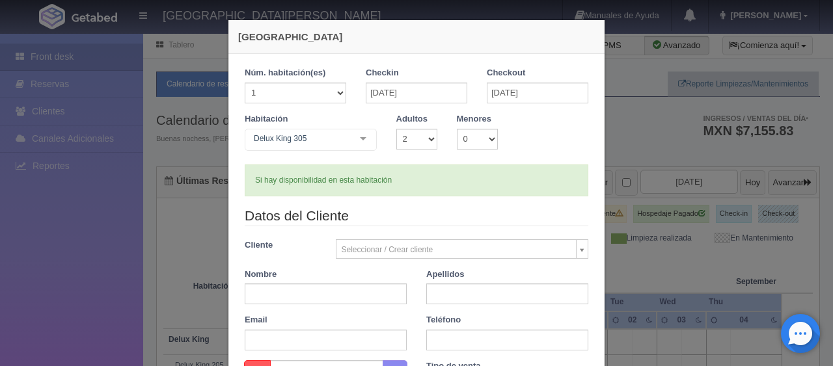
checkbox input "false"
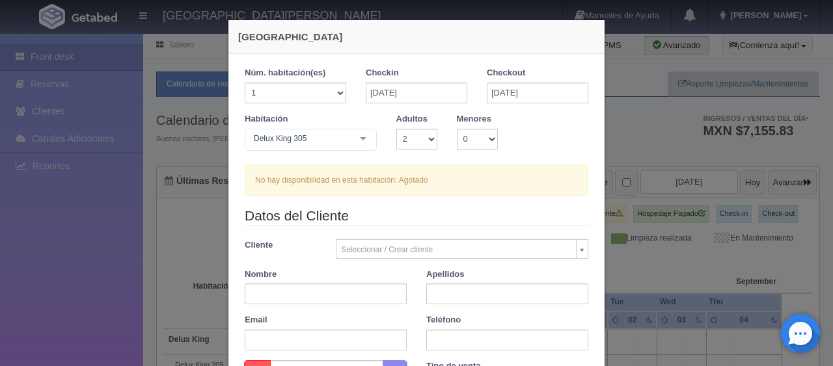
click at [320, 282] on div "Nombre" at bounding box center [326, 287] width 182 height 36
click at [320, 293] on input "text" at bounding box center [326, 294] width 162 height 21
type input "Bejamin Jesus"
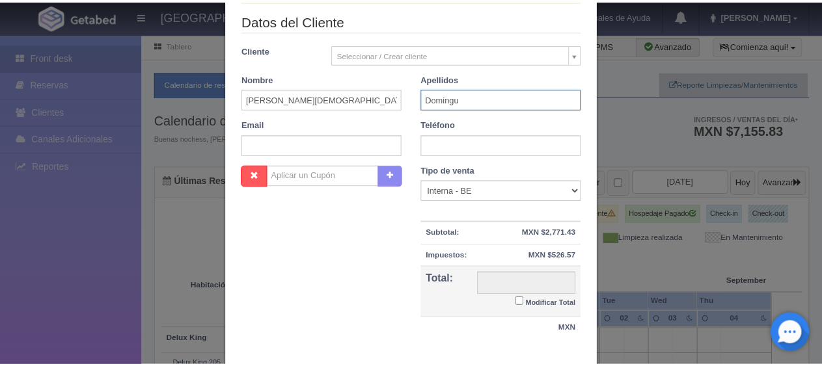
scroll to position [271, 0]
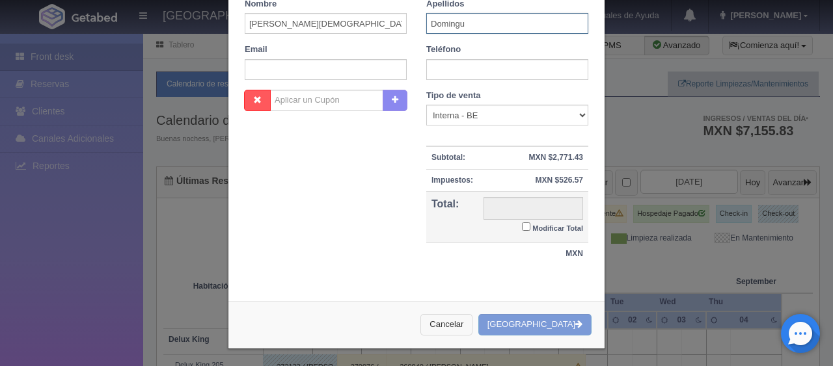
type input "Domingu"
click at [473, 325] on button "Cancelar" at bounding box center [446, 324] width 52 height 21
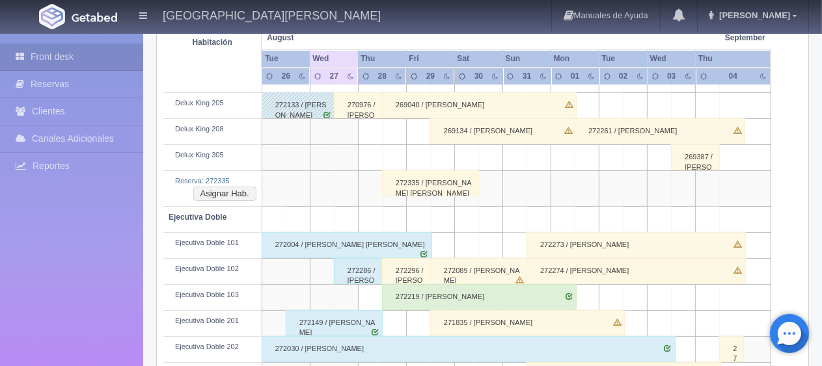
scroll to position [208, 0]
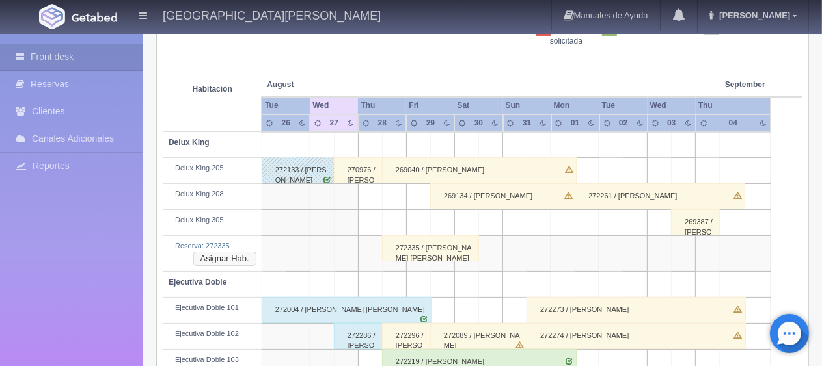
click at [240, 256] on button "Asignar Hab." at bounding box center [224, 259] width 63 height 14
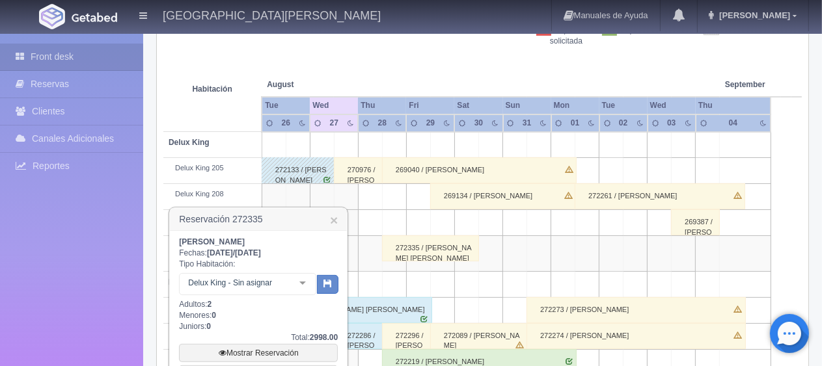
click at [299, 281] on div at bounding box center [303, 284] width 26 height 20
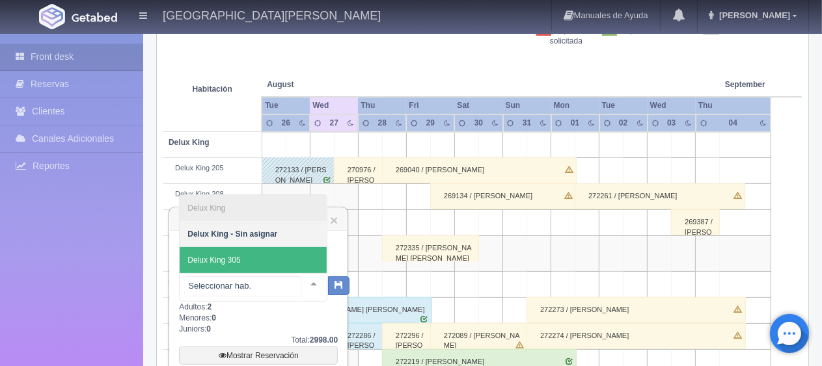
click at [284, 262] on span "Delux King 305" at bounding box center [253, 260] width 147 height 26
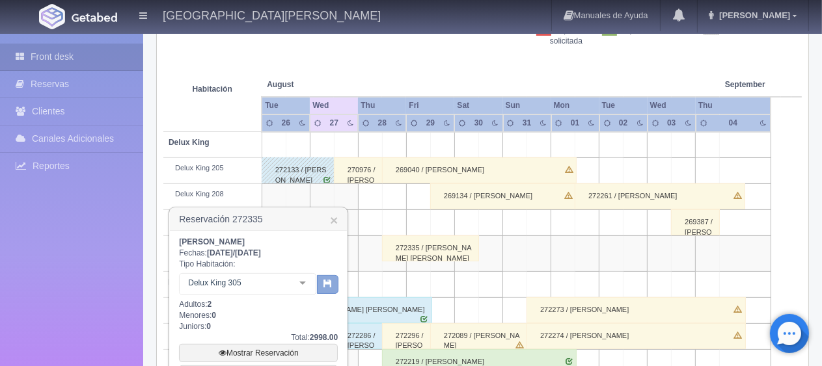
click at [324, 281] on icon "button" at bounding box center [327, 283] width 8 height 8
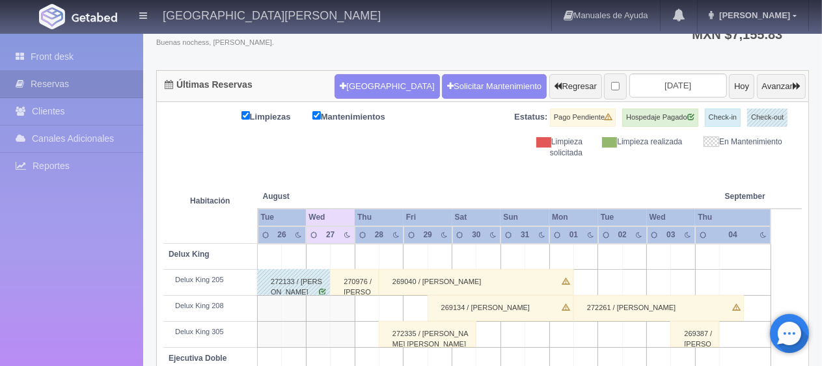
scroll to position [96, 0]
click at [130, 61] on link "Front desk" at bounding box center [71, 57] width 143 height 27
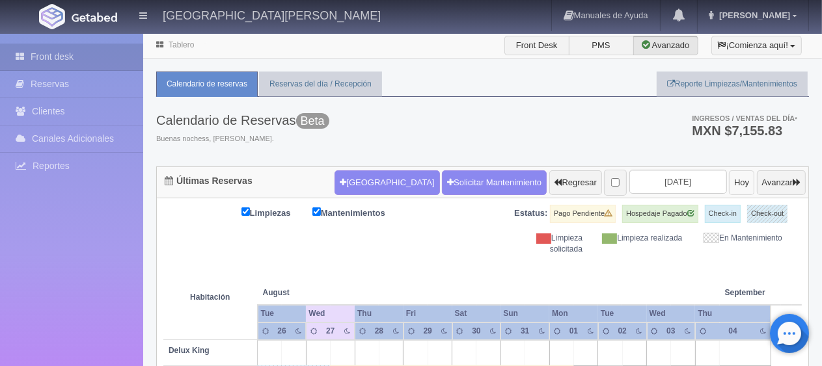
click at [729, 191] on button "Hoy" at bounding box center [741, 183] width 25 height 25
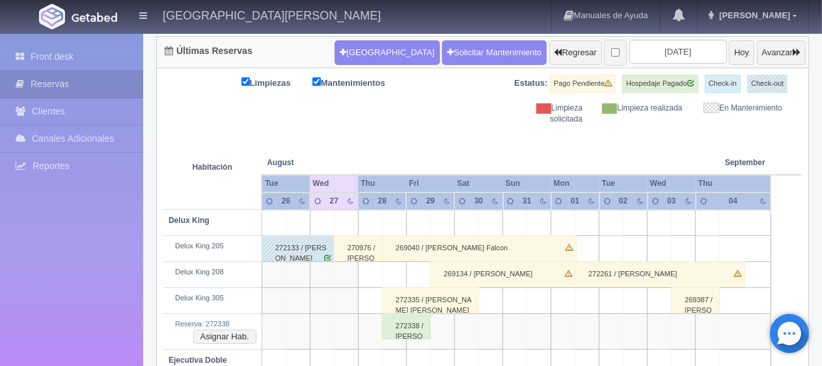
scroll to position [195, 0]
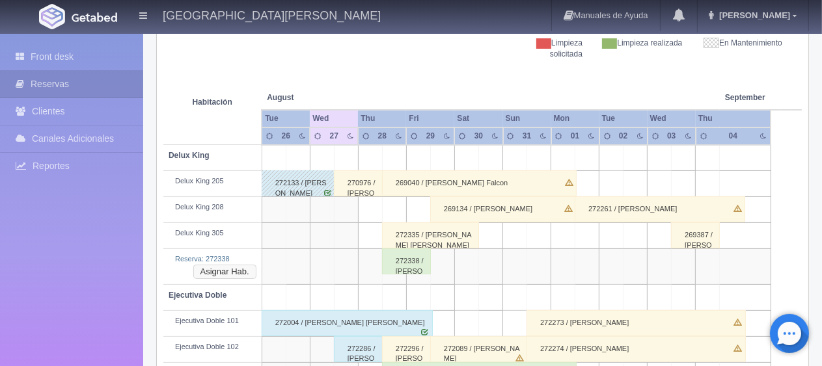
click at [203, 269] on button "Asignar Hab." at bounding box center [224, 272] width 63 height 14
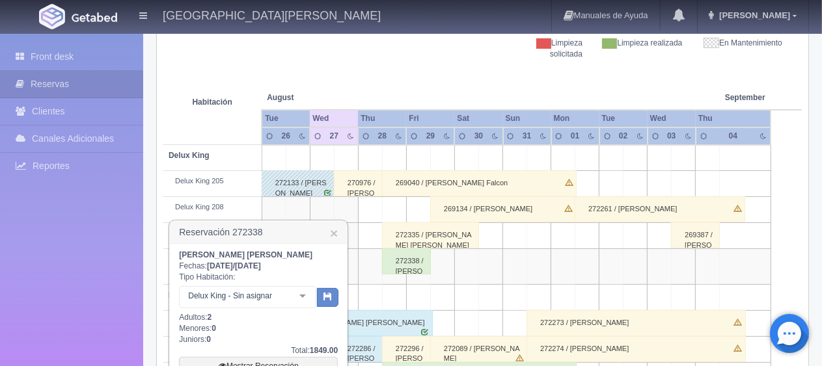
scroll to position [260, 0]
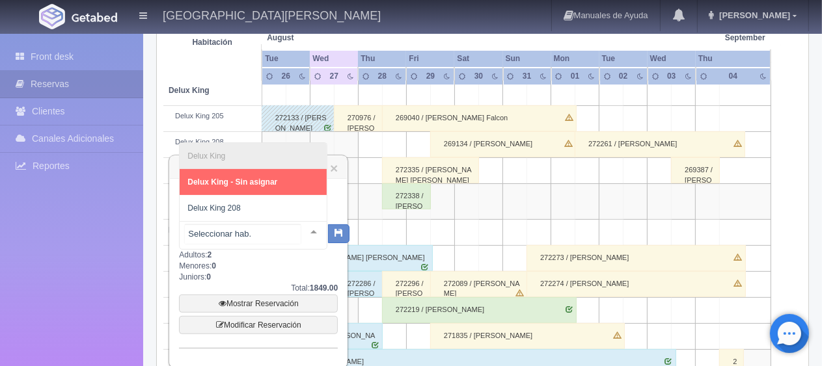
click at [301, 230] on div at bounding box center [314, 232] width 26 height 20
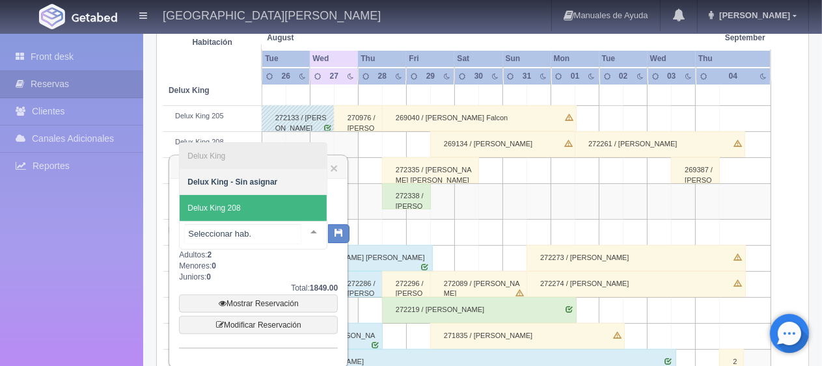
click at [271, 212] on span "Delux King 208" at bounding box center [253, 208] width 147 height 26
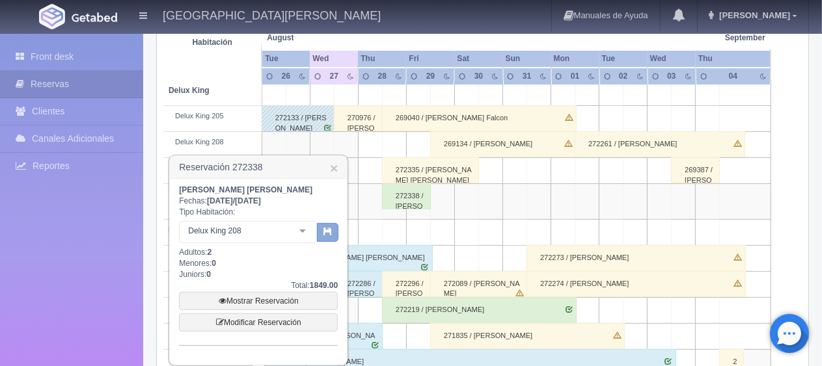
click at [335, 232] on button "button" at bounding box center [327, 233] width 21 height 20
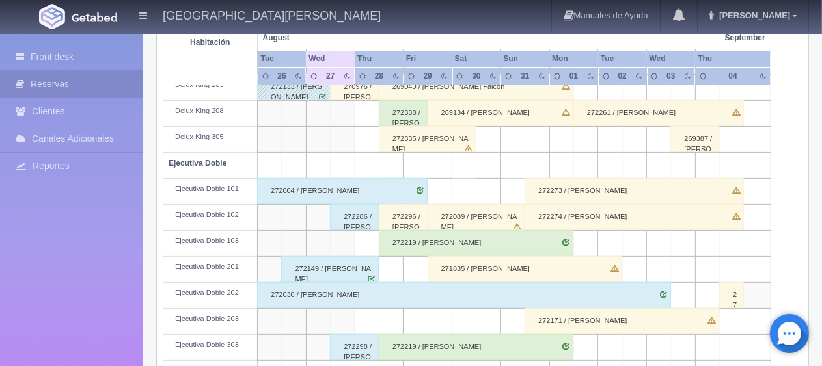
scroll to position [292, 0]
click at [405, 115] on div "272338 / [PERSON_NAME] [PERSON_NAME]" at bounding box center [403, 113] width 49 height 26
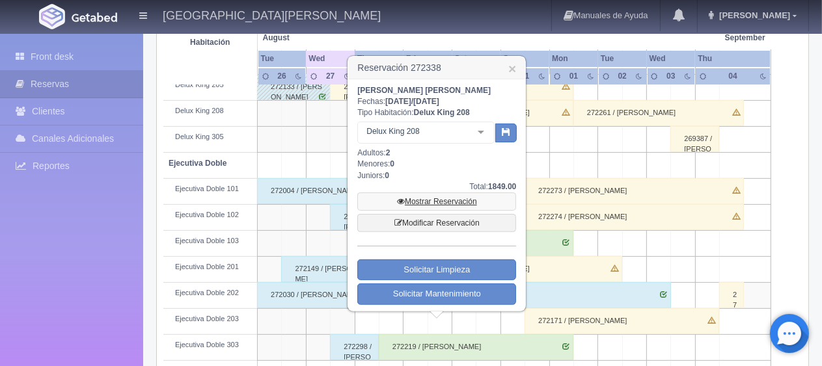
click at [444, 199] on link "Mostrar Reservación" at bounding box center [436, 202] width 159 height 18
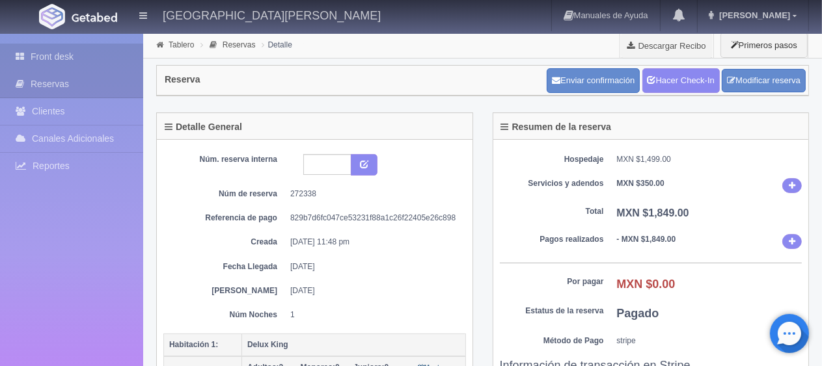
click at [83, 62] on link "Front desk" at bounding box center [71, 57] width 143 height 27
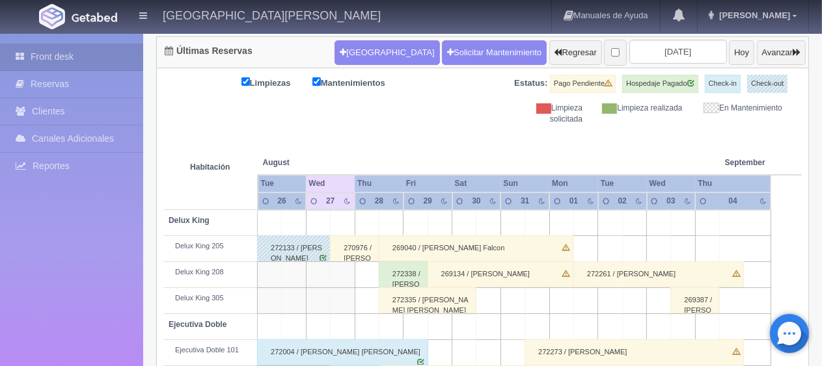
scroll to position [195, 0]
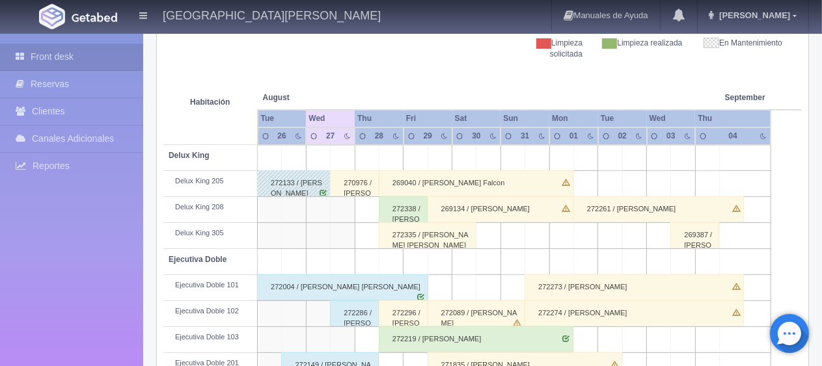
click at [383, 210] on div "272338 / Maria Estela Mendez Fernandez" at bounding box center [403, 210] width 49 height 26
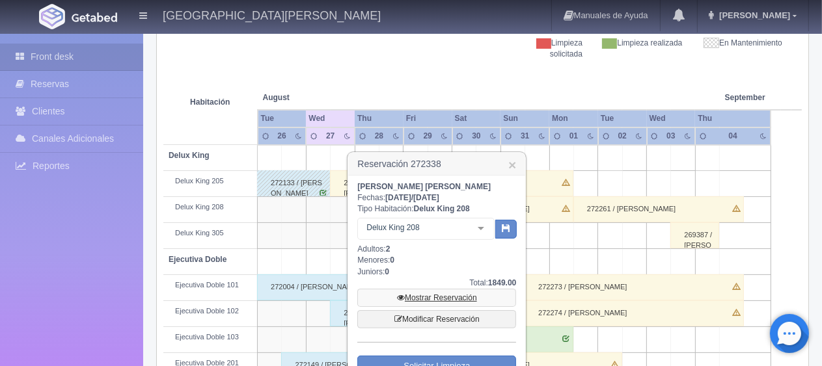
click at [416, 301] on link "Mostrar Reservación" at bounding box center [436, 298] width 159 height 18
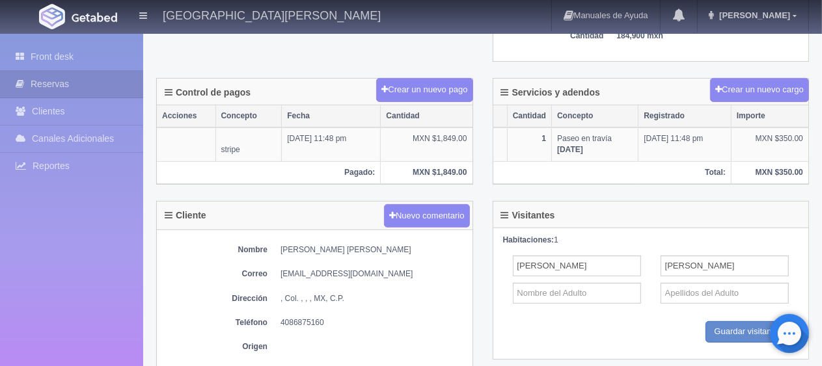
scroll to position [456, 0]
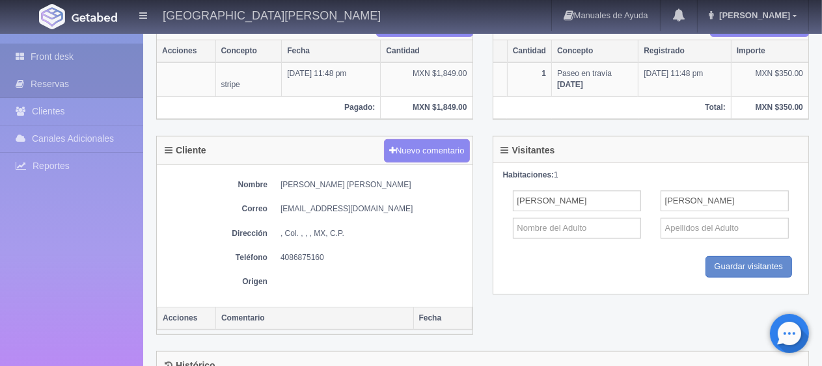
click at [82, 57] on link "Front desk" at bounding box center [71, 57] width 143 height 27
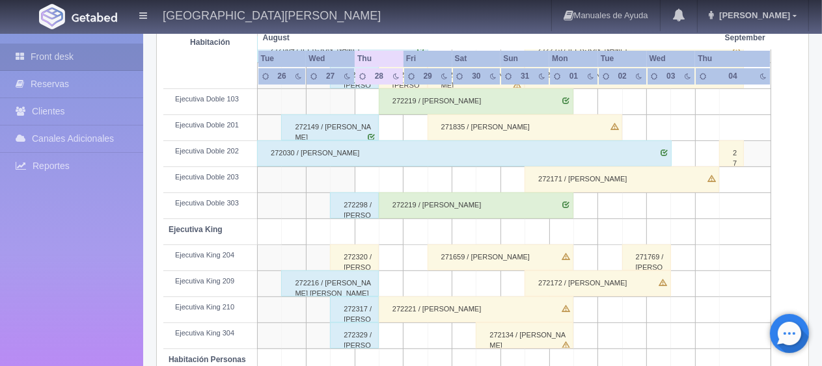
scroll to position [238, 0]
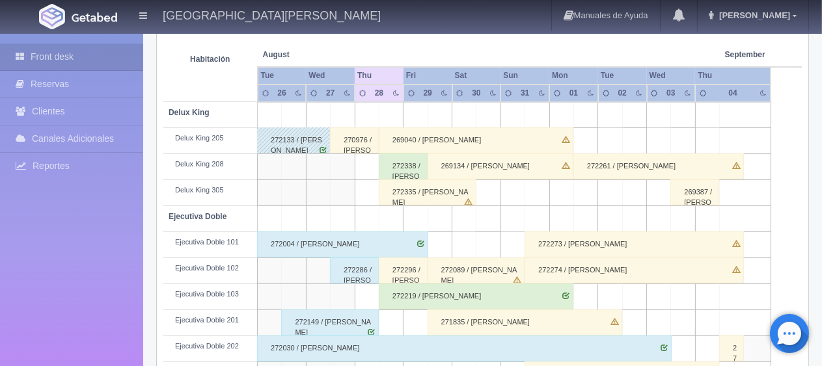
click at [339, 137] on div "270976 / Diana Melchor" at bounding box center [354, 141] width 49 height 26
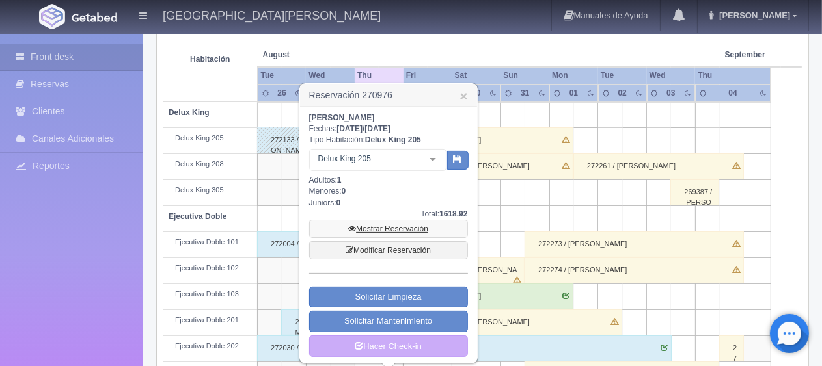
click at [385, 227] on link "Mostrar Reservación" at bounding box center [388, 229] width 159 height 18
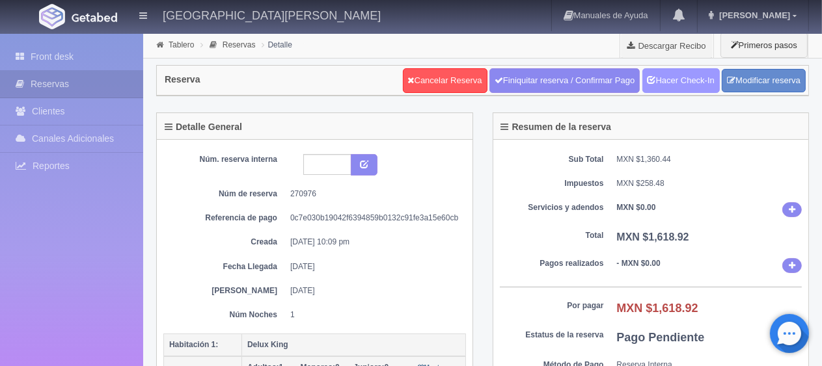
click at [664, 79] on link "Hacer Check-In" at bounding box center [680, 80] width 77 height 25
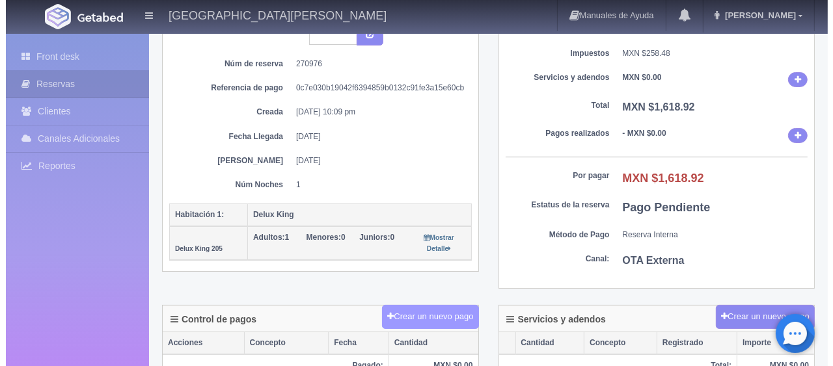
scroll to position [130, 0]
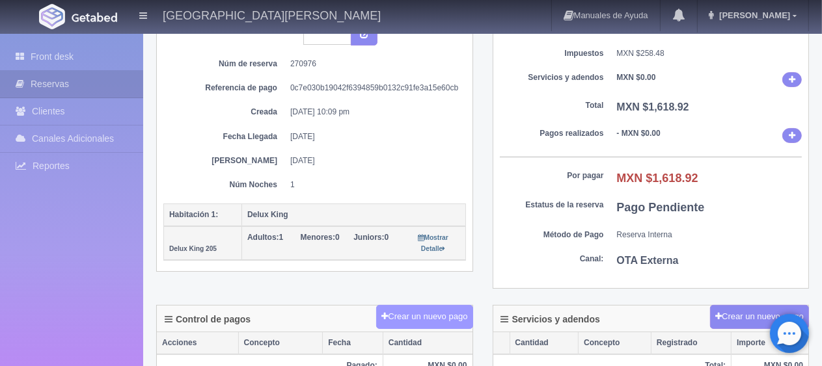
click at [445, 316] on button "Crear un nuevo pago" at bounding box center [424, 317] width 96 height 24
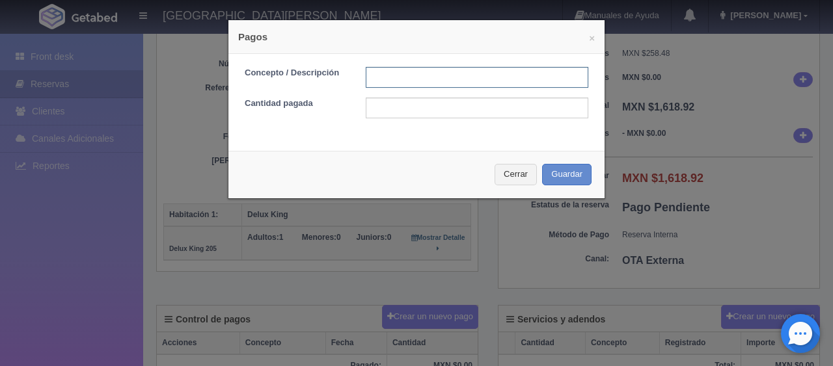
click at [523, 72] on input "text" at bounding box center [477, 77] width 223 height 21
type input "Total Tarjeta"
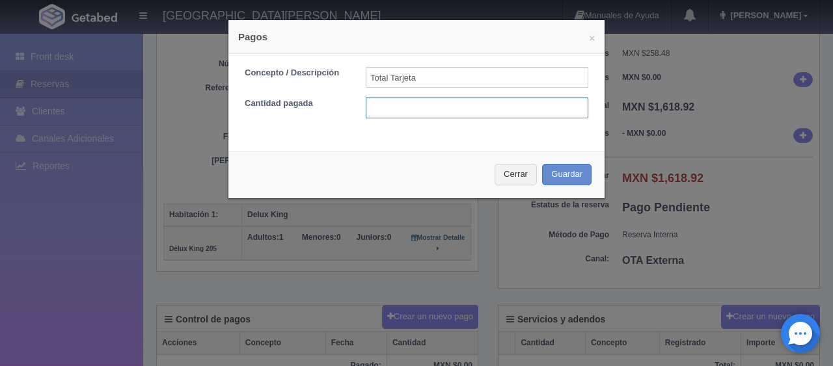
click at [497, 113] on input "text" at bounding box center [477, 108] width 223 height 21
type input "1618.92"
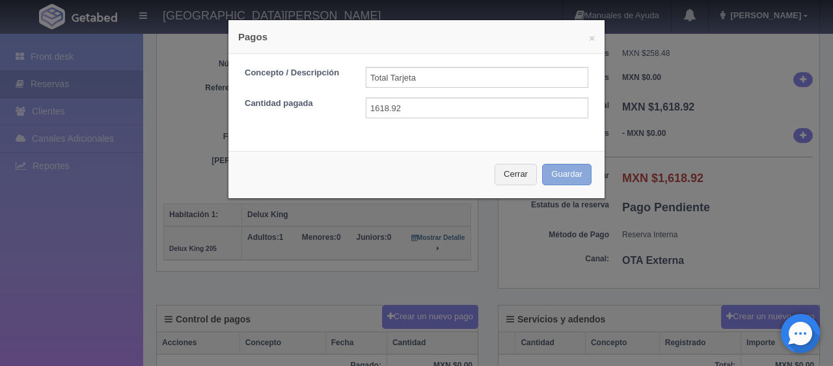
click at [565, 171] on button "Guardar" at bounding box center [566, 174] width 49 height 21
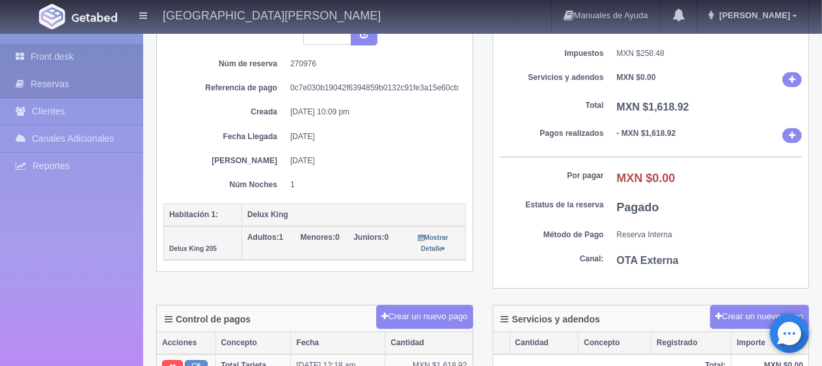
scroll to position [130, 0]
click at [96, 53] on link "Front desk" at bounding box center [71, 57] width 143 height 27
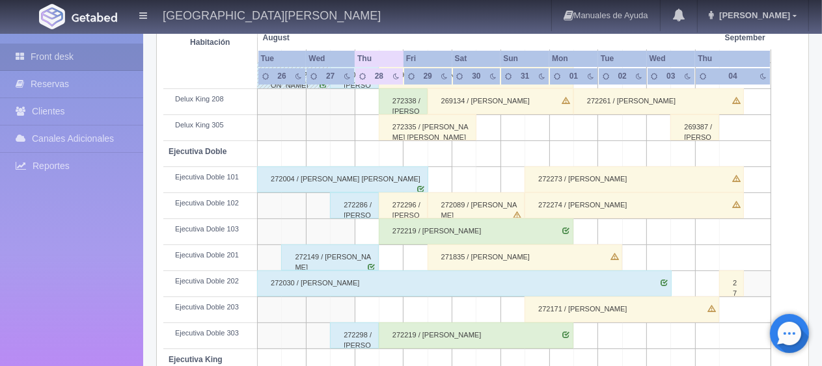
scroll to position [173, 0]
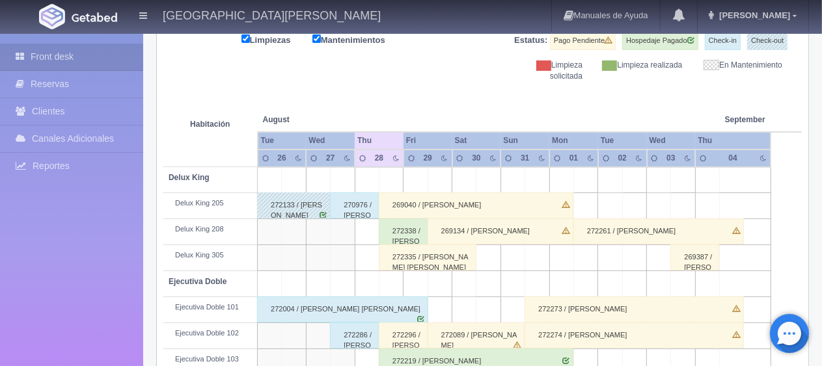
click at [346, 235] on td at bounding box center [343, 232] width 24 height 26
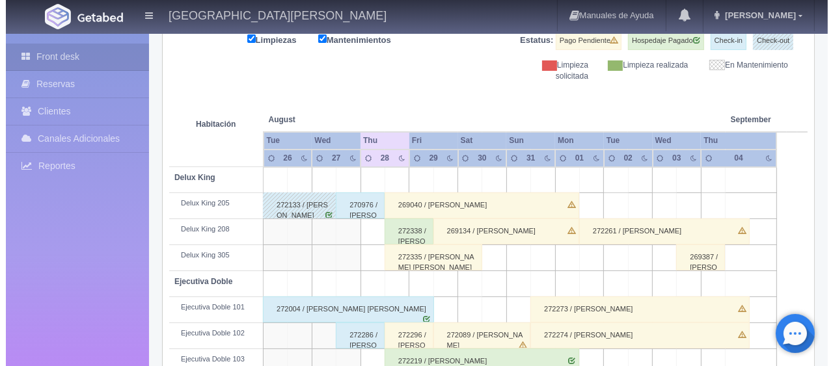
scroll to position [0, 0]
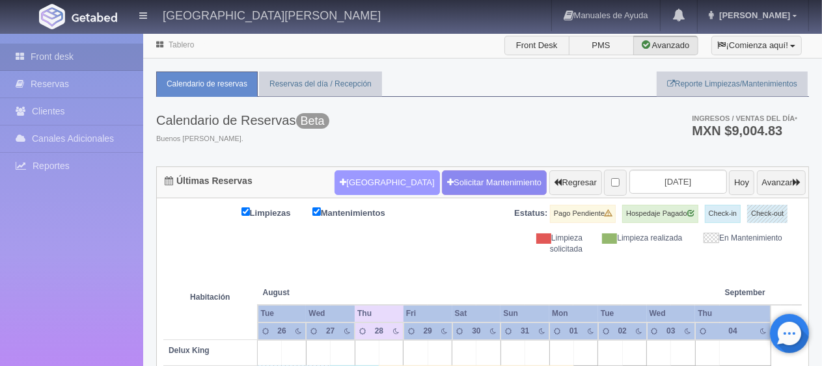
click at [359, 181] on button "[GEOGRAPHIC_DATA]" at bounding box center [387, 183] width 105 height 25
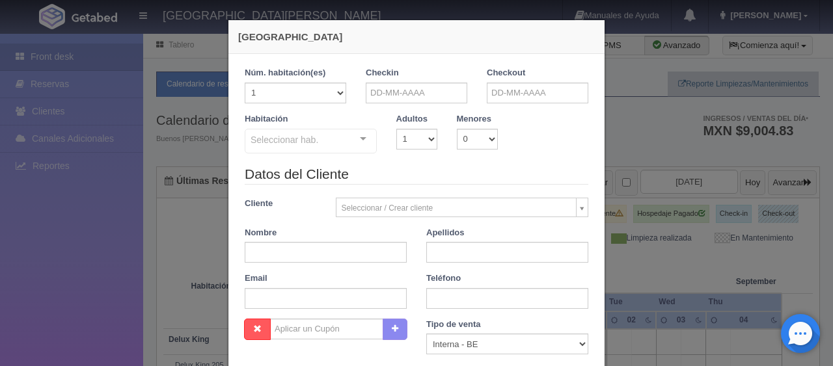
checkbox input "false"
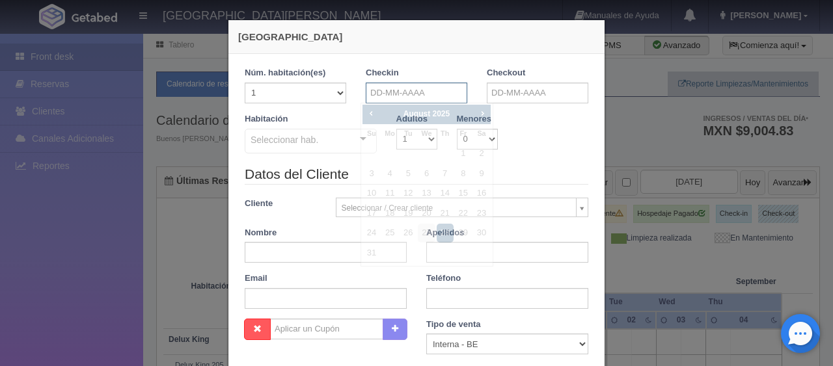
click at [438, 95] on input "text" at bounding box center [417, 93] width 102 height 21
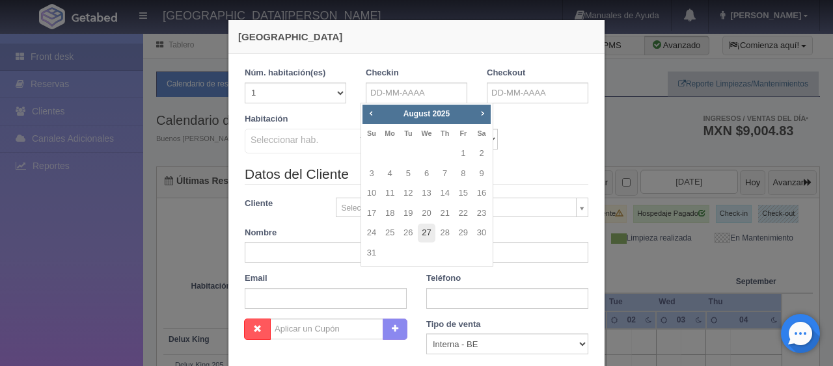
click at [430, 233] on link "27" at bounding box center [426, 233] width 17 height 19
type input "27-08-2025"
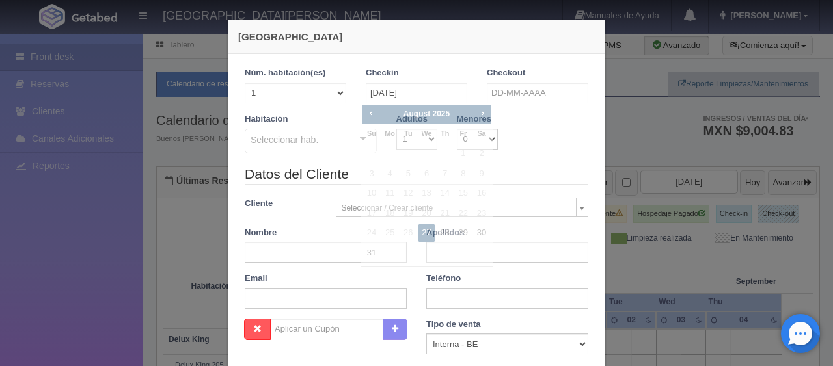
checkbox input "false"
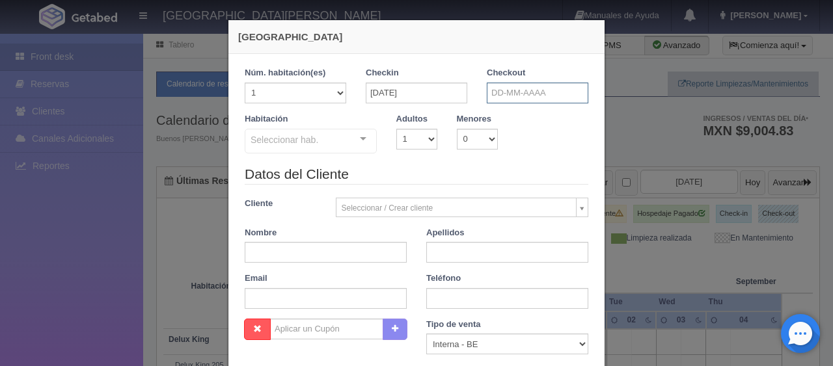
click at [537, 91] on input "text" at bounding box center [538, 93] width 102 height 21
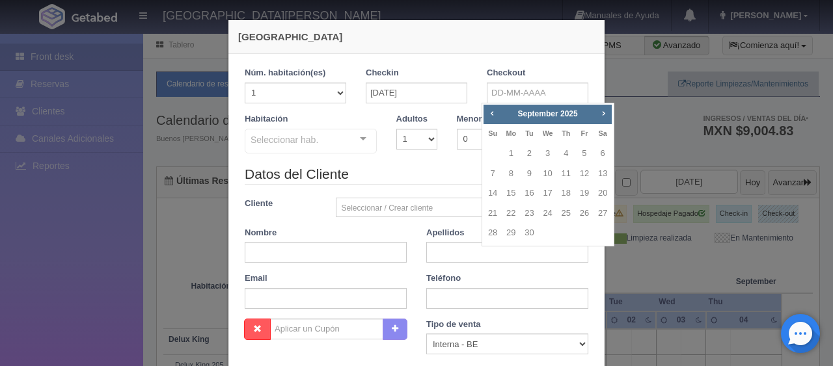
click at [500, 106] on div "Prev Next September 2025" at bounding box center [548, 115] width 128 height 20
click at [493, 117] on span "Prev" at bounding box center [492, 113] width 10 height 10
click at [568, 231] on link "28" at bounding box center [566, 233] width 17 height 19
type input "28-08-2025"
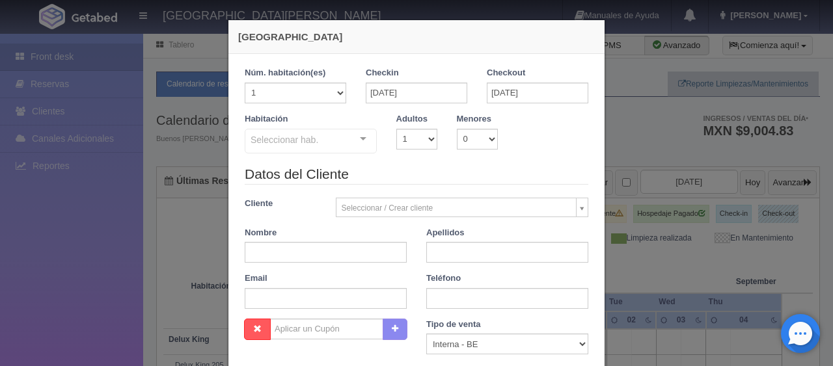
checkbox input "false"
click at [403, 140] on select "1 2 3 4 5 6 7 8 9 10" at bounding box center [416, 139] width 41 height 21
select select "2"
click at [396, 129] on select "1 2 3 4 5 6 7 8 9 10" at bounding box center [416, 139] width 41 height 21
click at [350, 144] on div "Seleccionar hab. SUITE SUITE - Sin asignar SUITE 301 Habitación Personas con Mo…" at bounding box center [311, 142] width 132 height 26
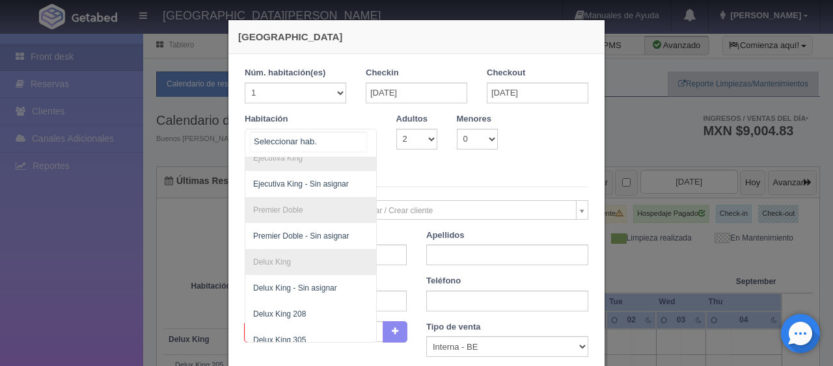
scroll to position [268, 0]
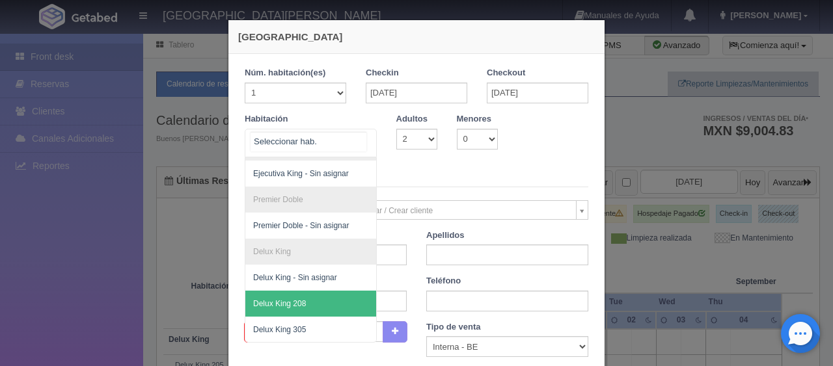
click at [328, 294] on span "Delux King 208" at bounding box center [354, 304] width 219 height 26
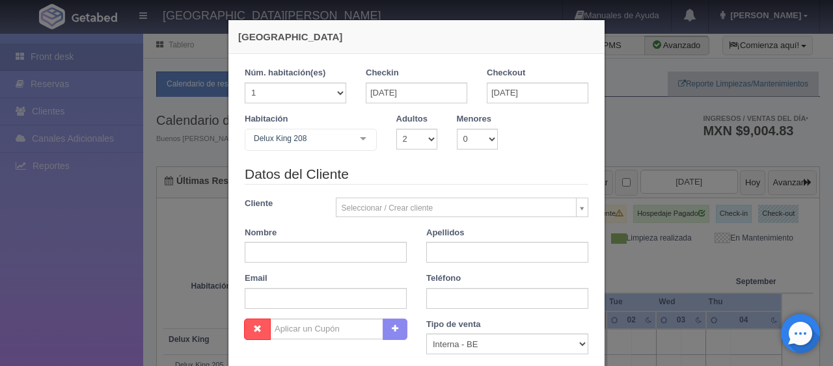
checkbox input "false"
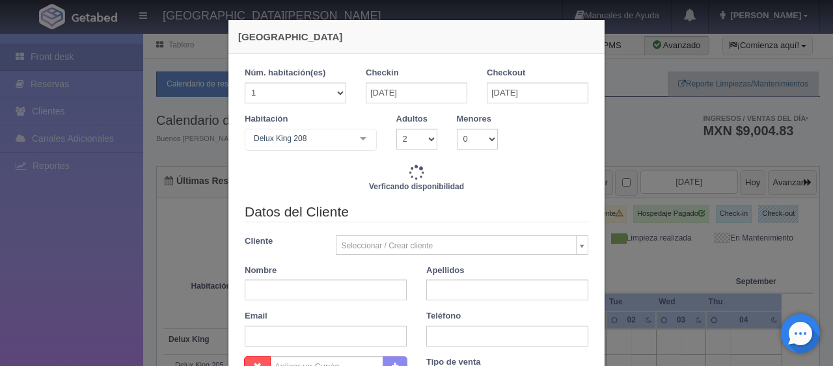
type input "1499.00"
checkbox input "false"
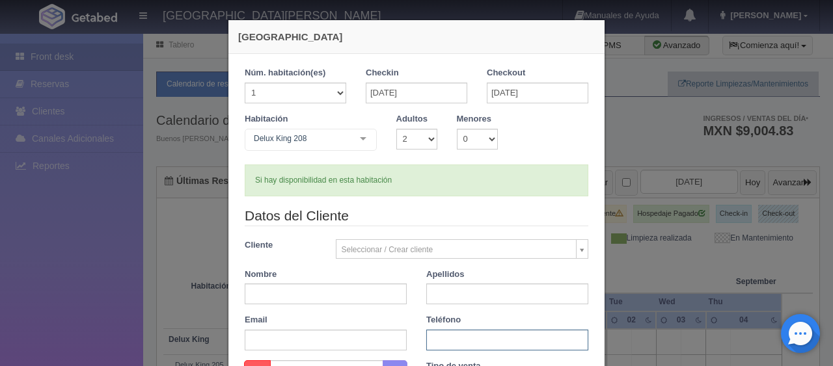
click at [439, 331] on input "text" at bounding box center [507, 340] width 162 height 21
paste input "52 449 103 7002"
type input "52 449 103 7002"
click at [326, 291] on input "text" at bounding box center [326, 294] width 162 height 21
type input "Tania Montserrat"
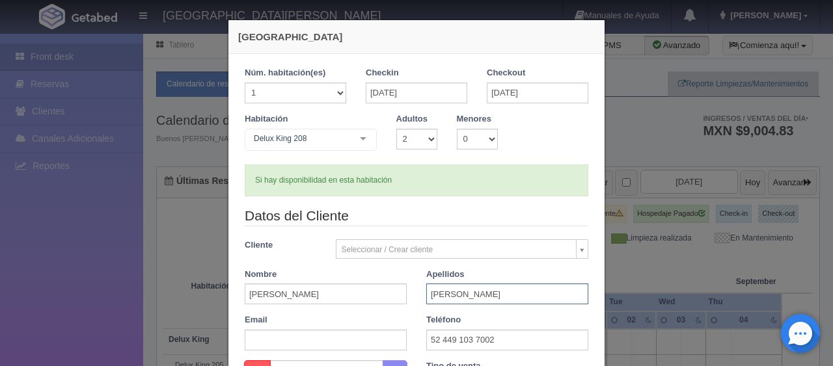
type input "Delgado"
click at [404, 270] on div "Nombre Tania Montserrat" at bounding box center [326, 287] width 182 height 36
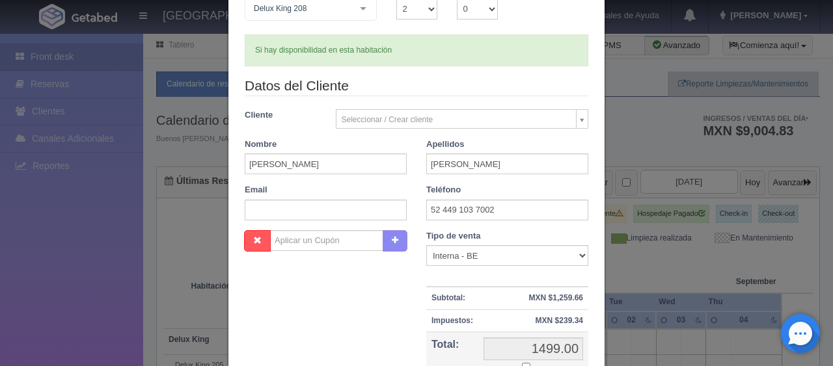
scroll to position [260, 0]
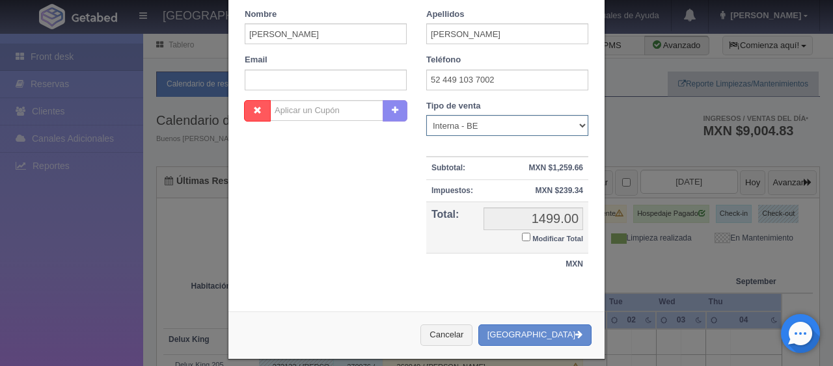
click at [500, 128] on select "Correo Electronico Interna - BE Llamada OTA Externa Otro WALK IN" at bounding box center [507, 125] width 162 height 21
select select "extota"
click at [426, 115] on select "Correo Electronico Interna - BE Llamada OTA Externa Otro WALK IN" at bounding box center [507, 125] width 162 height 21
click at [522, 238] on input "Modificar Total" at bounding box center [526, 237] width 8 height 8
checkbox input "true"
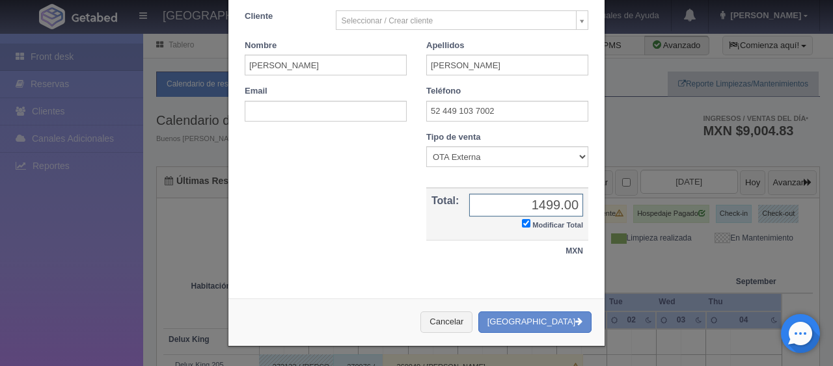
scroll to position [226, 0]
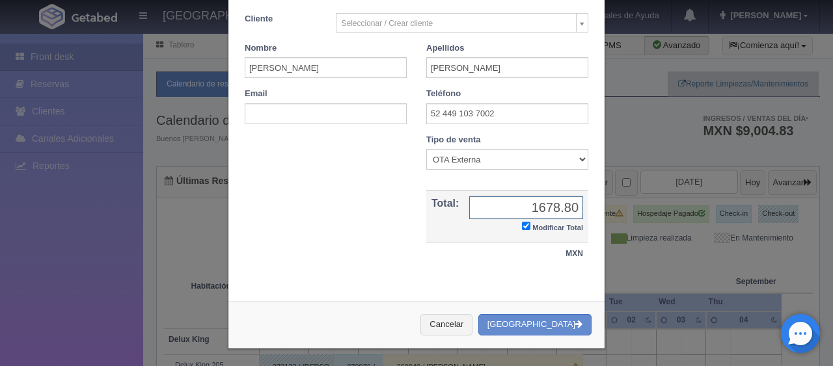
type input "1678.80"
click at [550, 320] on button "[GEOGRAPHIC_DATA]" at bounding box center [534, 324] width 113 height 21
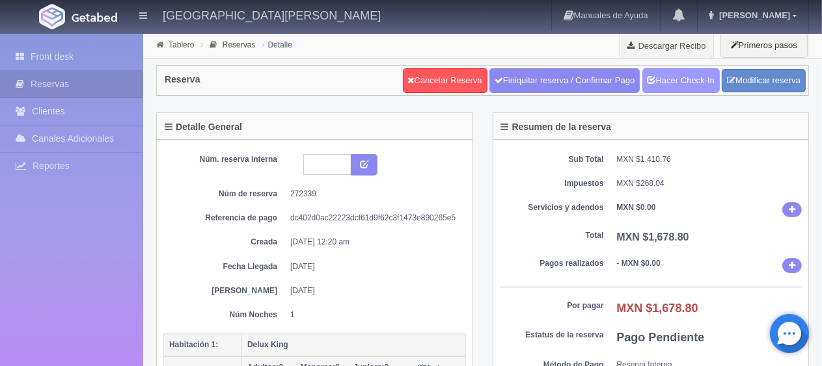
click at [687, 79] on link "Hacer Check-In" at bounding box center [680, 80] width 77 height 25
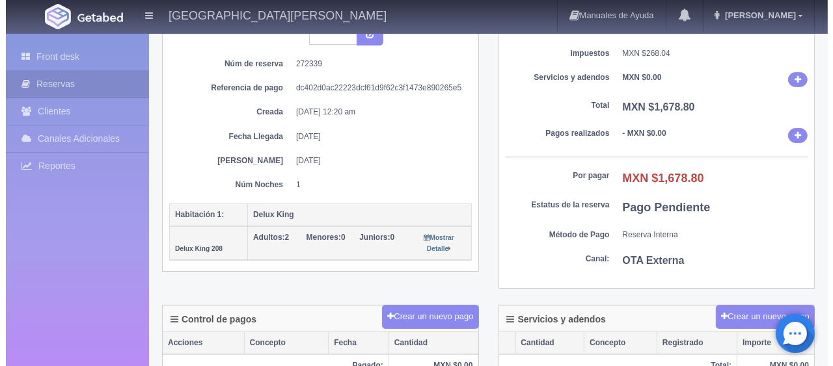
scroll to position [195, 0]
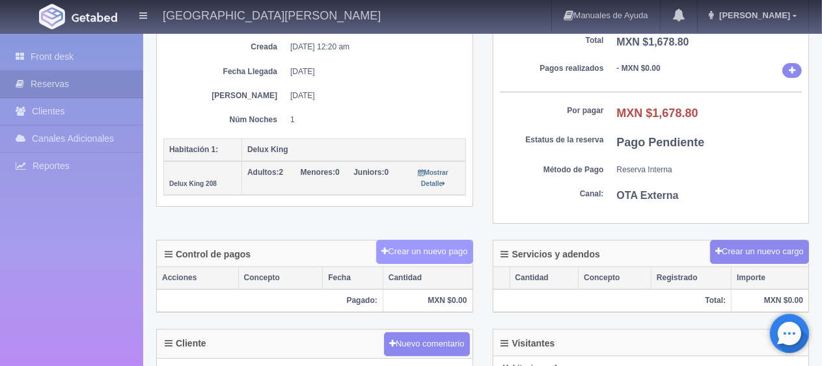
click at [454, 247] on button "Crear un nuevo pago" at bounding box center [424, 252] width 96 height 24
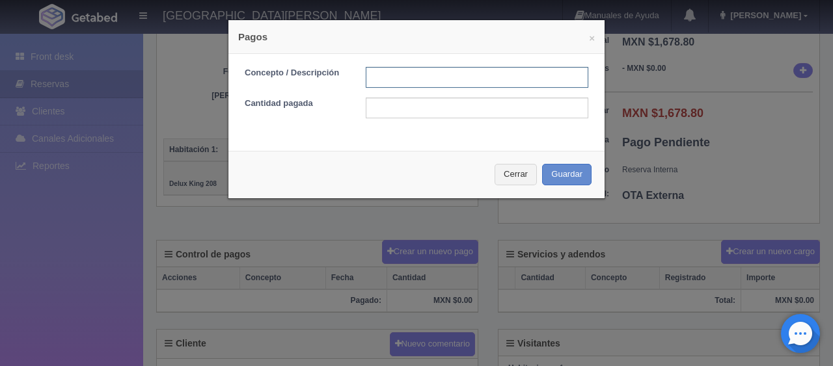
click at [444, 77] on input "text" at bounding box center [477, 77] width 223 height 21
type input "Total Tarjeta"
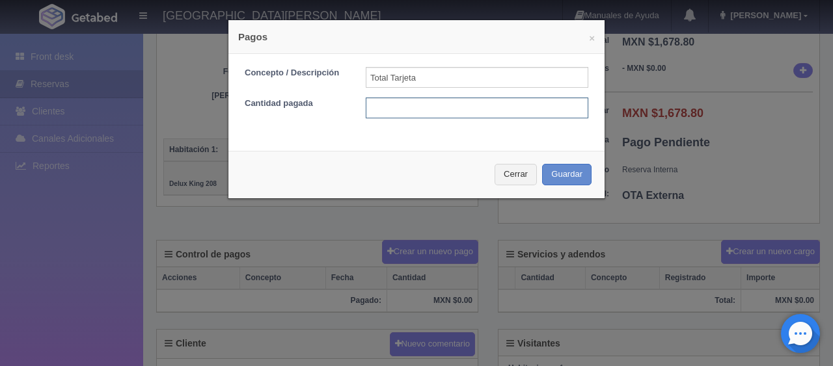
click at [460, 107] on input "text" at bounding box center [477, 108] width 223 height 21
type input "1678.80"
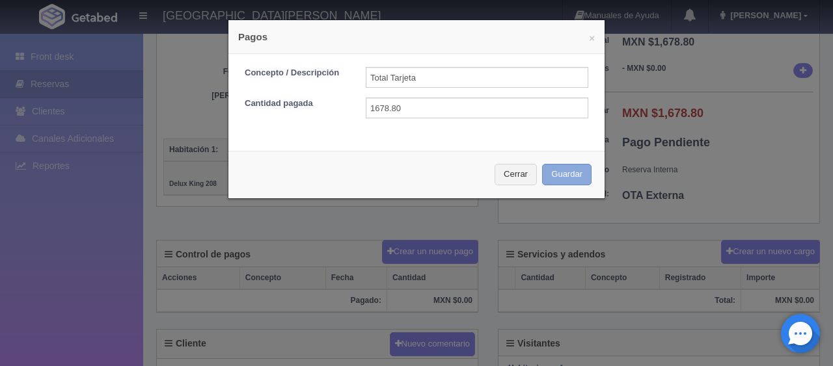
click at [549, 180] on button "Guardar" at bounding box center [566, 174] width 49 height 21
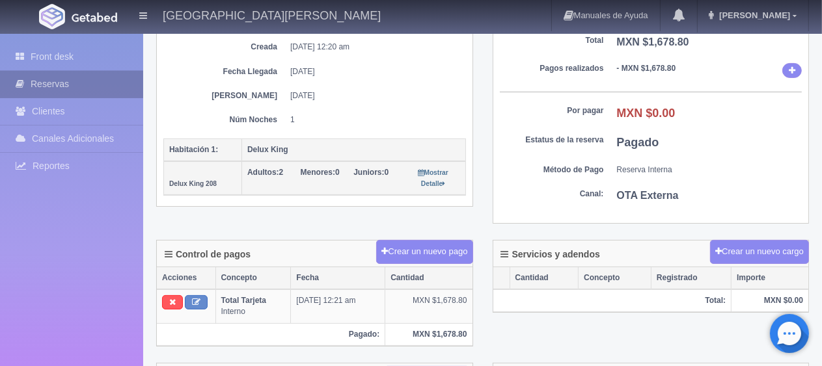
scroll to position [195, 0]
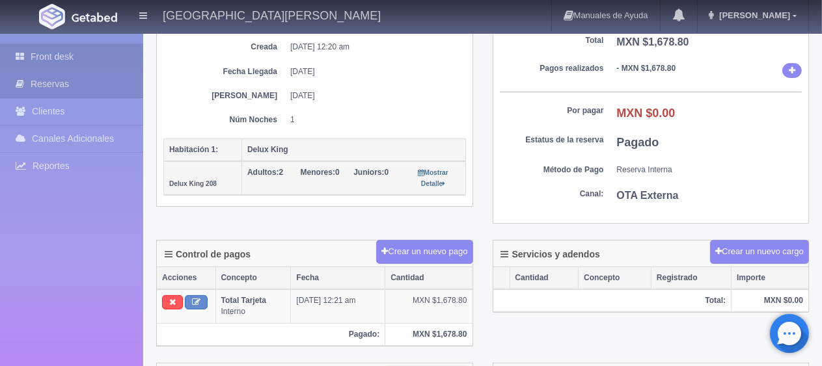
click at [75, 59] on link "Front desk" at bounding box center [71, 57] width 143 height 27
